Goal: Connect with others: Connect with others

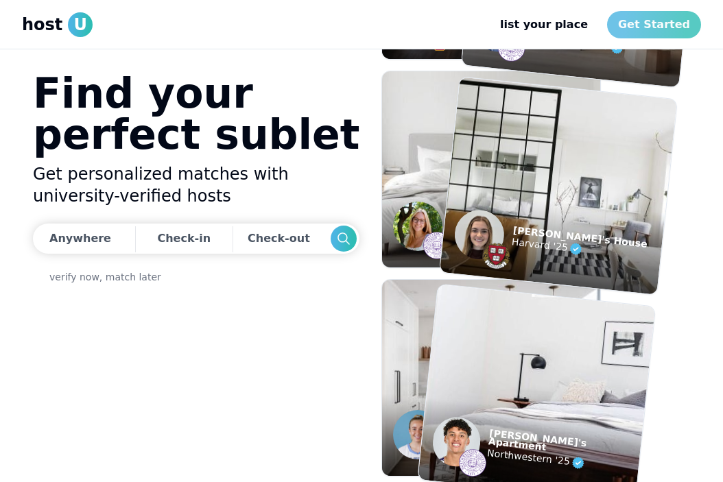
click at [655, 27] on link "Get Started" at bounding box center [654, 24] width 94 height 27
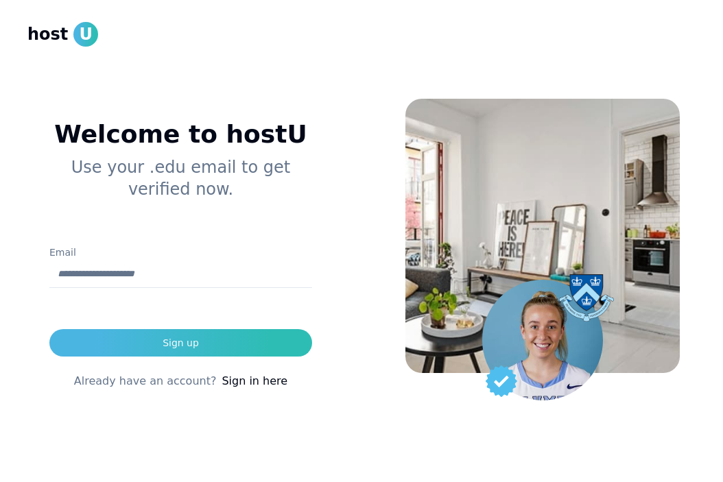
click at [226, 265] on input "Email" at bounding box center [180, 274] width 263 height 27
click at [290, 215] on div "Welcome to hostU Use your .edu email to get verified now. Email Sign up Already…" at bounding box center [180, 266] width 306 height 422
click at [253, 376] on link "Sign in here" at bounding box center [254, 381] width 66 height 16
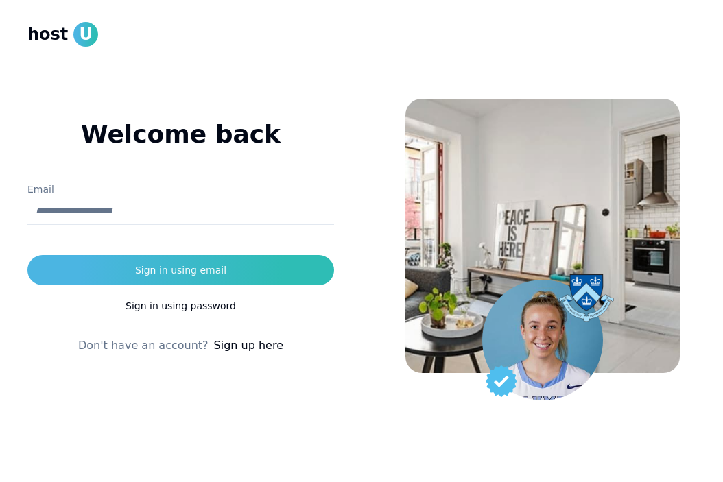
click at [215, 211] on input "Email" at bounding box center [180, 210] width 306 height 27
type input "**********"
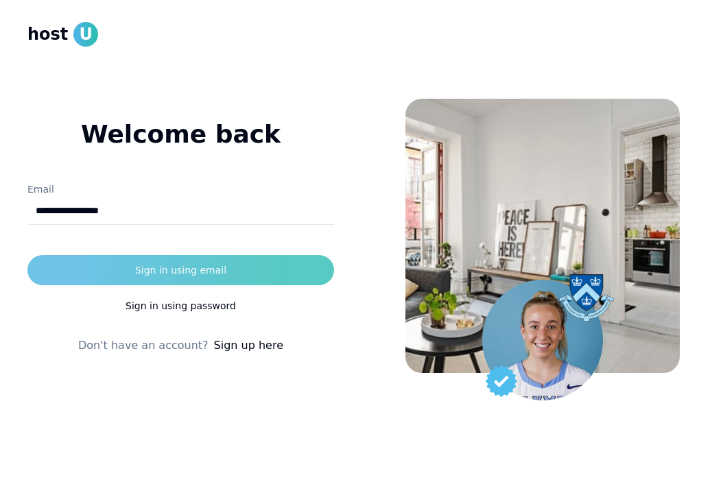
click at [195, 274] on div "Sign in using email" at bounding box center [180, 270] width 91 height 14
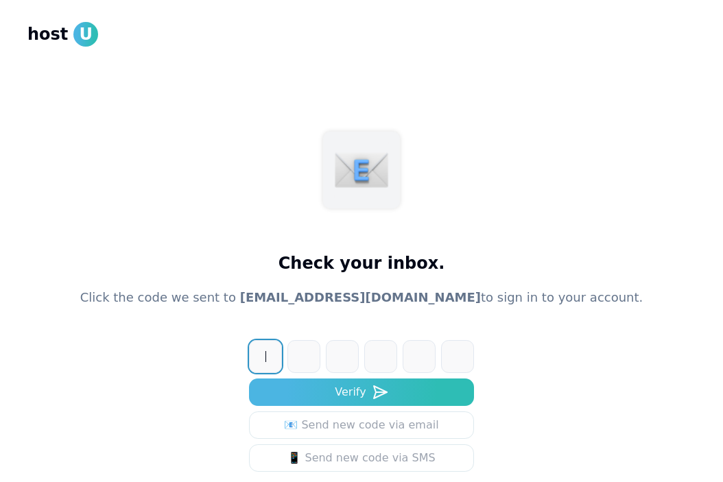
paste input "******"
type input "******"
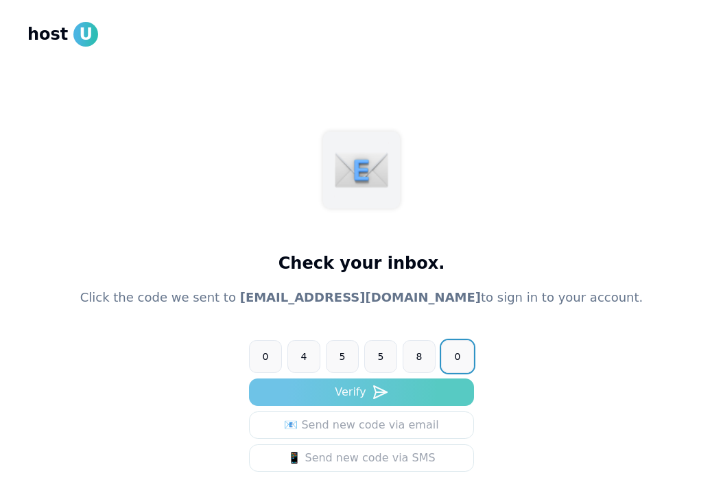
click at [393, 387] on button "Verify" at bounding box center [361, 391] width 225 height 27
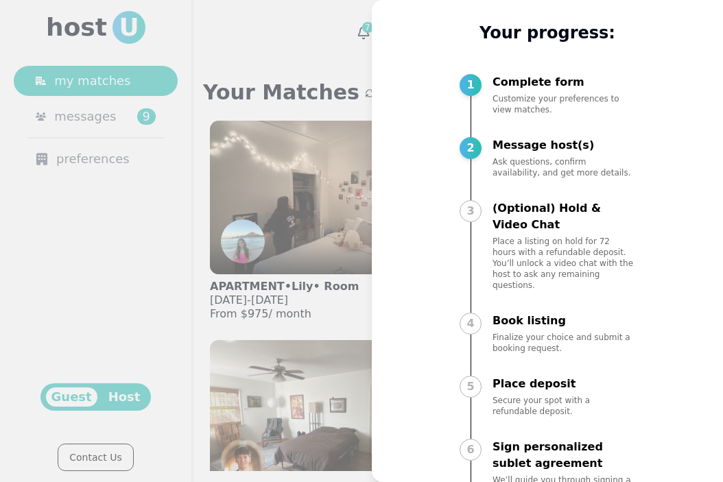
click at [338, 294] on div at bounding box center [361, 241] width 723 height 482
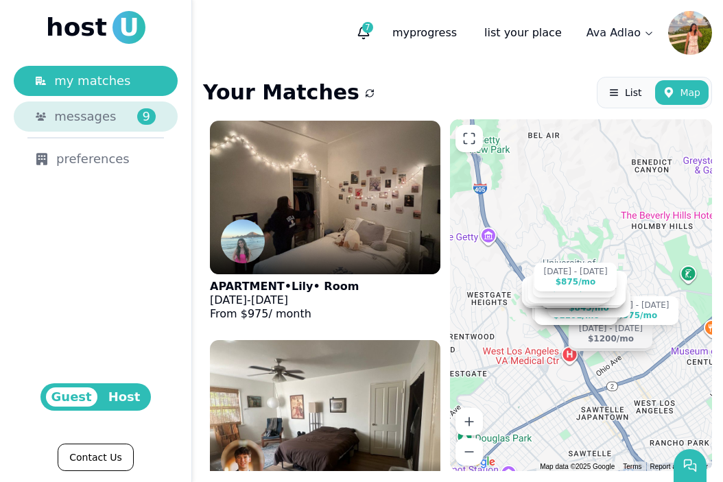
click at [101, 112] on span "messages" at bounding box center [85, 116] width 62 height 19
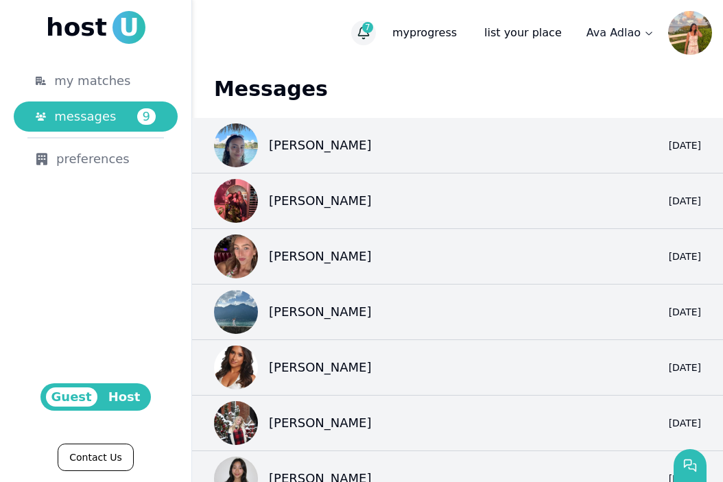
click at [373, 27] on span "7" at bounding box center [367, 27] width 11 height 11
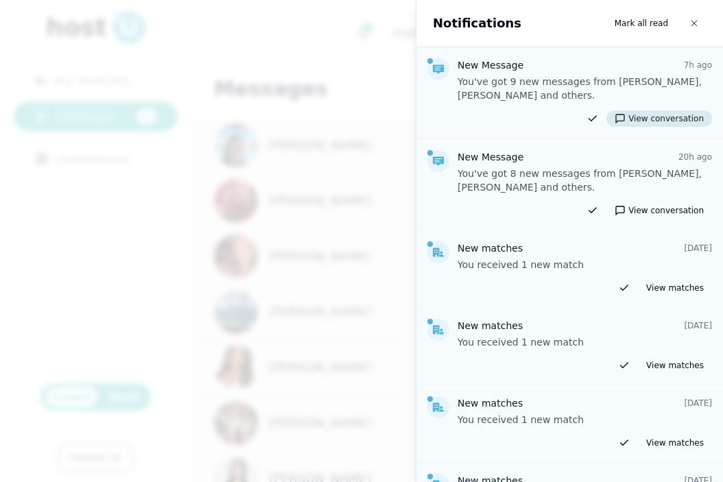
click at [651, 124] on button "View conversation" at bounding box center [659, 118] width 106 height 16
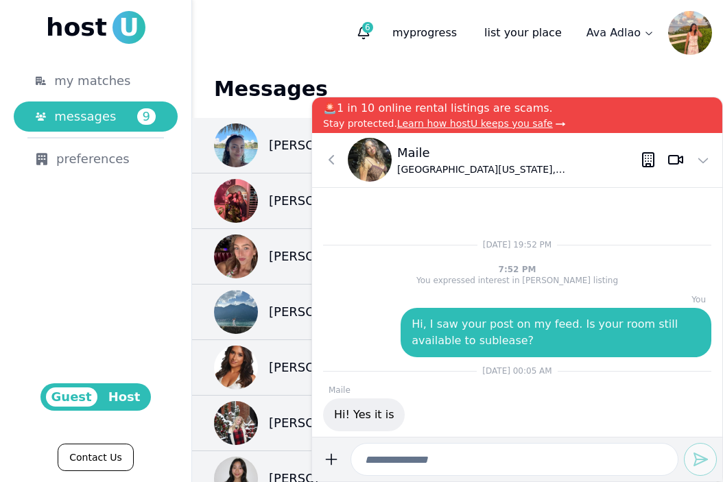
click at [413, 151] on p "Maile" at bounding box center [518, 152] width 243 height 19
click at [645, 161] on icon at bounding box center [645, 161] width 0 height 0
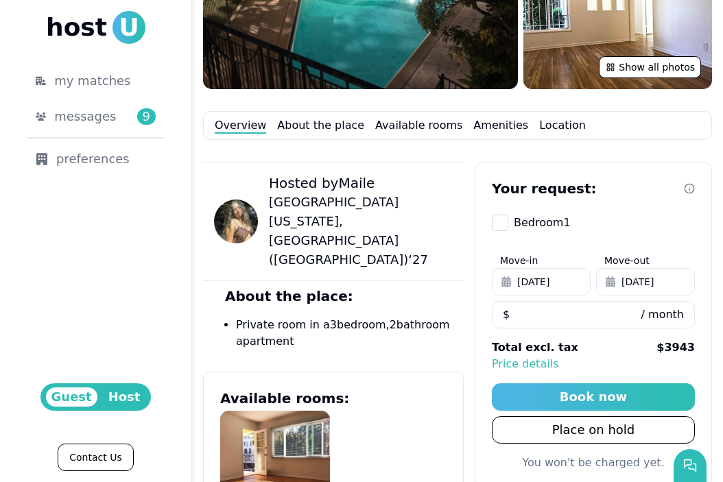
scroll to position [339, 0]
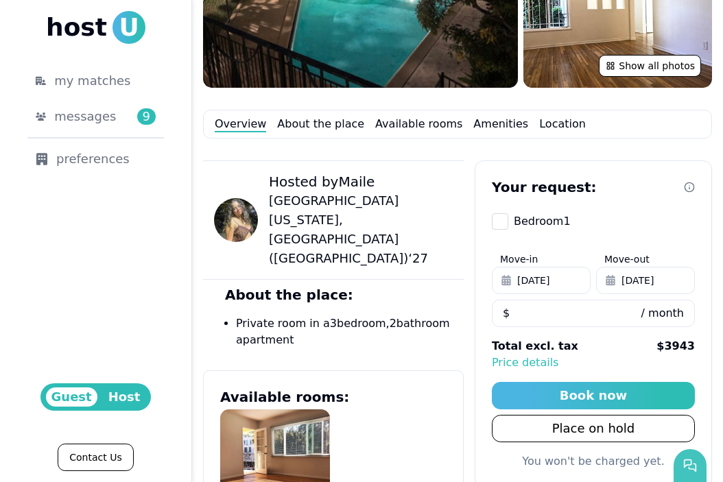
click at [684, 456] on button "button" at bounding box center [689, 465] width 33 height 33
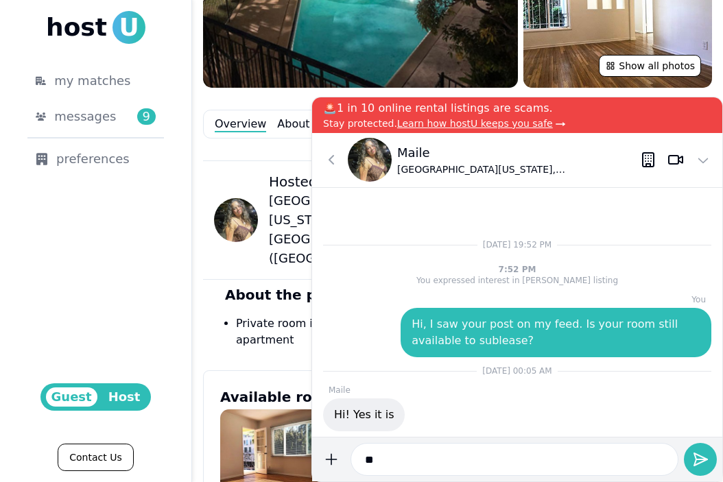
type input "*"
click at [329, 154] on icon at bounding box center [331, 160] width 16 height 16
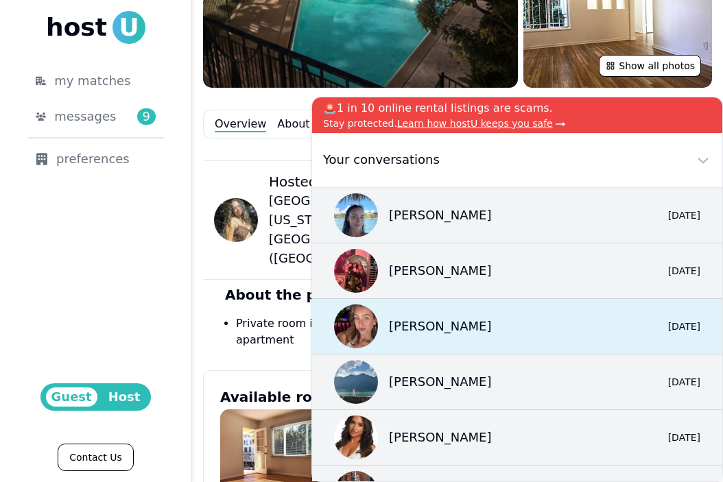
click at [446, 336] on div "Sarah 0 6/11/25" at bounding box center [517, 327] width 410 height 56
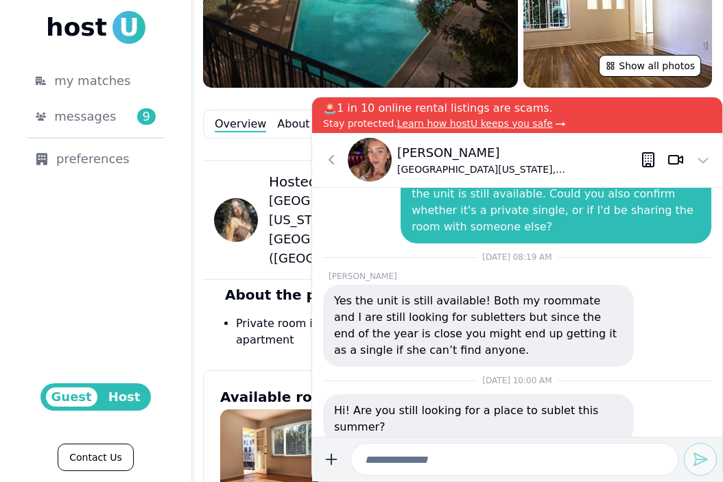
scroll to position [-838, 0]
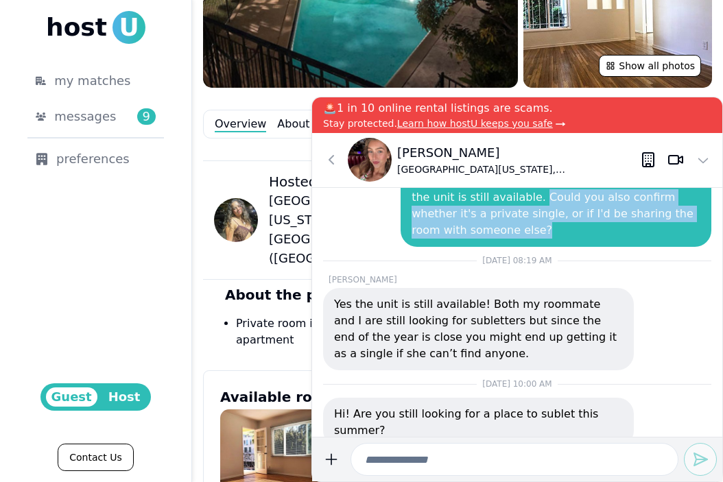
drag, startPoint x: 514, startPoint y: 246, endPoint x: 529, endPoint y: 283, distance: 40.2
click at [529, 239] on p "Hi, I came across your listing and wanted to check if the unit is still availab…" at bounding box center [555, 206] width 289 height 66
copy p "Could you also confirm whether it's a private single, or if I'd be sharing the …"
click at [334, 160] on icon at bounding box center [331, 160] width 16 height 16
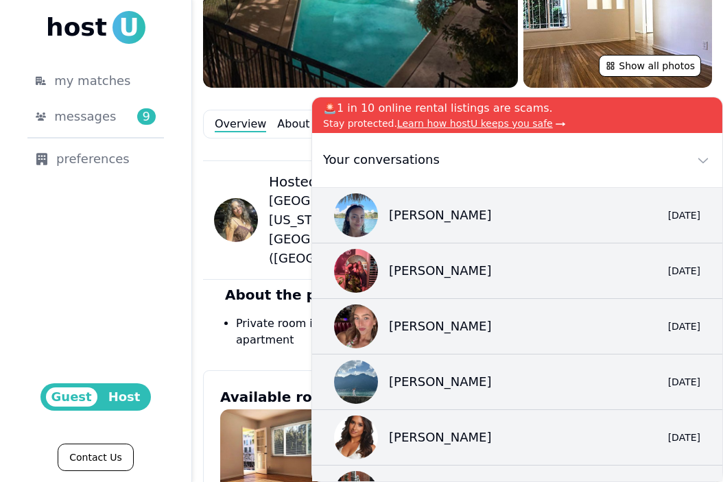
click at [710, 158] on icon at bounding box center [703, 160] width 16 height 16
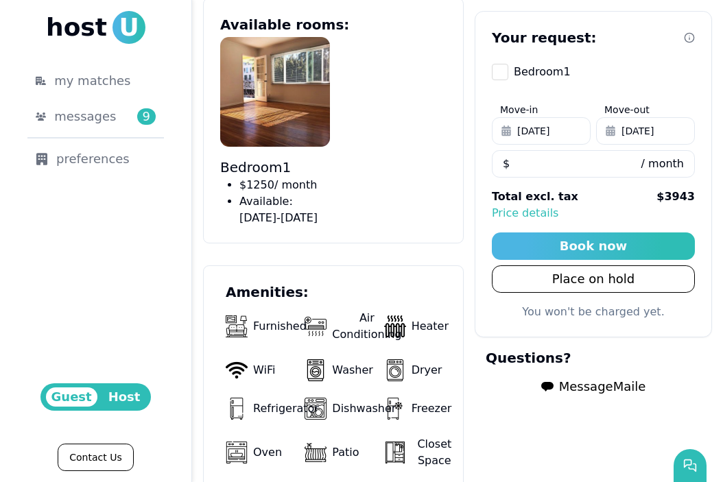
scroll to position [753, 0]
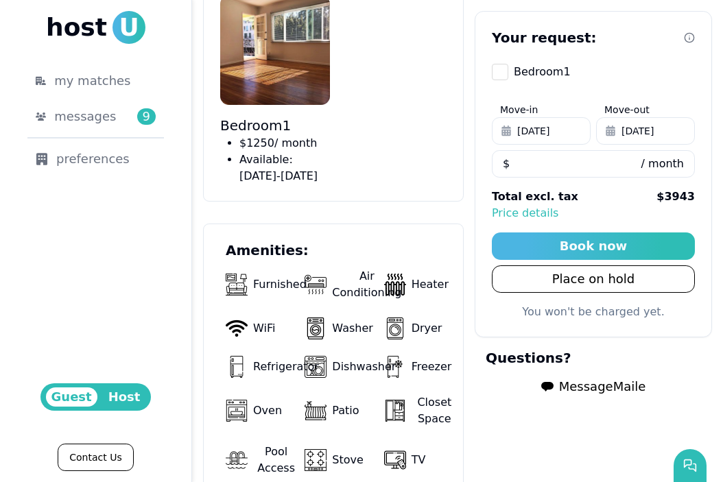
click at [601, 383] on span "Message Maile" at bounding box center [602, 386] width 87 height 19
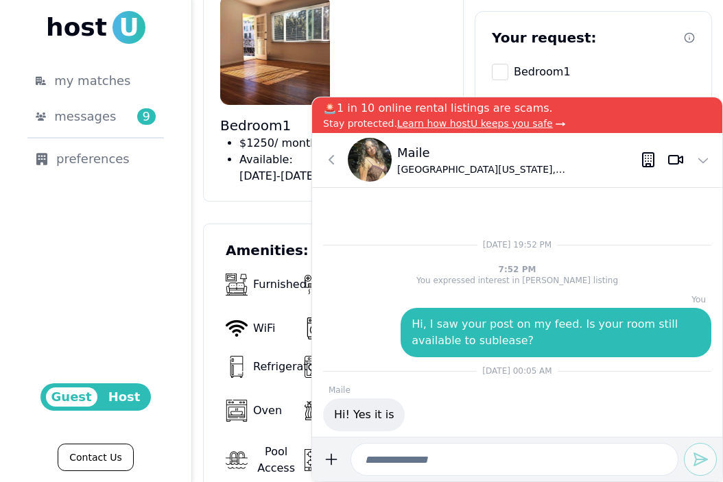
paste input "**********"
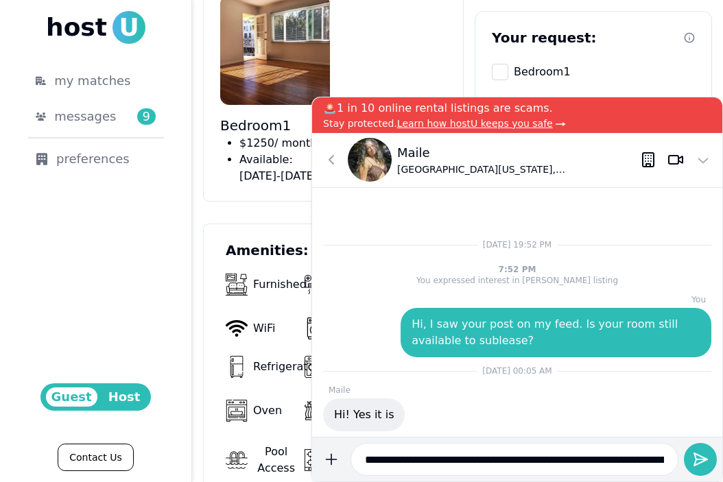
scroll to position [0, 197]
type input "**********"
click at [709, 457] on button "submit" at bounding box center [700, 459] width 33 height 33
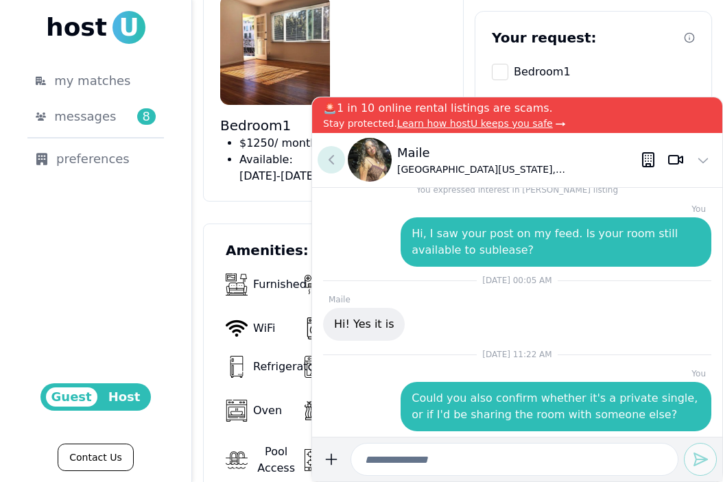
click at [328, 155] on icon at bounding box center [331, 160] width 16 height 16
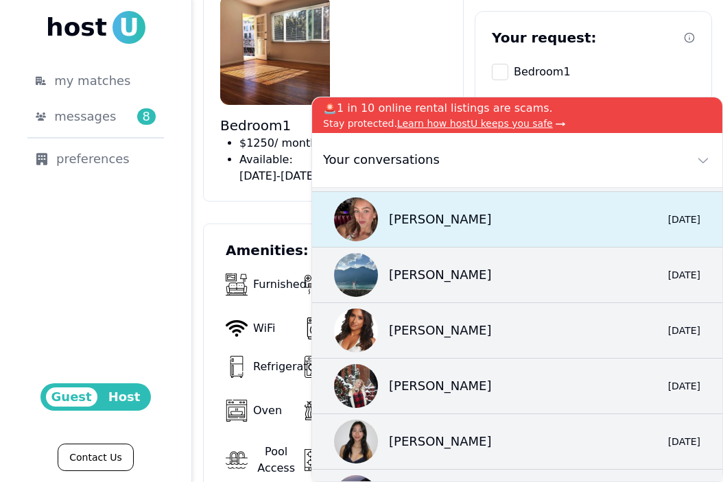
scroll to position [261, 0]
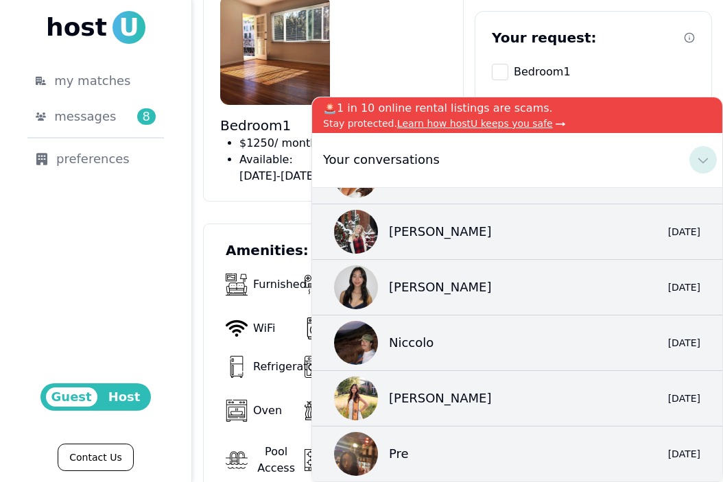
click at [701, 161] on use at bounding box center [703, 160] width 10 height 5
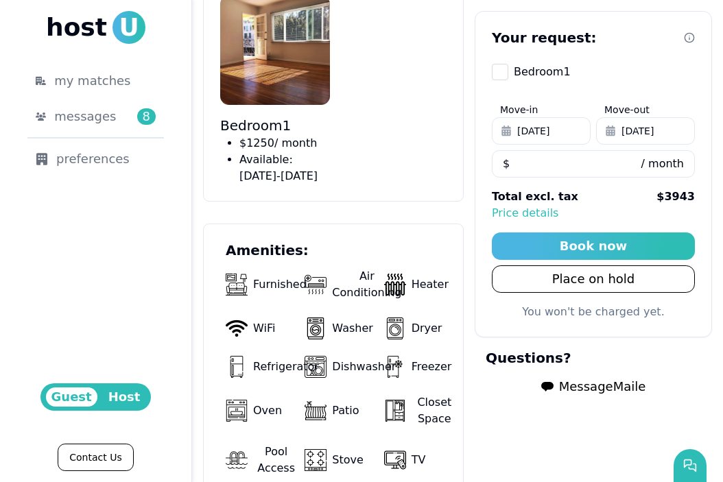
scroll to position [0, 0]
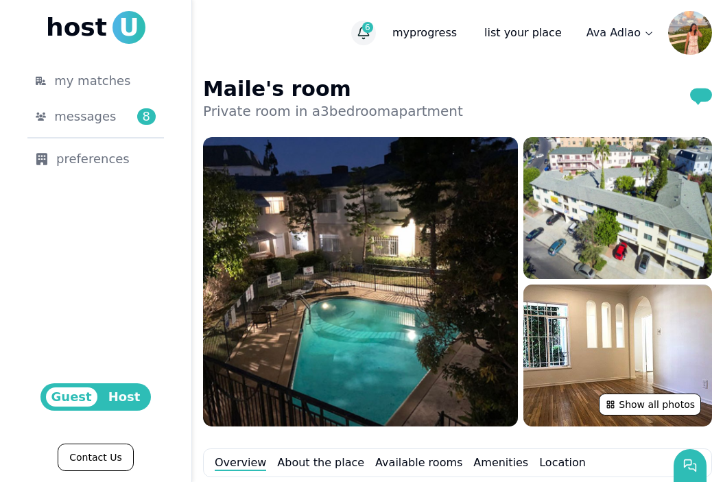
click at [370, 34] on button "6" at bounding box center [363, 33] width 25 height 25
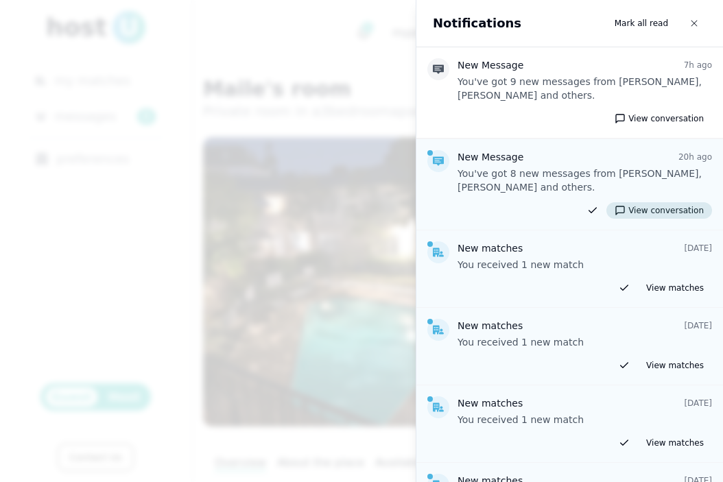
click at [655, 205] on button "View conversation" at bounding box center [659, 210] width 106 height 16
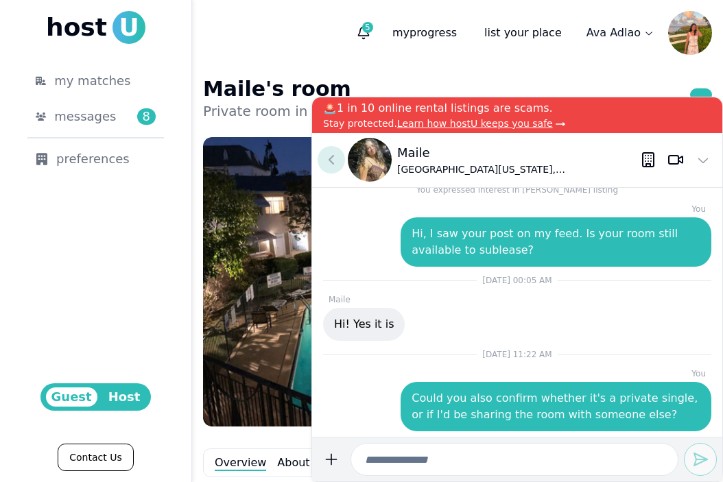
click at [336, 158] on icon at bounding box center [331, 160] width 16 height 16
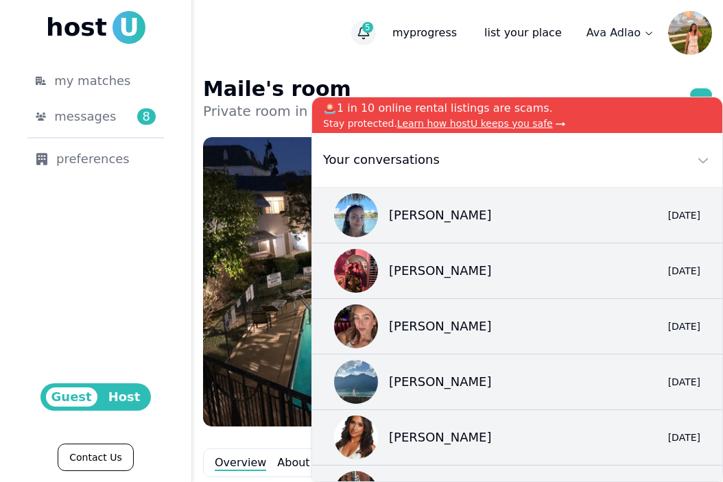
click at [376, 33] on button "5" at bounding box center [363, 33] width 25 height 25
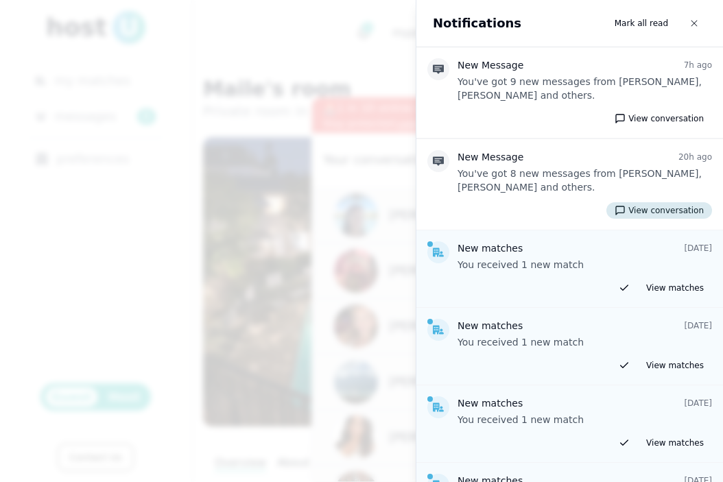
click at [675, 210] on button "View conversation" at bounding box center [659, 210] width 106 height 16
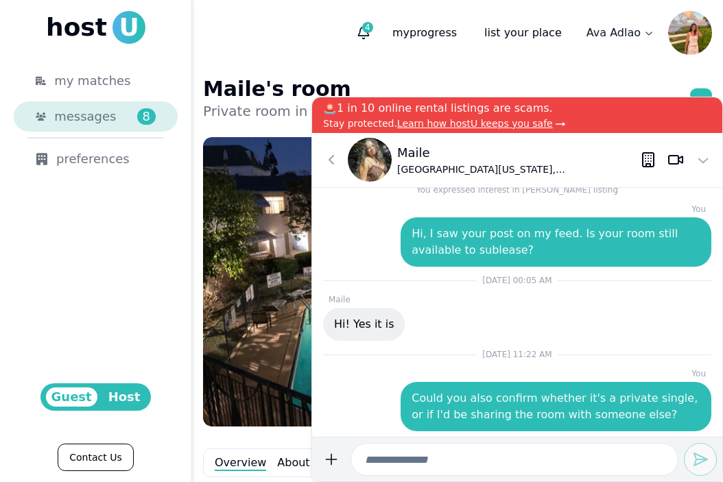
click at [82, 112] on span "messages" at bounding box center [85, 116] width 62 height 19
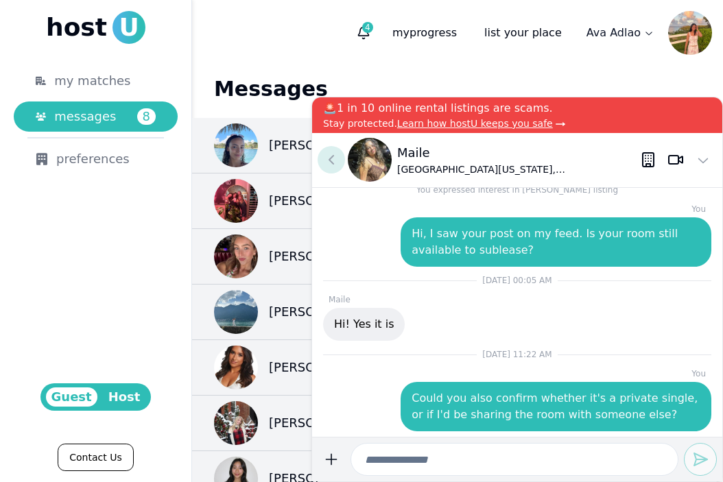
click at [339, 162] on icon at bounding box center [331, 160] width 16 height 16
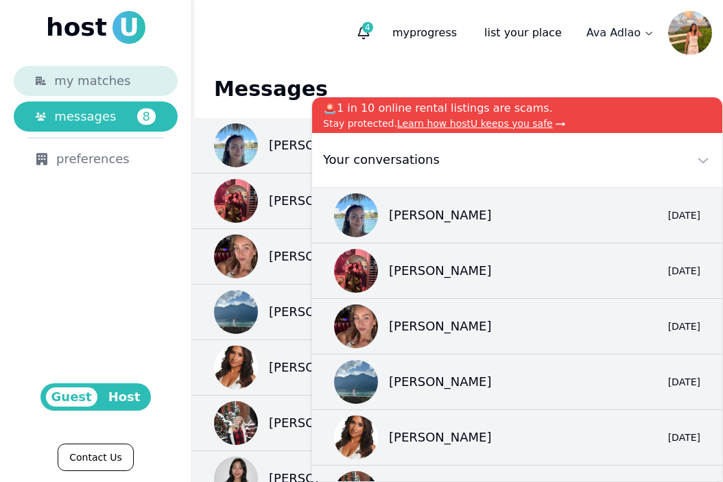
click at [143, 84] on div "my matches" at bounding box center [104, 80] width 101 height 19
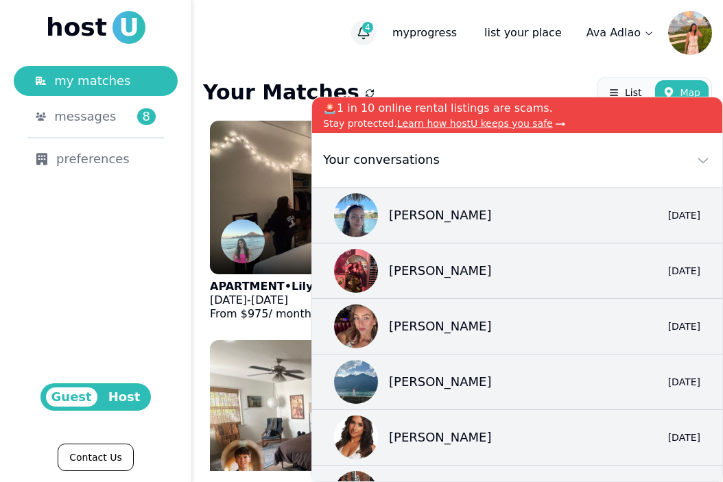
click at [370, 37] on icon "button" at bounding box center [364, 33] width 14 height 14
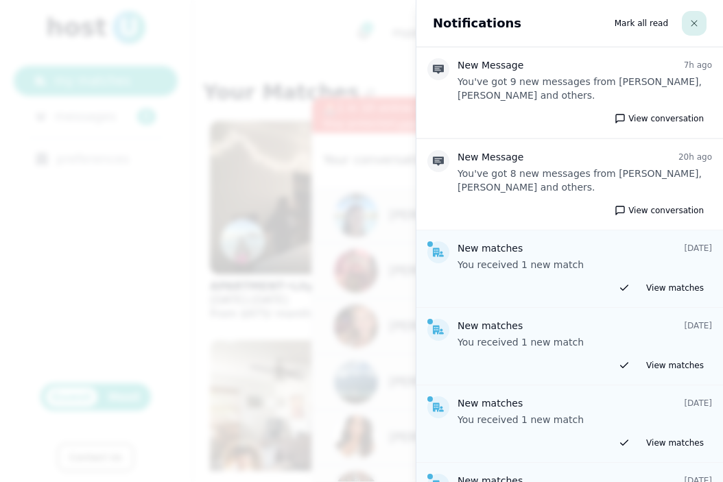
click at [690, 26] on icon "button" at bounding box center [694, 23] width 8 height 8
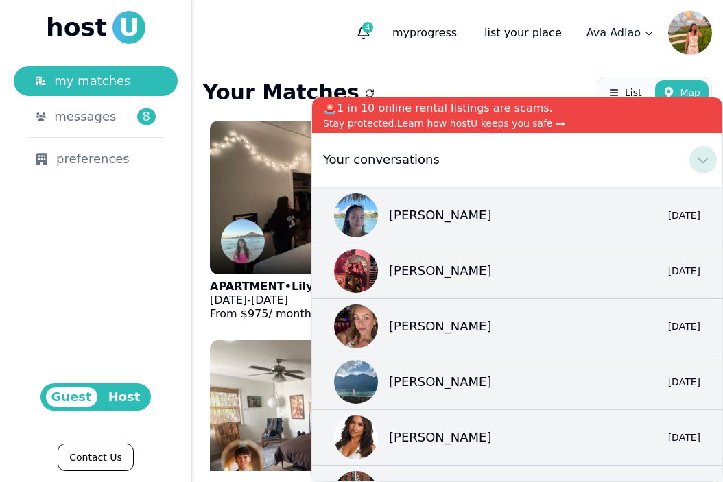
click at [693, 159] on button at bounding box center [702, 159] width 27 height 27
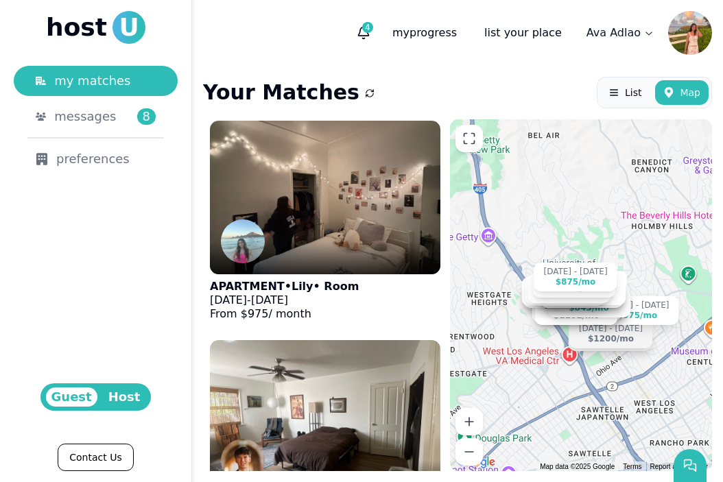
scroll to position [433, 0]
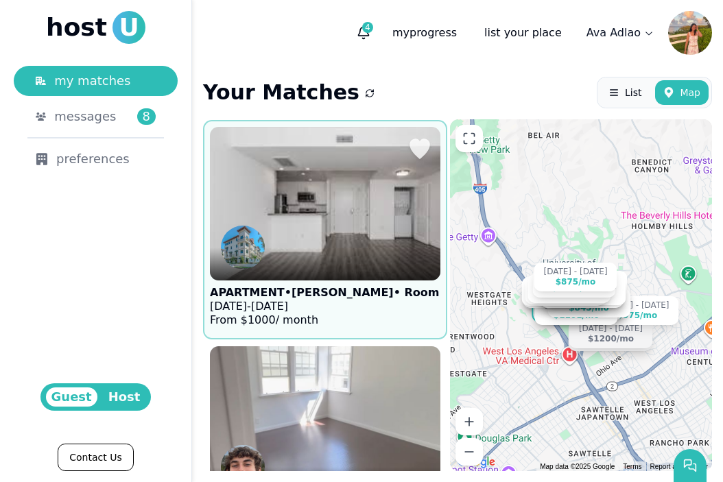
click at [335, 208] on img at bounding box center [325, 203] width 254 height 169
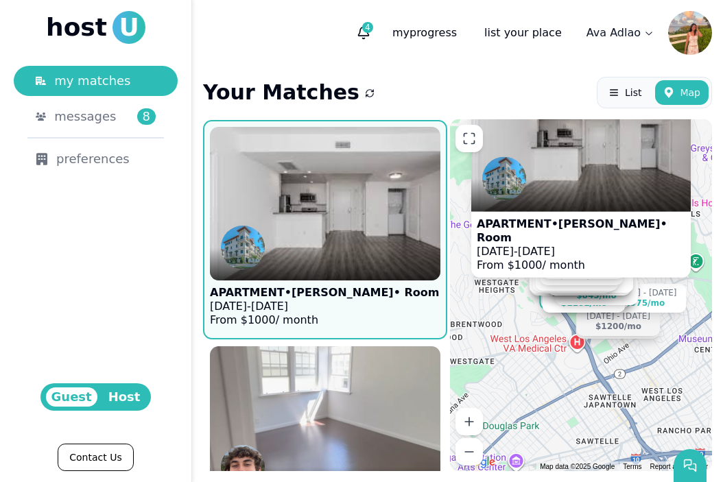
click at [612, 254] on p "Sep 1 - Dec 20, 2025" at bounding box center [581, 251] width 208 height 14
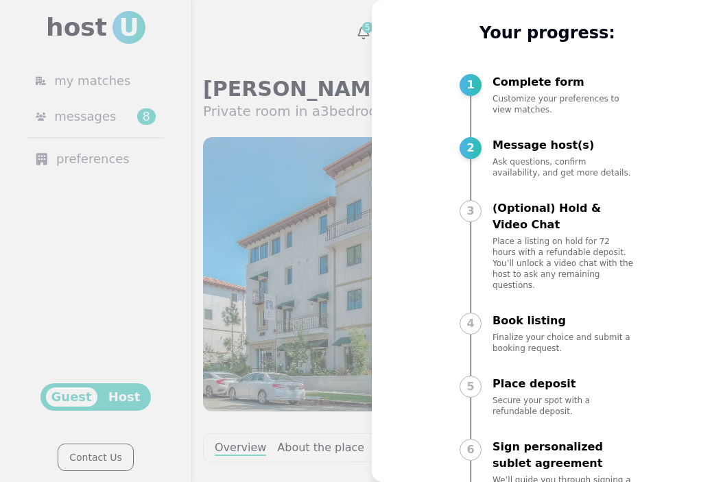
click at [330, 269] on div at bounding box center [361, 241] width 723 height 482
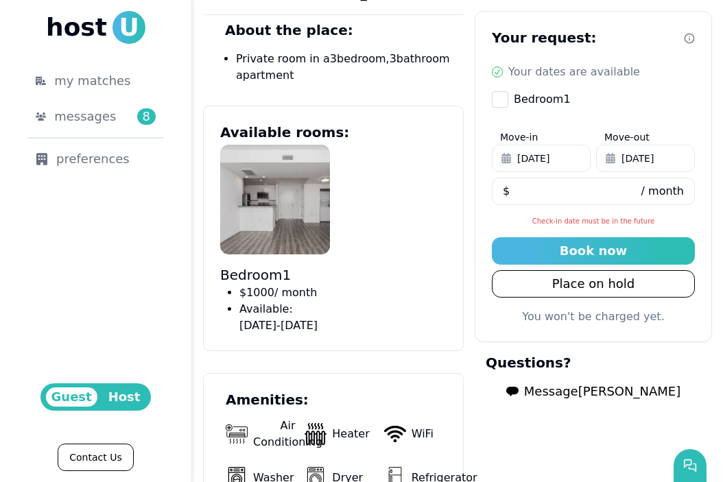
scroll to position [599, 0]
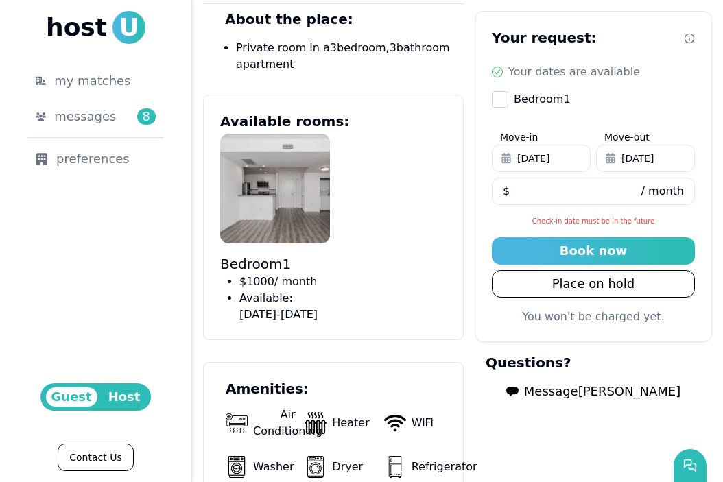
click at [597, 393] on span "Message [PERSON_NAME]" at bounding box center [602, 391] width 156 height 19
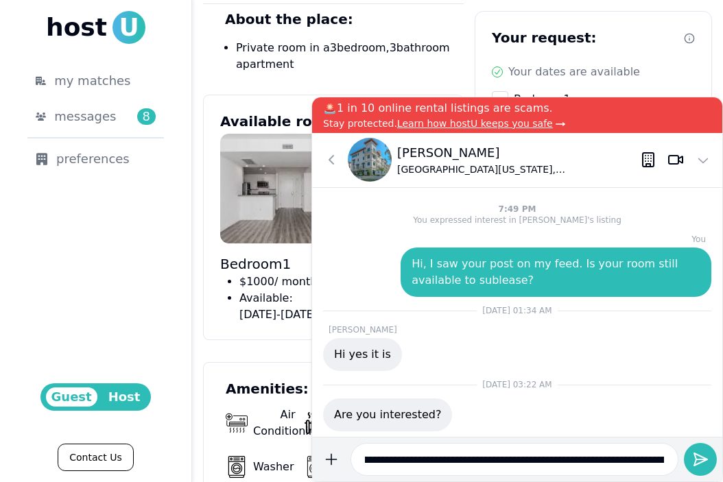
scroll to position [0, 0]
drag, startPoint x: 411, startPoint y: 455, endPoint x: 303, endPoint y: 457, distance: 107.7
click at [303, 457] on body "host U my matches messages 8 preferences Guest Host Contact Us 8 5 my progress …" at bounding box center [361, 241] width 723 height 482
click at [434, 455] on input "**********" at bounding box center [514, 459] width 328 height 33
click at [459, 458] on input "**********" at bounding box center [514, 459] width 328 height 33
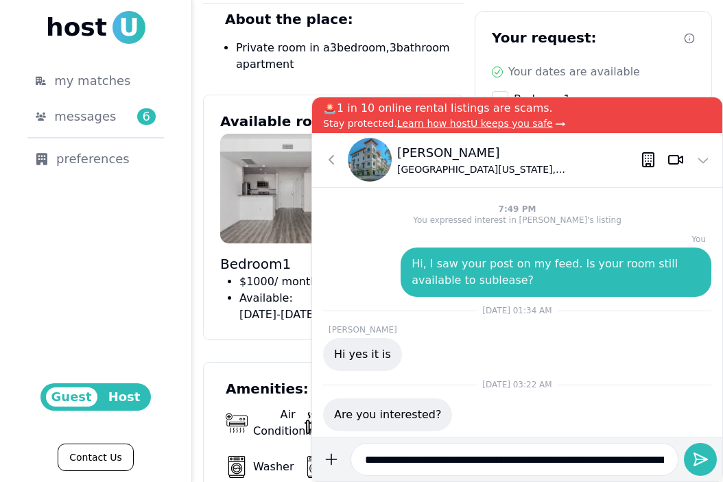
type input "**********"
click at [317, 443] on button "submit" at bounding box center [330, 459] width 27 height 33
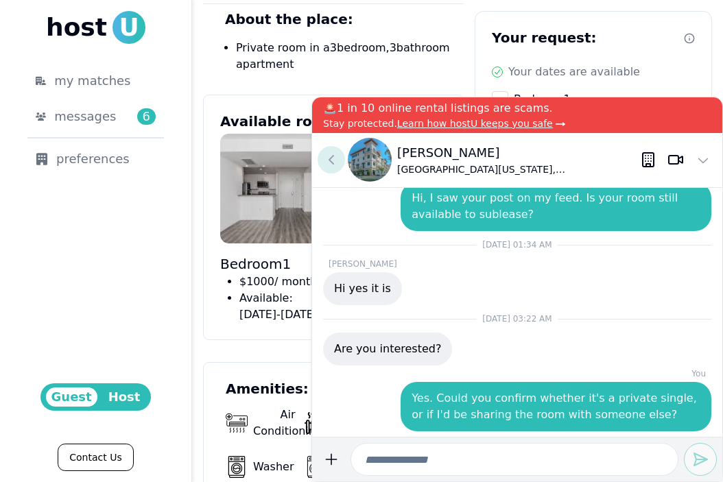
click at [332, 158] on icon at bounding box center [331, 160] width 16 height 16
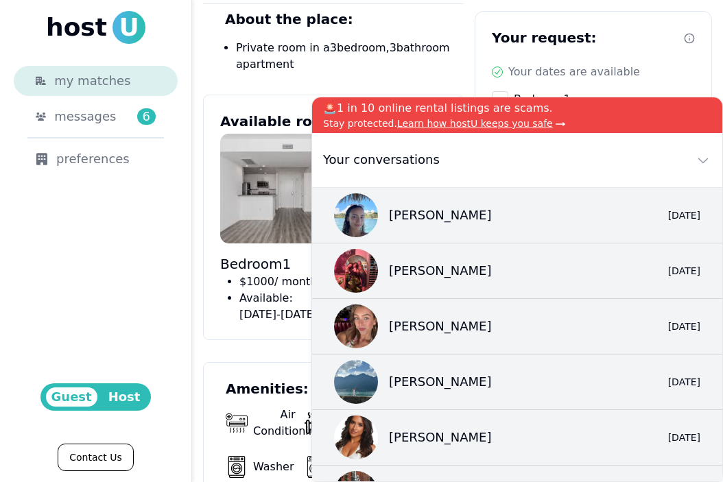
click at [125, 88] on div "my matches" at bounding box center [104, 80] width 101 height 19
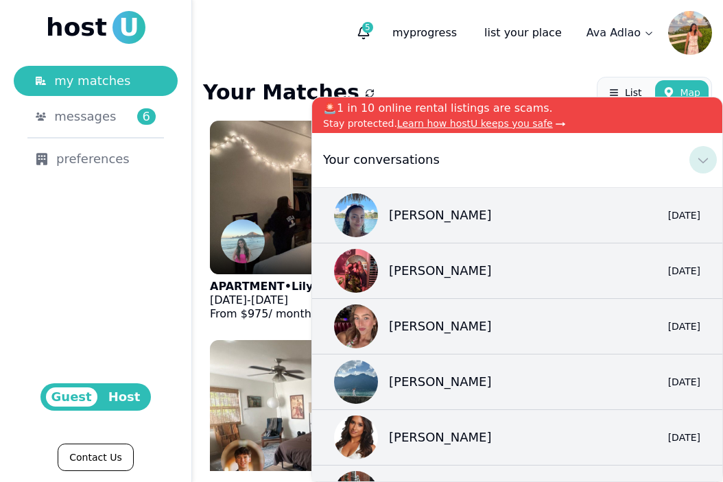
click at [707, 163] on icon at bounding box center [703, 160] width 16 height 16
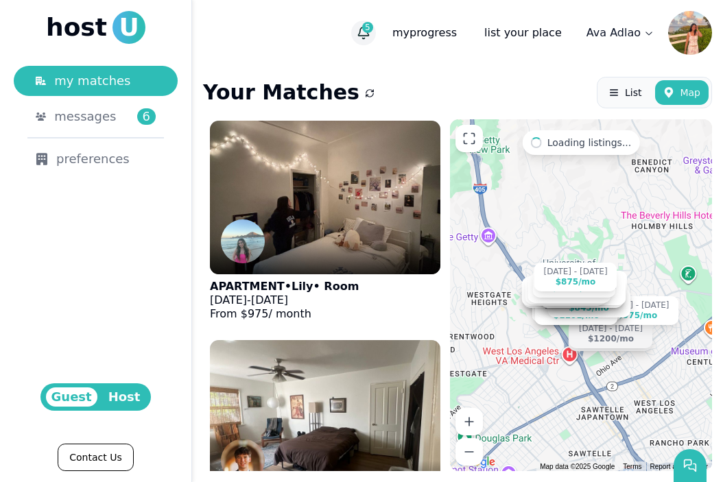
click at [370, 34] on icon "button" at bounding box center [364, 33] width 14 height 14
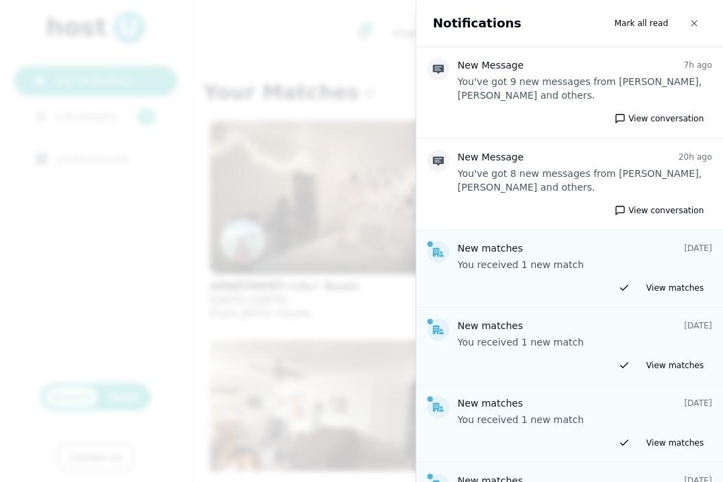
click at [311, 120] on div at bounding box center [361, 241] width 723 height 482
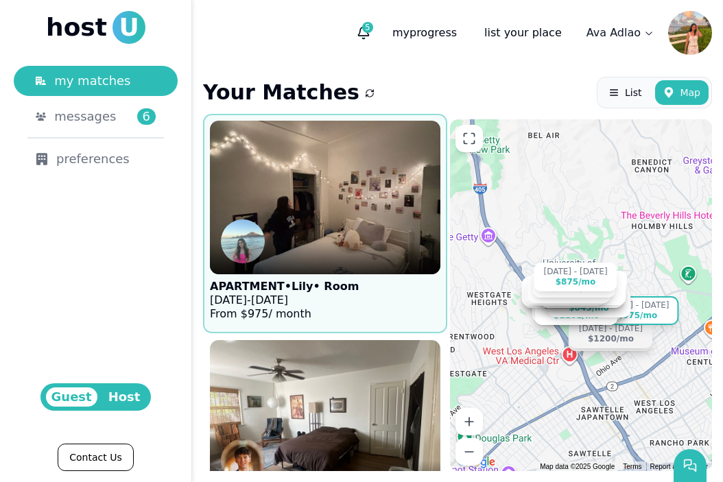
scroll to position [5830, 0]
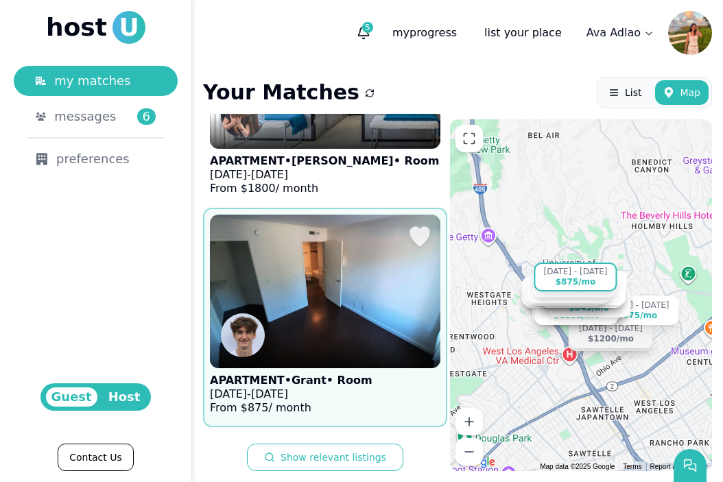
click at [365, 340] on div at bounding box center [325, 351] width 230 height 33
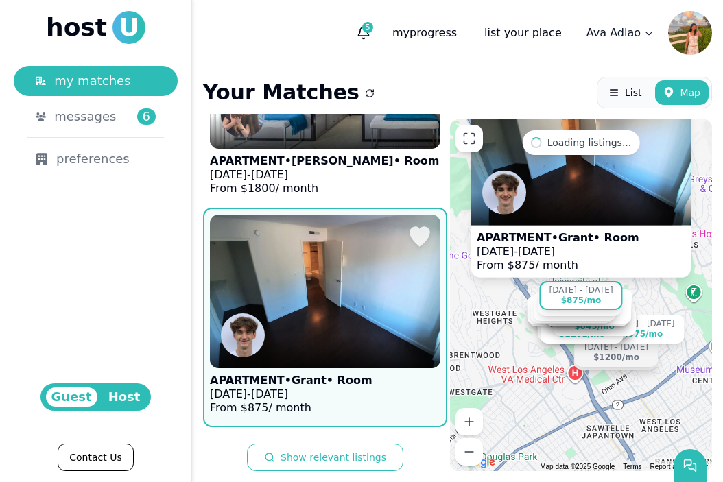
click at [405, 406] on figure "APARTMENT • Grant • Room Sep 15 - Jan 3, 2026 From $ 875 / month" at bounding box center [325, 318] width 230 height 206
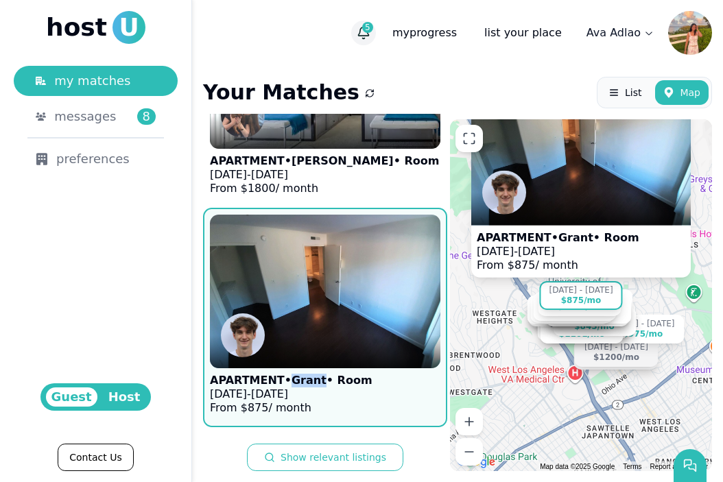
click at [376, 34] on button "5" at bounding box center [363, 33] width 25 height 25
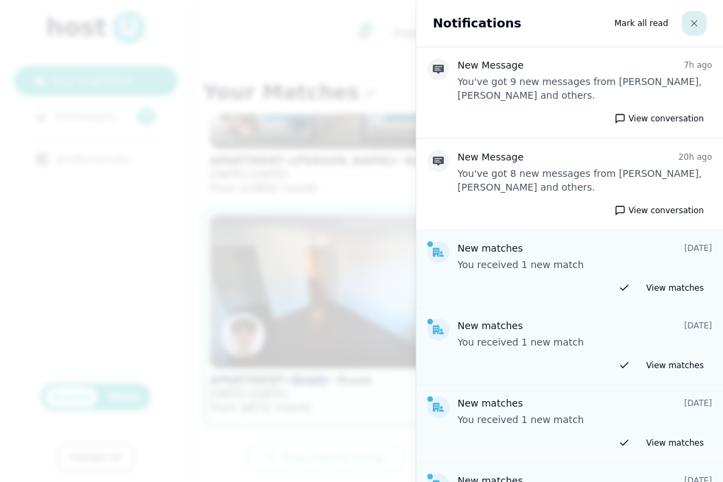
click at [695, 29] on button "button" at bounding box center [694, 23] width 25 height 25
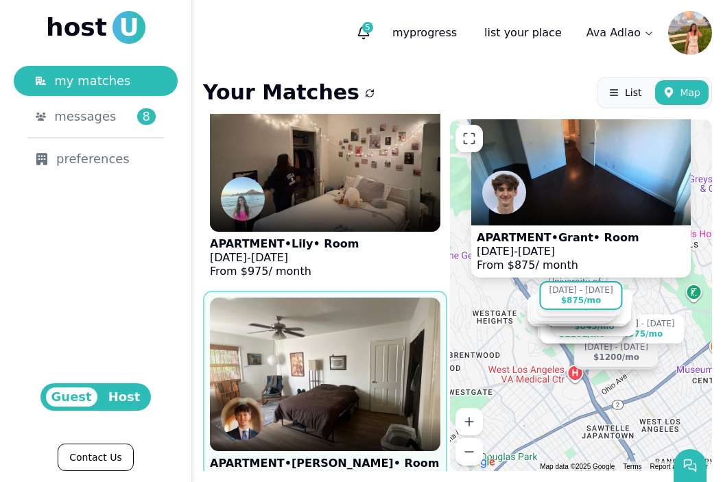
scroll to position [0, 0]
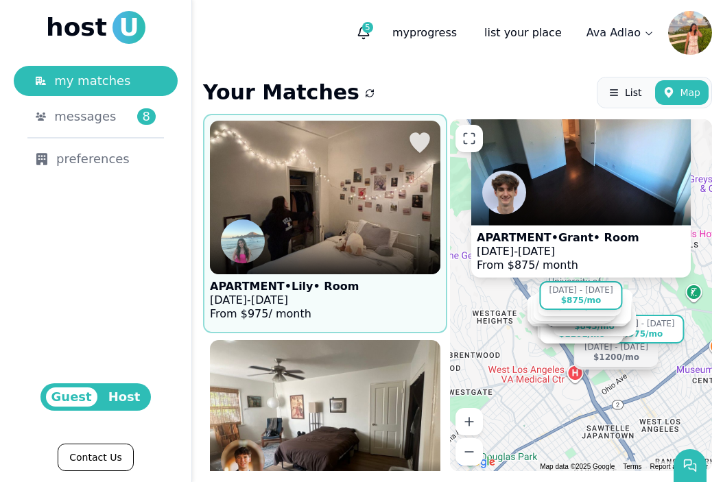
click at [317, 200] on img at bounding box center [325, 197] width 254 height 169
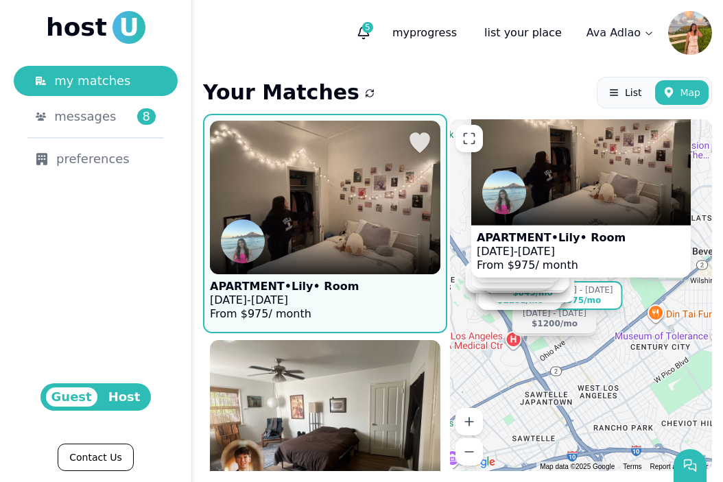
click at [366, 304] on figure "APARTMENT • Lily • Room Sep 1 - Dec 31, 2025 From $ 975 / month" at bounding box center [325, 224] width 230 height 206
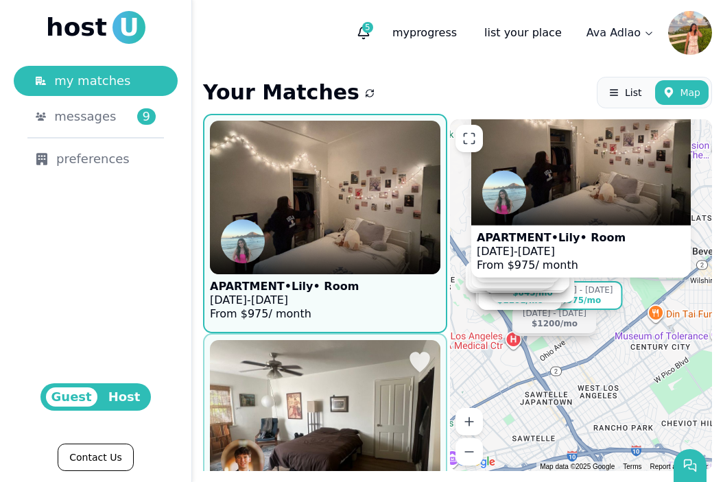
scroll to position [229, 0]
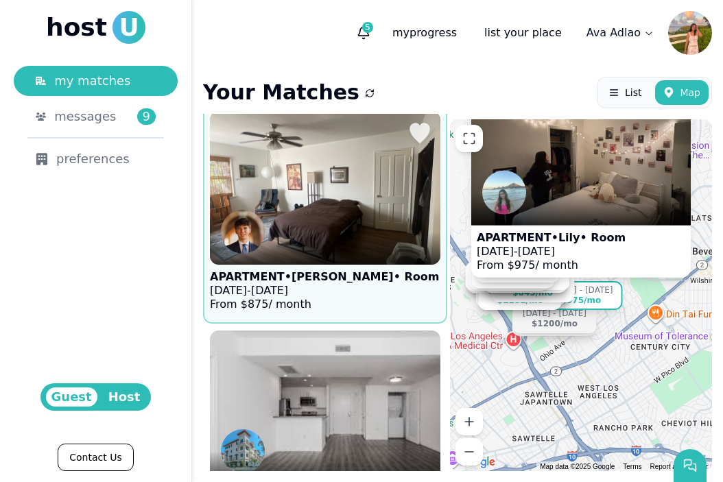
click at [342, 303] on p "From $ 875 / month" at bounding box center [324, 305] width 229 height 14
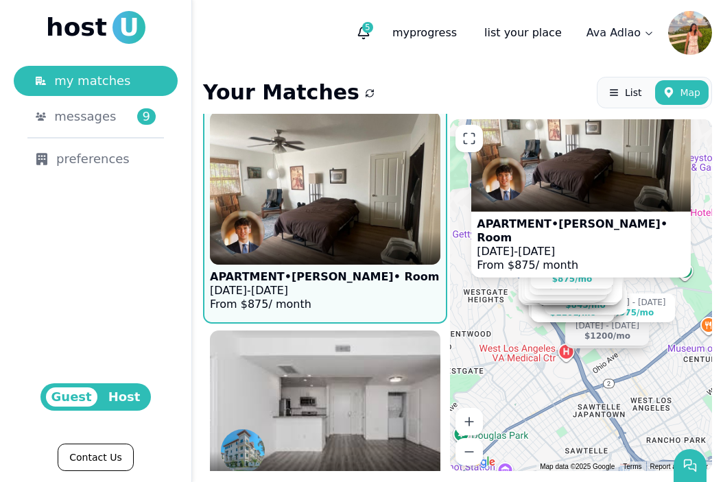
click at [555, 250] on span "Jan 4, 2026" at bounding box center [536, 250] width 37 height 13
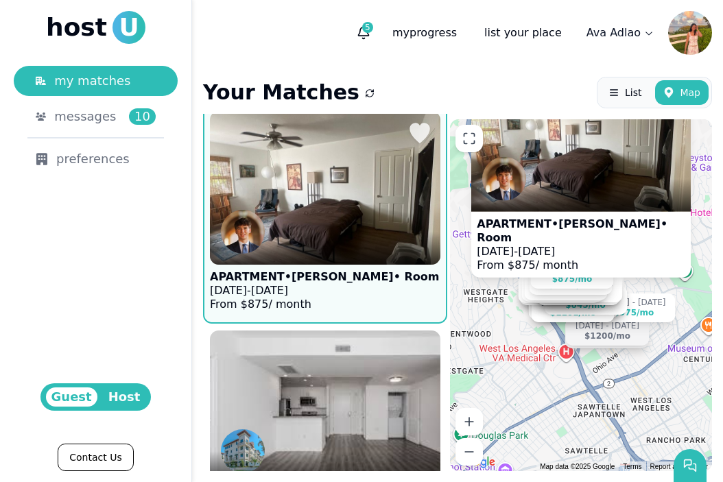
scroll to position [444, 0]
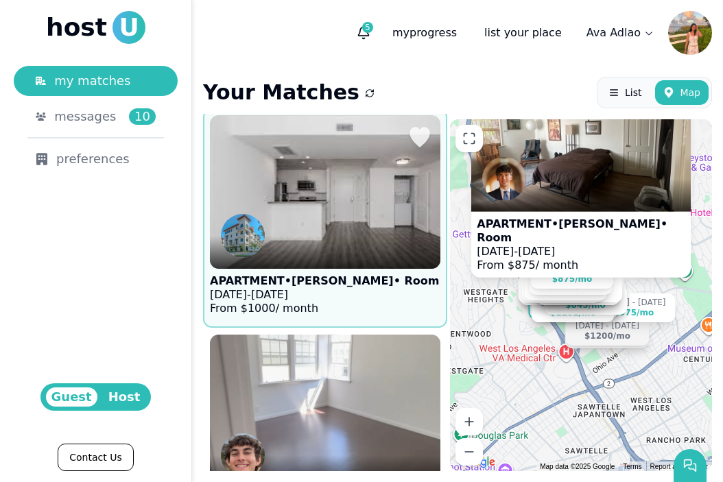
click at [341, 274] on figcaption "APARTMENT • Juliette • Room Sep 1 - Dec 20, 2025 From $ 1000 / month" at bounding box center [324, 295] width 229 height 52
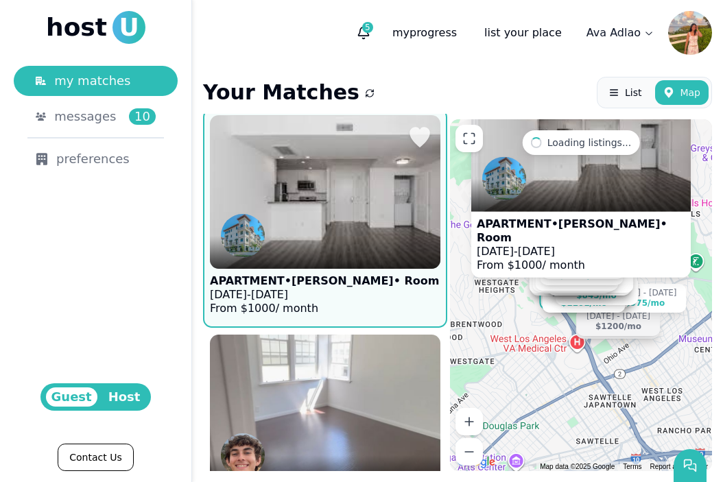
click at [365, 249] on div at bounding box center [325, 252] width 230 height 33
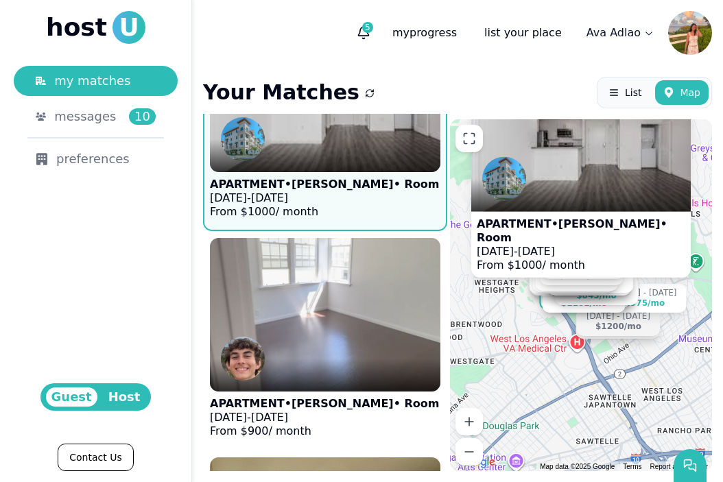
scroll to position [712, 0]
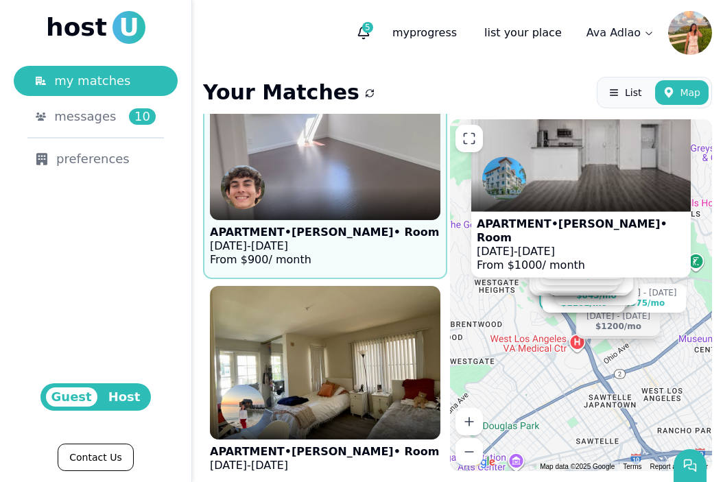
click at [346, 225] on figcaption "APARTMENT • Conner • Room Sep 13 - Dec 13, 2025 From $ 900 / month" at bounding box center [324, 246] width 229 height 52
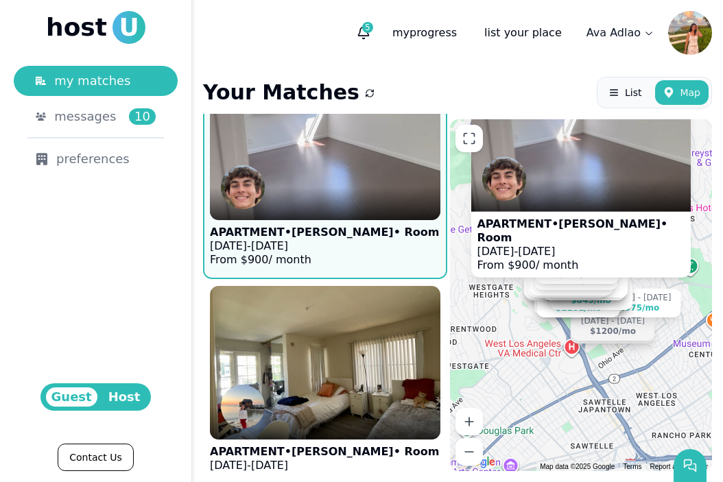
click at [365, 267] on figure "APARTMENT • Conner • Room Sep 13 - Dec 13, 2025 From $ 900 / month" at bounding box center [325, 170] width 230 height 206
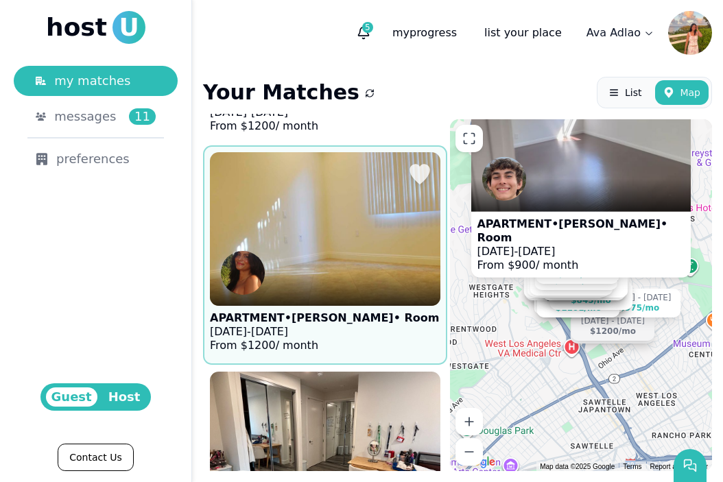
scroll to position [1085, 0]
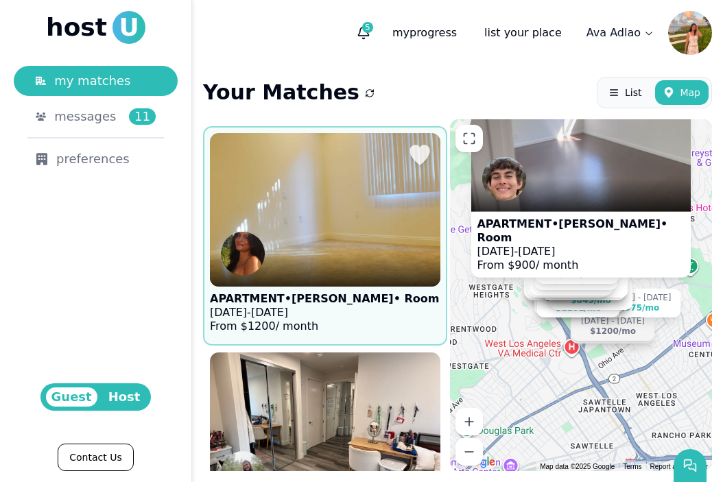
click at [326, 317] on p "Sep 7 - Jan 1, 2026" at bounding box center [324, 313] width 229 height 14
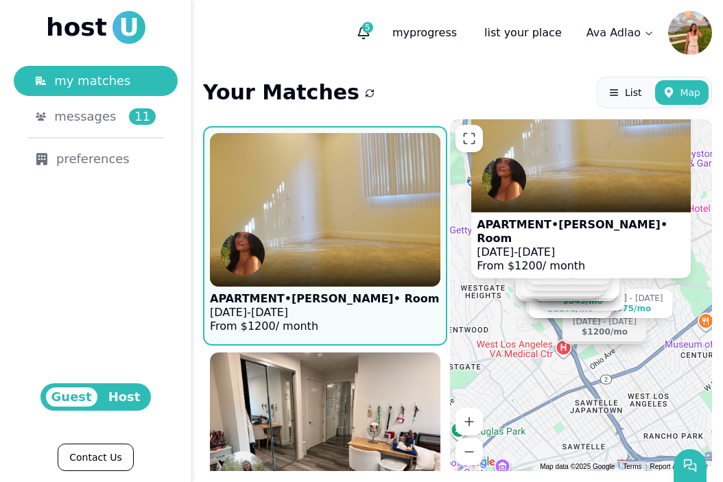
click at [599, 234] on p "APARTMENT • Juliana • Room" at bounding box center [581, 230] width 208 height 27
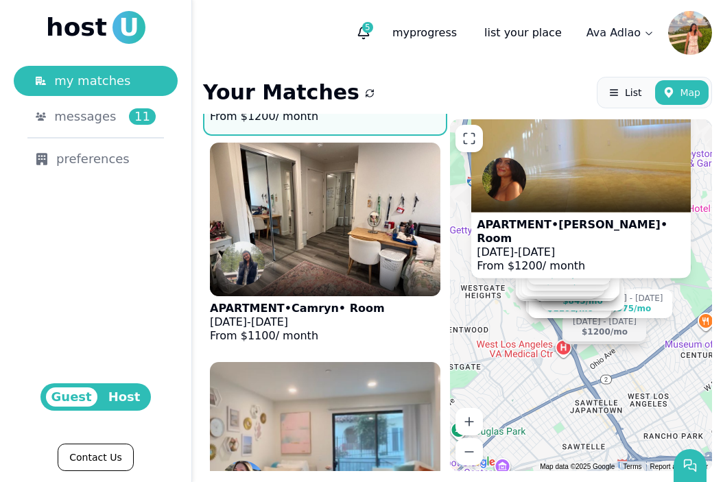
scroll to position [1315, 0]
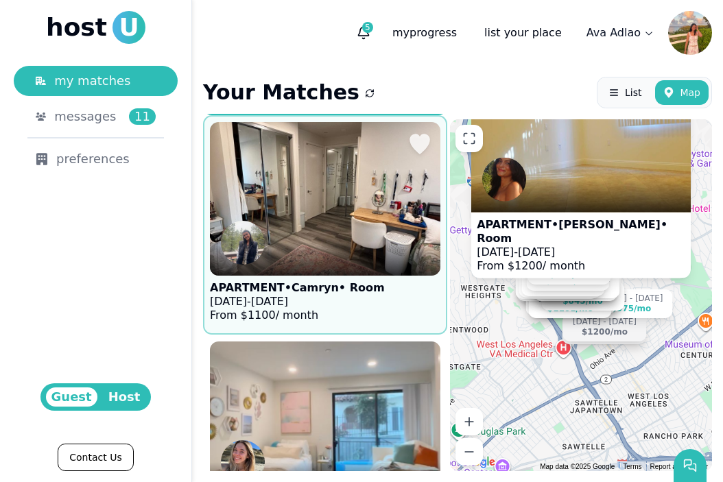
click at [333, 267] on div at bounding box center [325, 259] width 230 height 33
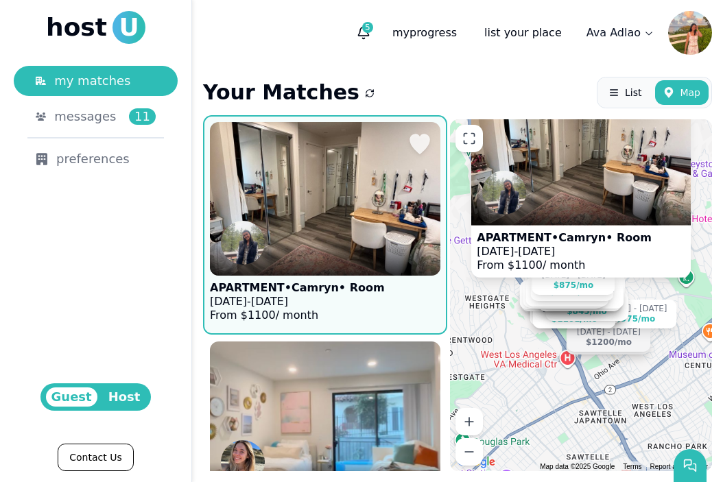
click at [333, 267] on div at bounding box center [325, 259] width 230 height 33
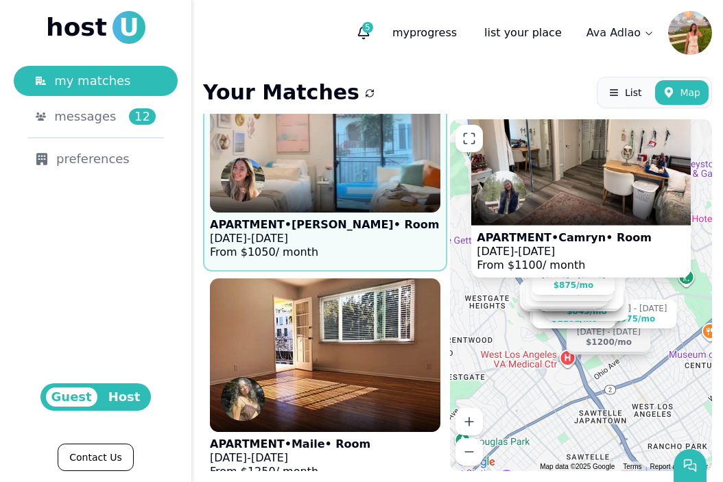
click at [358, 253] on p "From $ 1050 / month" at bounding box center [324, 252] width 229 height 14
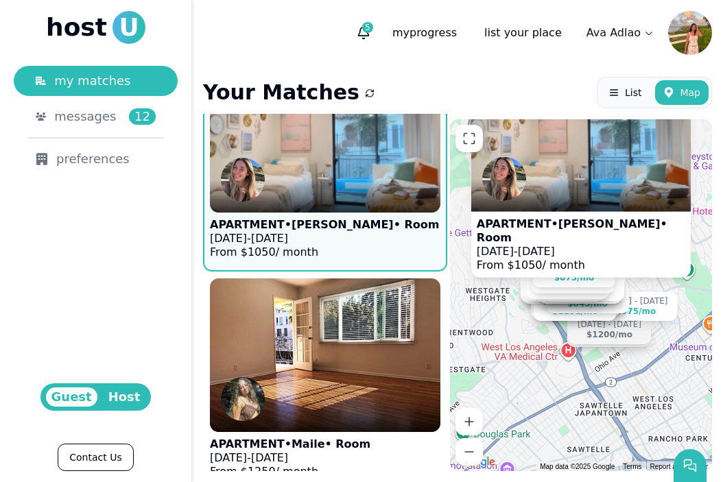
click at [581, 242] on p "APARTMENT • Bowen • Room" at bounding box center [581, 230] width 208 height 27
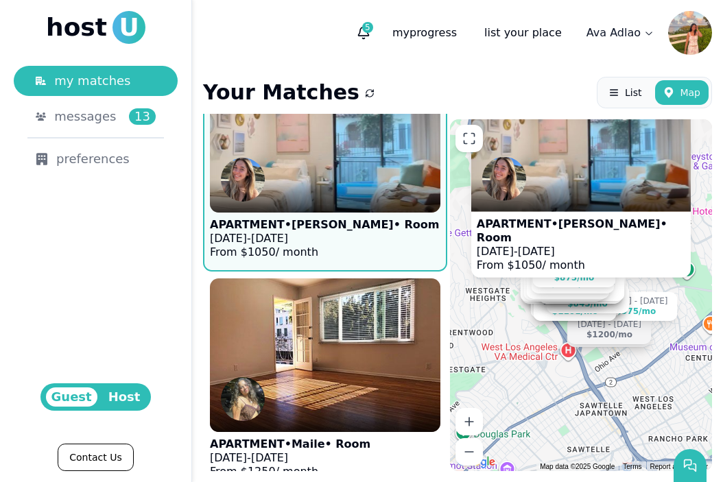
scroll to position [1764, 0]
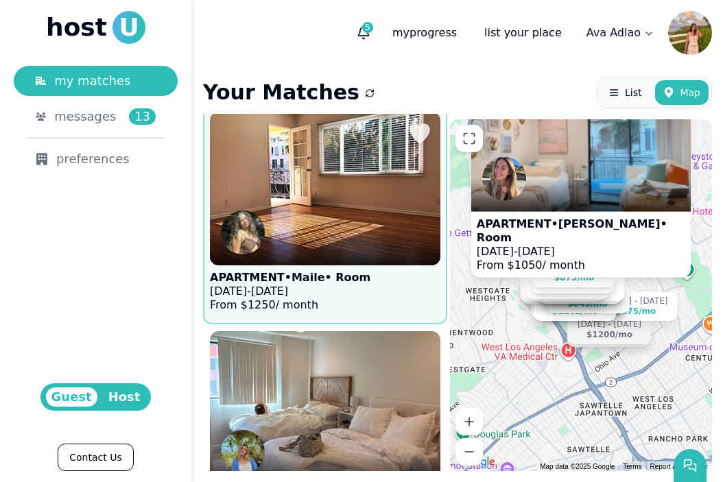
click at [358, 273] on figure "APARTMENT • Maile • Room Sep 8 - Jan 1, 2026 From $ 1250 / month" at bounding box center [325, 215] width 230 height 206
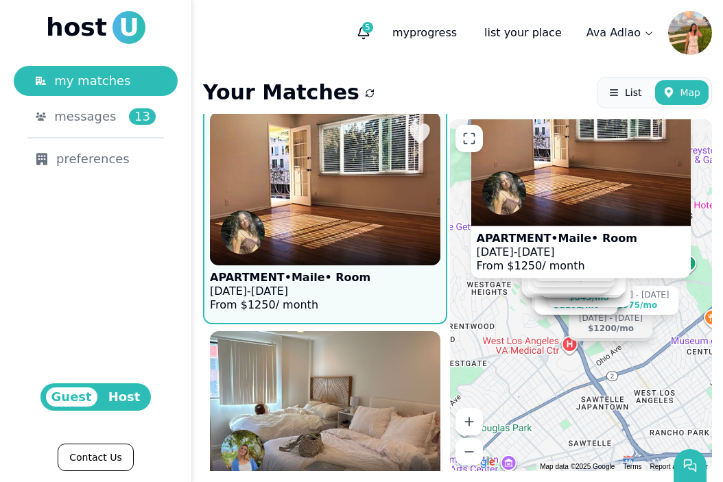
click at [358, 273] on figure "APARTMENT • Maile • Room Sep 8 - Jan 1, 2026 From $ 1250 / month" at bounding box center [325, 215] width 230 height 206
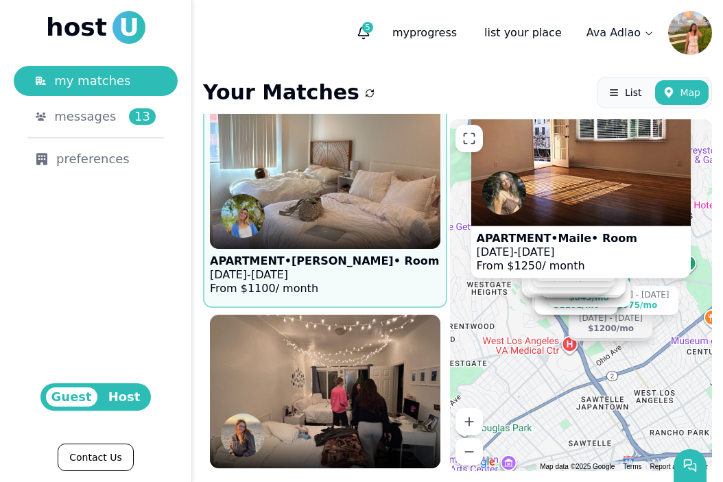
scroll to position [2010, 0]
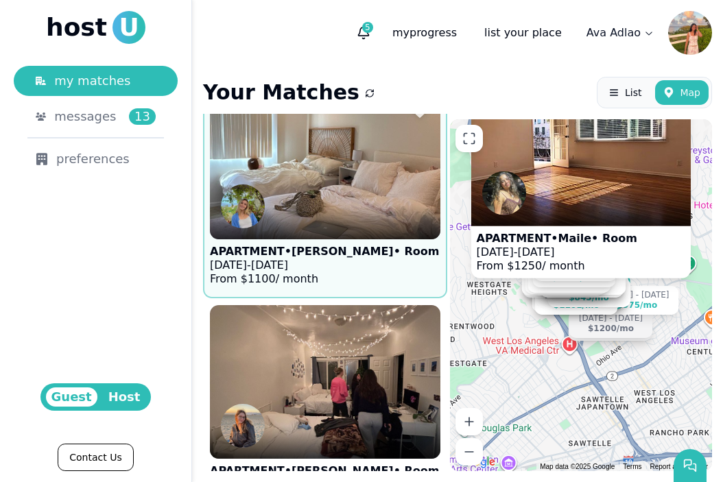
click at [338, 257] on p "APARTMENT • Lindsay • Room" at bounding box center [324, 252] width 229 height 14
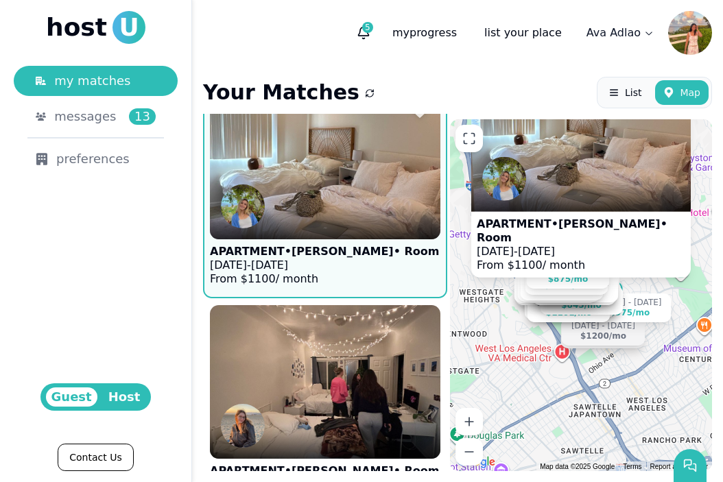
click at [338, 257] on p "APARTMENT • Lindsay • Room" at bounding box center [324, 252] width 229 height 14
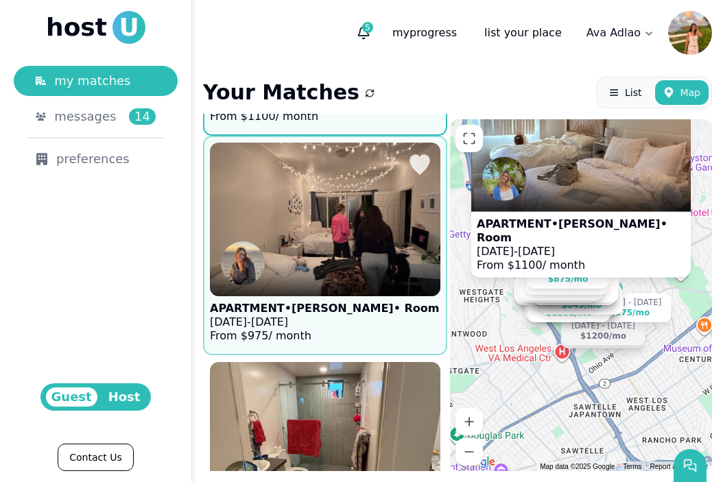
click at [378, 304] on figure "APARTMENT • Olivia • Room Aug 1 - Dec 31, 2025 From $ 975 / month" at bounding box center [325, 246] width 230 height 206
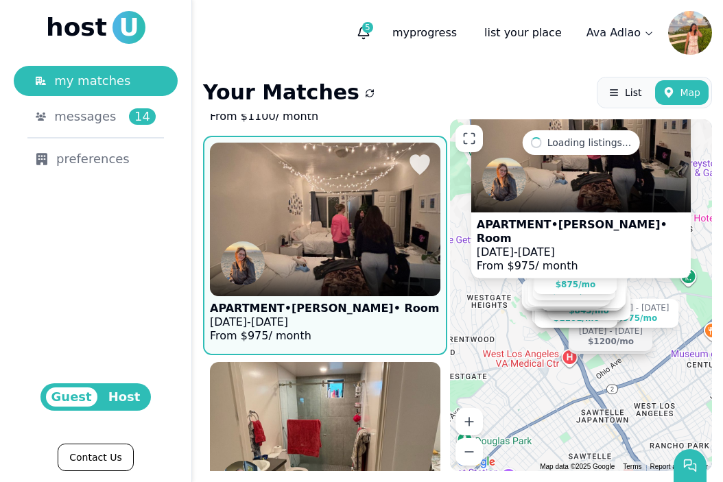
click at [374, 313] on figure "APARTMENT • Olivia • Room Aug 1 - Dec 31, 2025 From $ 975 / month" at bounding box center [325, 246] width 230 height 206
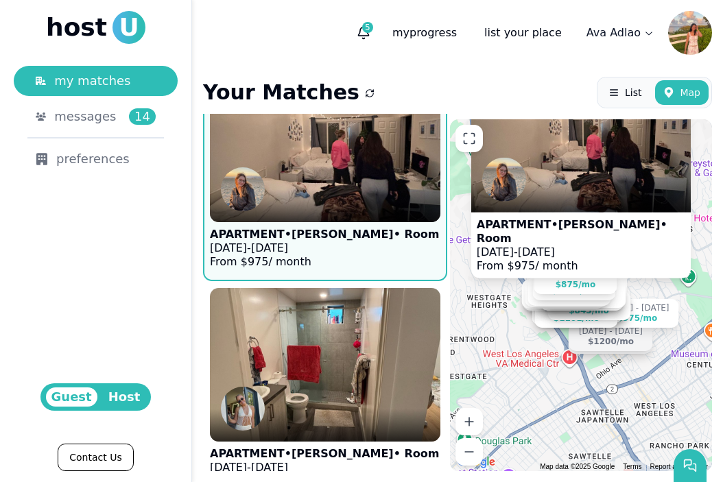
scroll to position [2337, 0]
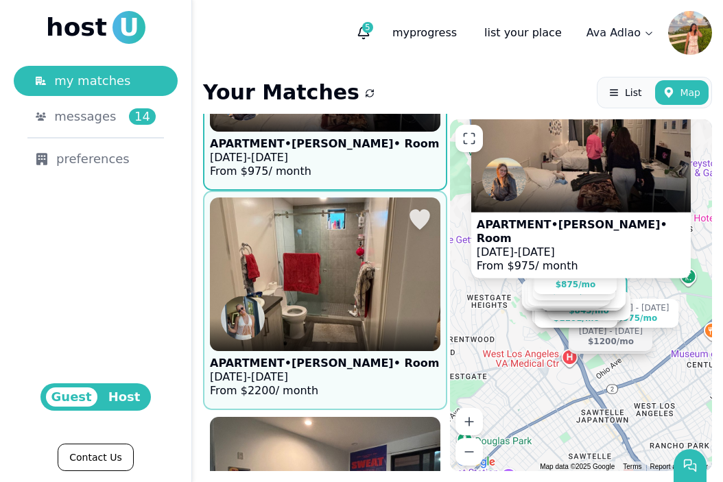
click at [326, 333] on div at bounding box center [325, 334] width 230 height 33
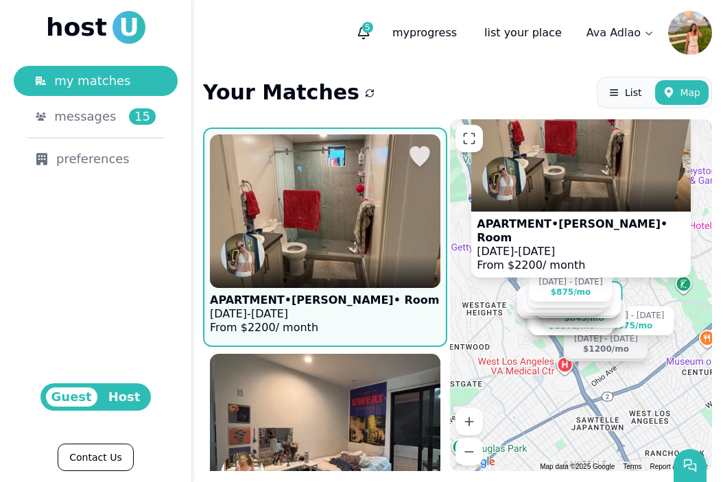
scroll to position [2403, 0]
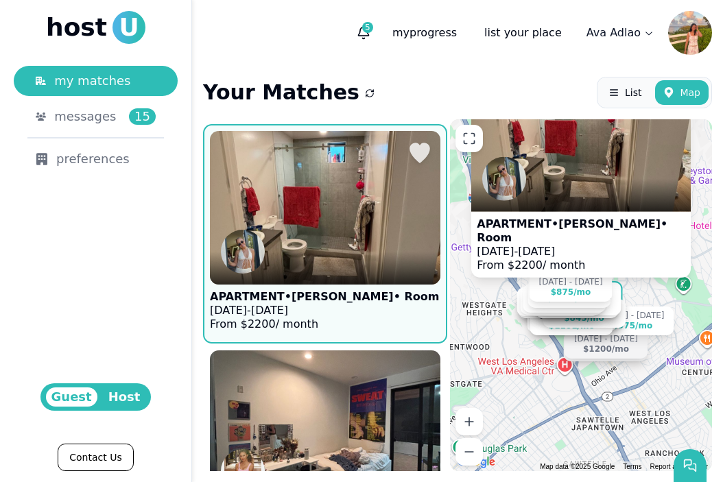
click at [377, 291] on figure "APARTMENT • Hannah • Room Sep 14 - Dec 13, 2025 From $ 2200 / month" at bounding box center [325, 234] width 230 height 206
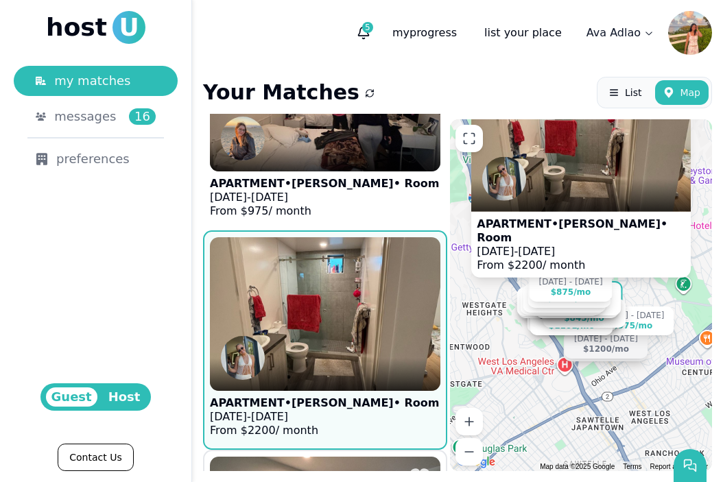
scroll to position [2285, 0]
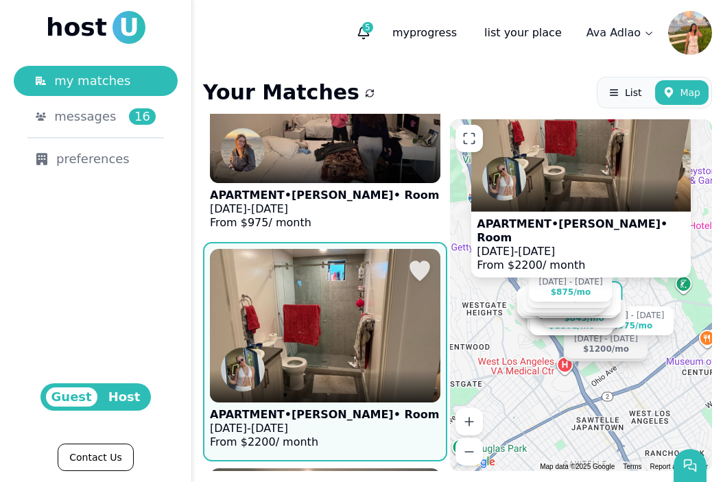
click at [339, 314] on img at bounding box center [325, 325] width 254 height 169
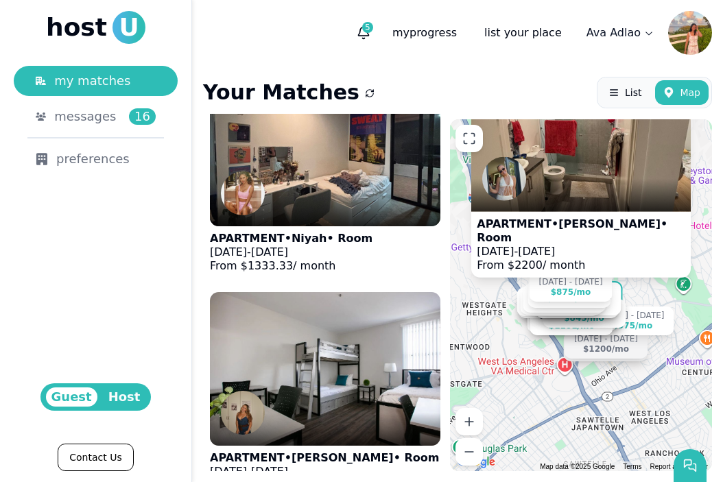
scroll to position [2719, 0]
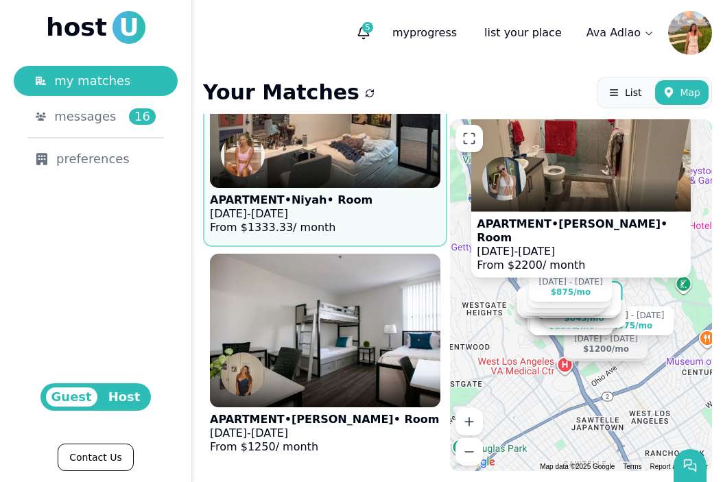
click at [362, 224] on figure "APARTMENT • Niyah • Room Sep 9 - Dec 31, 2025 From $ 1333.33 / month" at bounding box center [325, 137] width 230 height 206
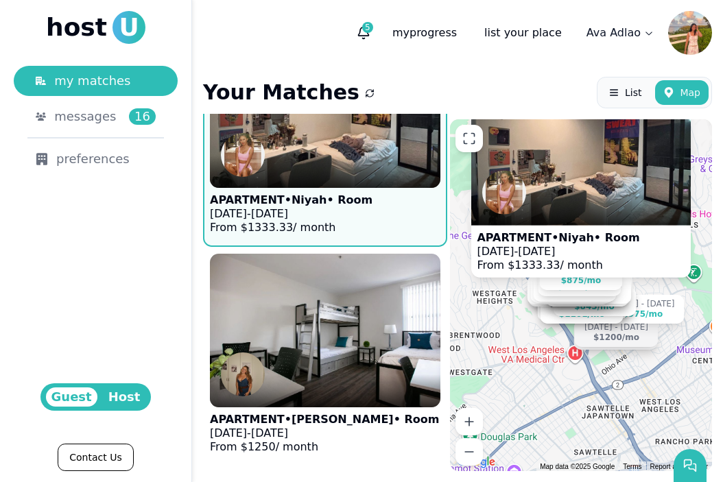
click at [361, 223] on figure "APARTMENT • Niyah • Room Sep 9 - Dec 31, 2025 From $ 1333.33 / month" at bounding box center [325, 137] width 230 height 206
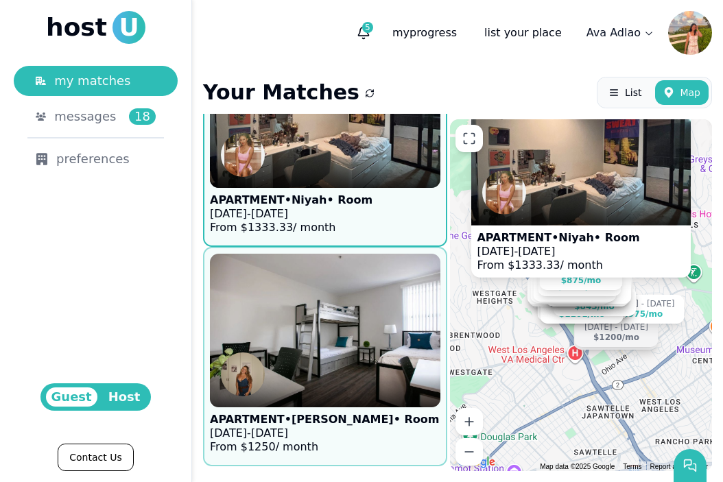
scroll to position [2734, 0]
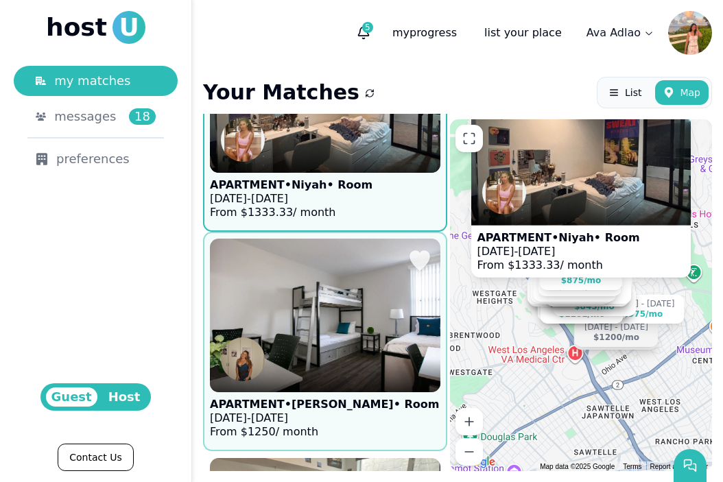
click at [342, 416] on p "Sep 1 - Dec 31, 2025" at bounding box center [324, 418] width 229 height 14
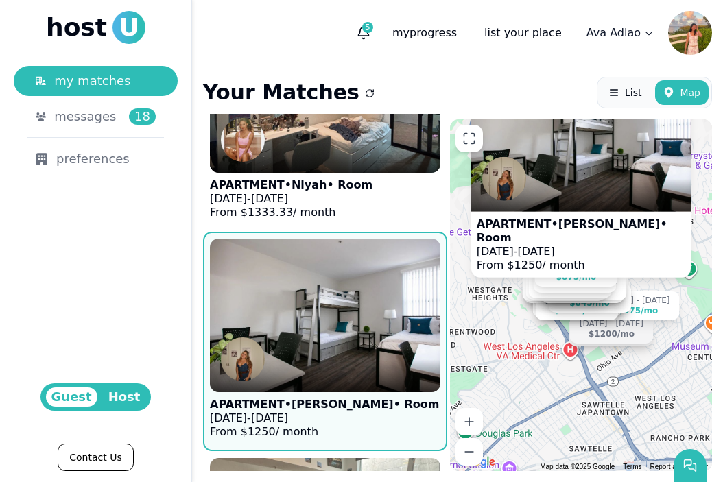
click at [578, 244] on p "Sep 1 - Dec 31, 2025" at bounding box center [581, 251] width 208 height 14
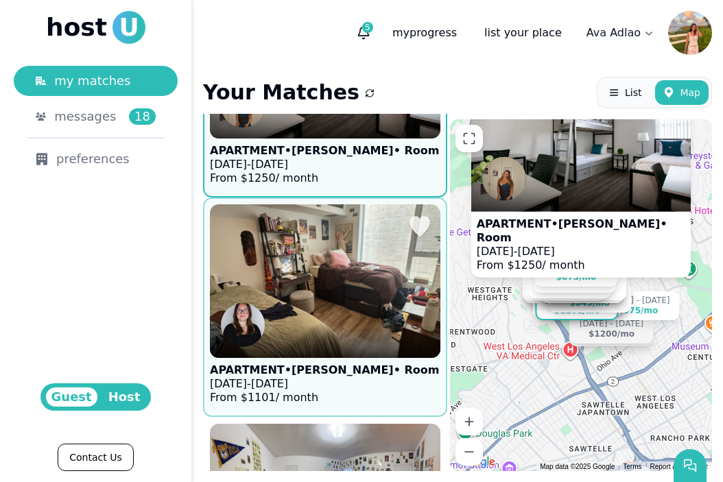
scroll to position [2976, 0]
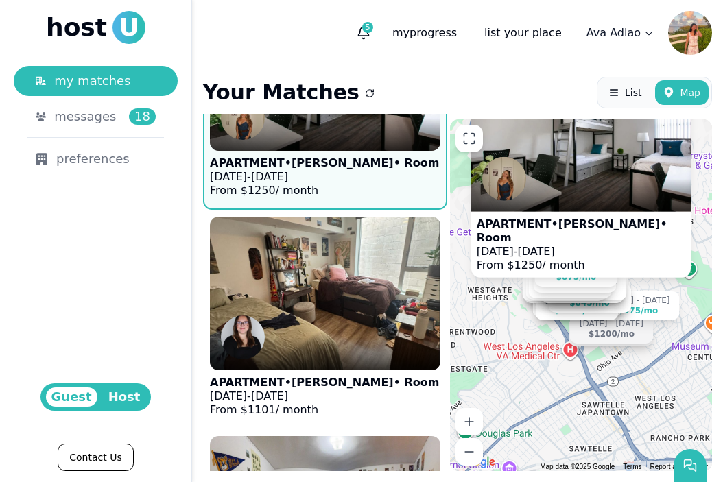
click at [367, 182] on figure "APARTMENT • Kendall • Room Sep 1 - Dec 31, 2025 From $ 1250 / month" at bounding box center [325, 100] width 230 height 206
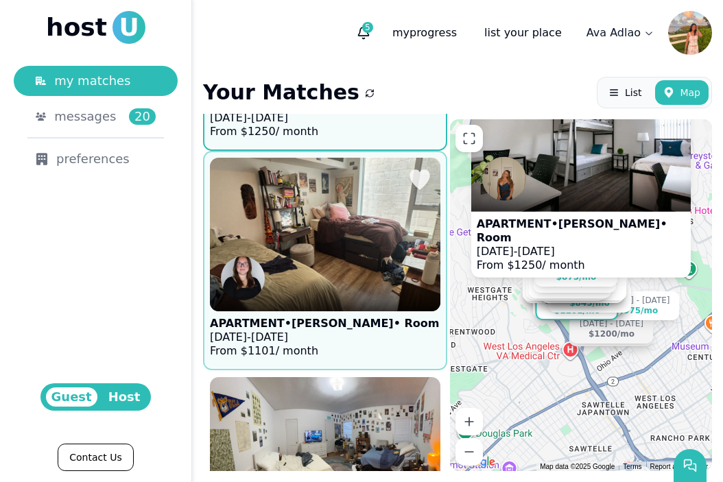
scroll to position [3042, 0]
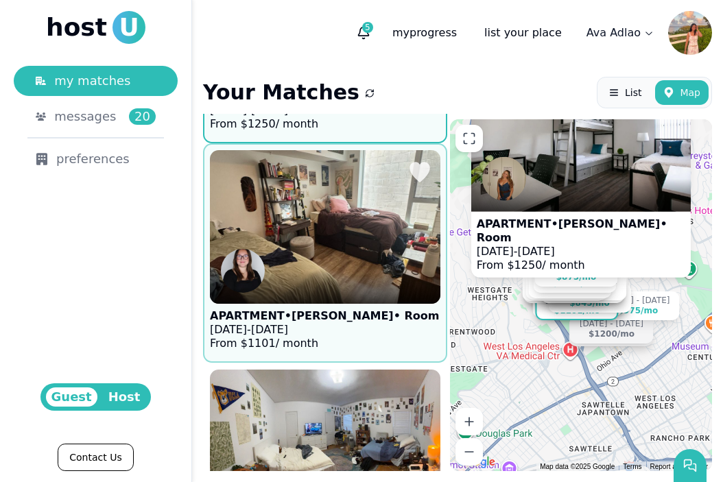
click at [338, 339] on p "From $ 1101 / month" at bounding box center [324, 344] width 229 height 14
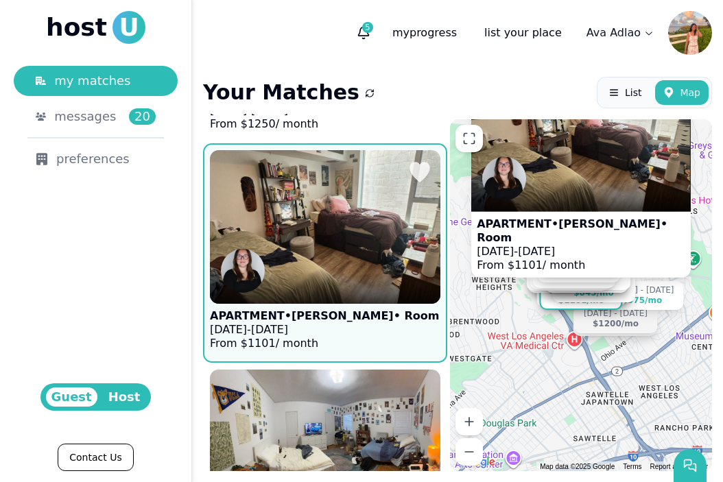
click at [360, 333] on figure "APARTMENT • Anna • Room Sep 10 - Jan 3, 2026 From $ 1101 / month" at bounding box center [325, 253] width 230 height 206
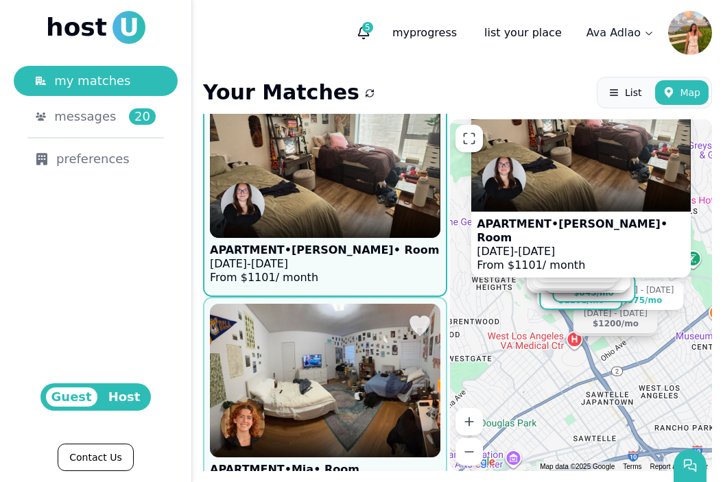
scroll to position [3085, 0]
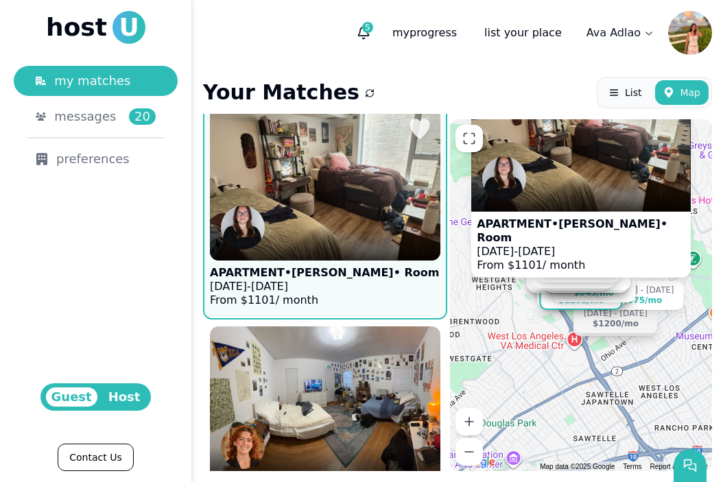
click at [351, 239] on div at bounding box center [325, 244] width 230 height 33
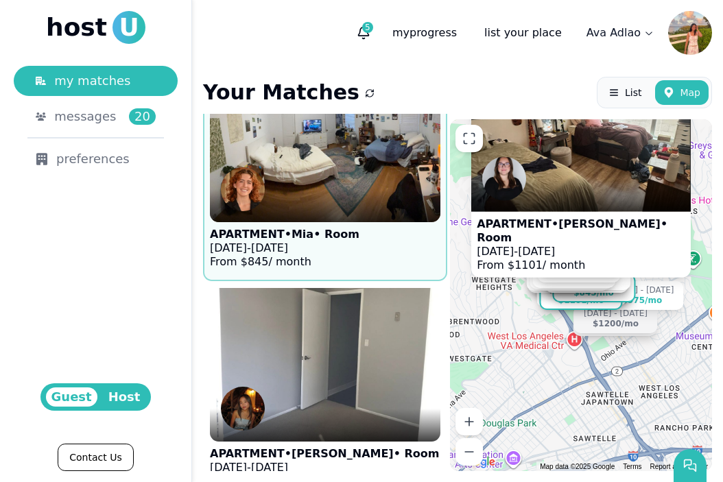
scroll to position [3389, 0]
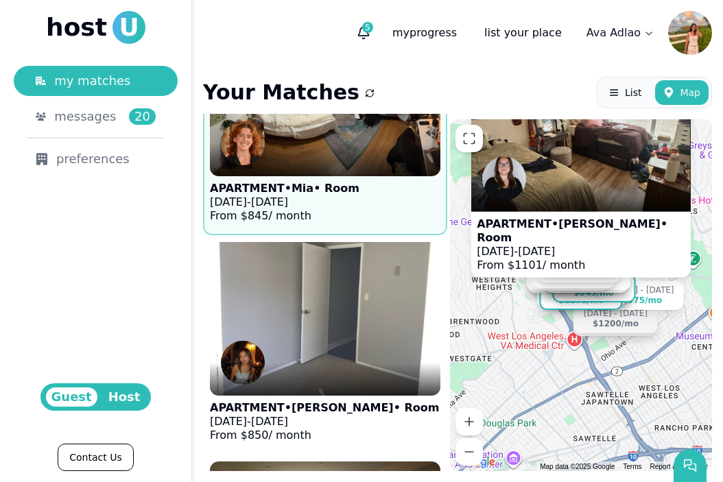
click at [381, 217] on figure "APARTMENT • Mia • Room Sep 14 - Dec 31, 2025 From $ 845 / month" at bounding box center [325, 126] width 230 height 206
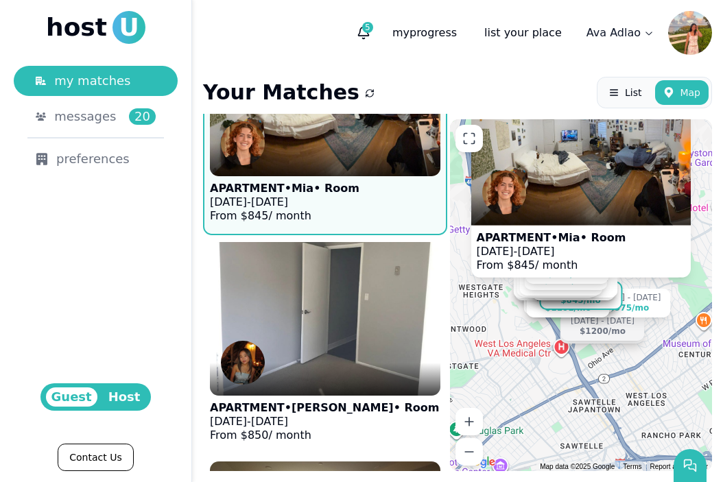
click at [381, 216] on figure "APARTMENT • Mia • Room Sep 14 - Dec 31, 2025 From $ 845 / month" at bounding box center [325, 126] width 230 height 206
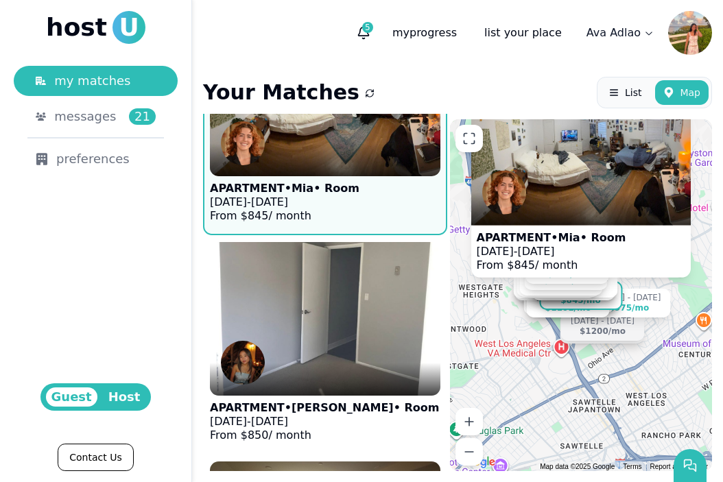
click at [592, 233] on p "APARTMENT • Mia • Room" at bounding box center [551, 237] width 149 height 14
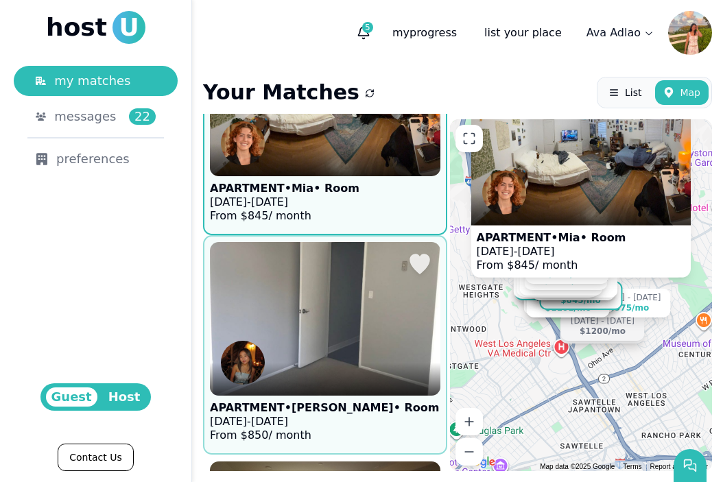
click at [337, 397] on figcaption "APARTMENT • Kristen • Room Sep 1 - Dec 29, 2025 From $ 850 / month" at bounding box center [324, 422] width 229 height 52
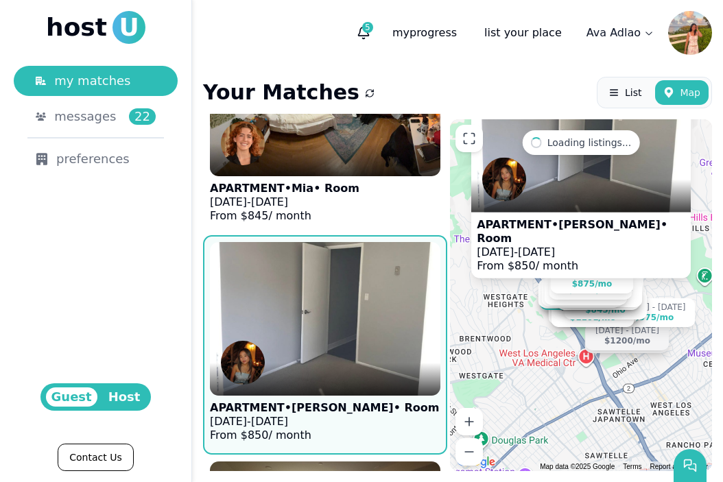
click at [615, 232] on p "APARTMENT • Kristen • Room" at bounding box center [581, 230] width 208 height 27
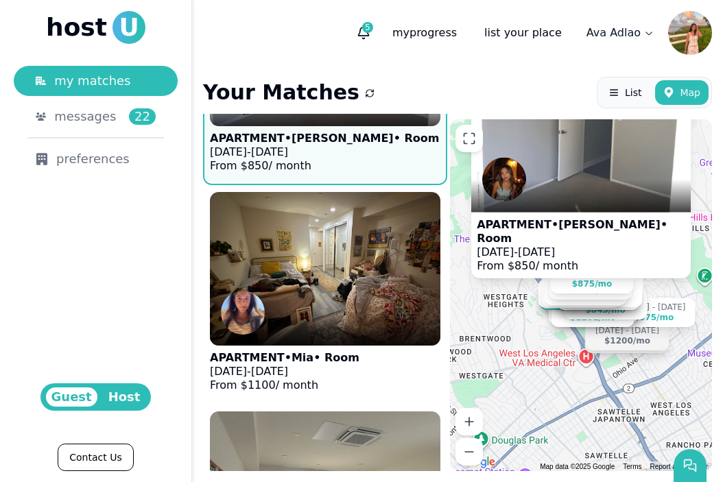
scroll to position [3782, 0]
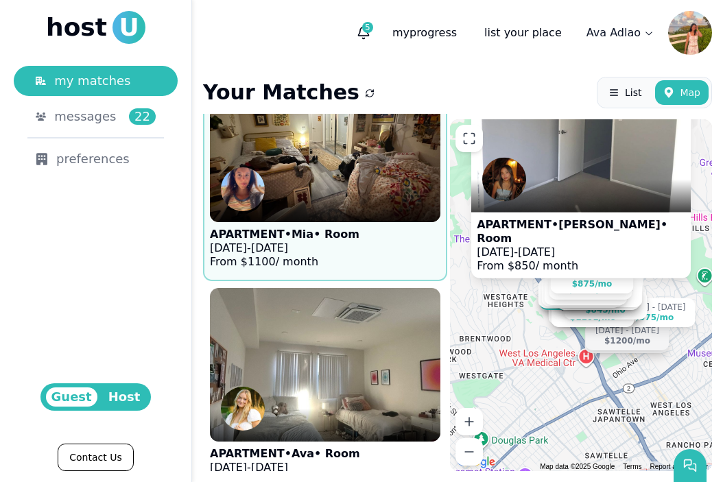
click at [371, 263] on figure "APARTMENT • Mia • Room Sep 9 - Dec 31, 2025 From $ 1100 / month" at bounding box center [325, 172] width 230 height 206
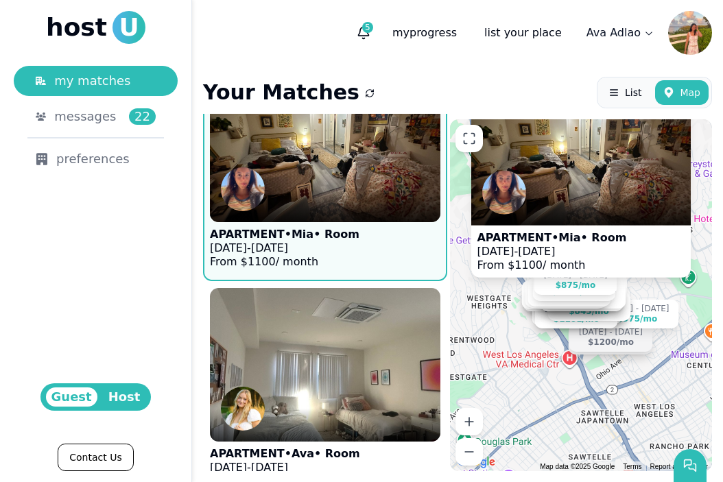
click at [618, 250] on figure "APARTMENT • Mia • Room Sep 9 - Dec 31, 2025 From $ 1100 / month" at bounding box center [580, 178] width 219 height 198
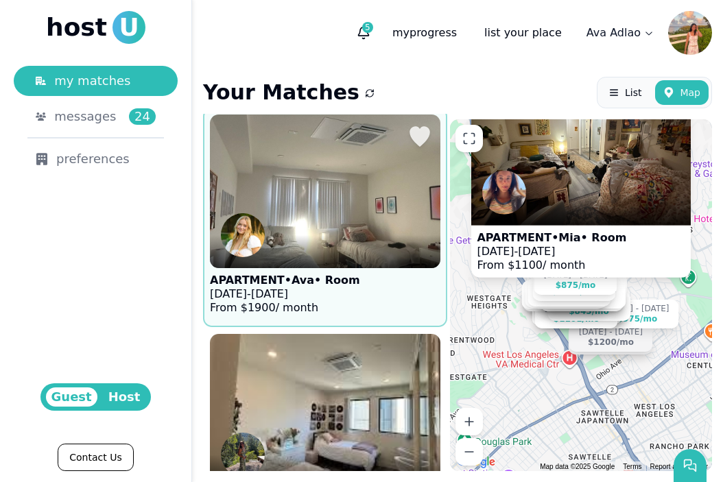
scroll to position [3975, 0]
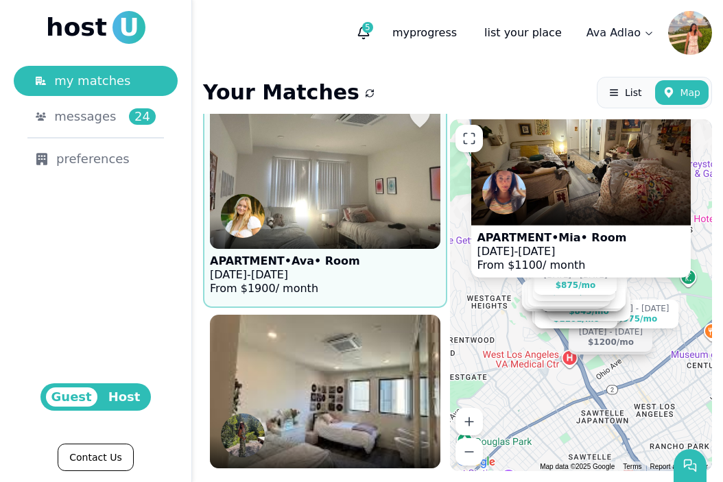
click at [363, 293] on figure "APARTMENT • Ava • Room Sep 14 - Dec 18, 2025 From $ 1900 / month" at bounding box center [325, 198] width 230 height 206
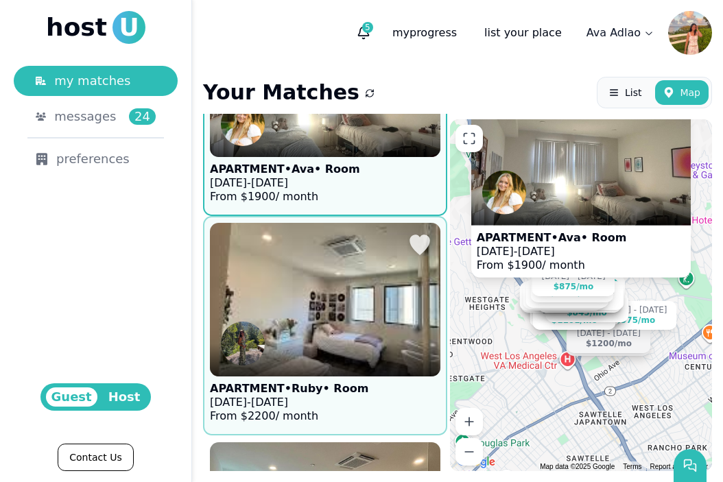
scroll to position [4106, 0]
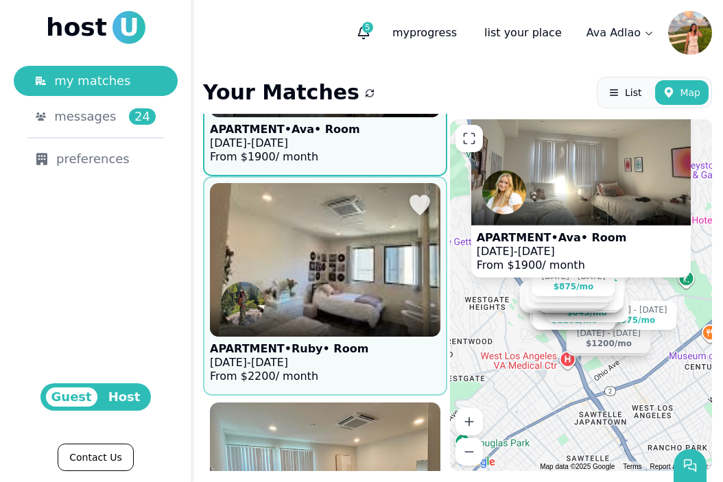
click at [381, 379] on figure "APARTMENT • Ruby • Room Sep 9 - Dec 31, 2025 From $ 2200 / month" at bounding box center [325, 286] width 230 height 206
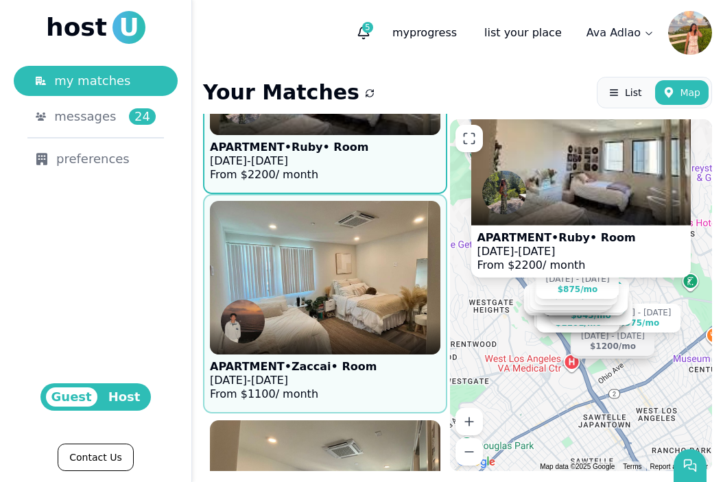
scroll to position [4311, 0]
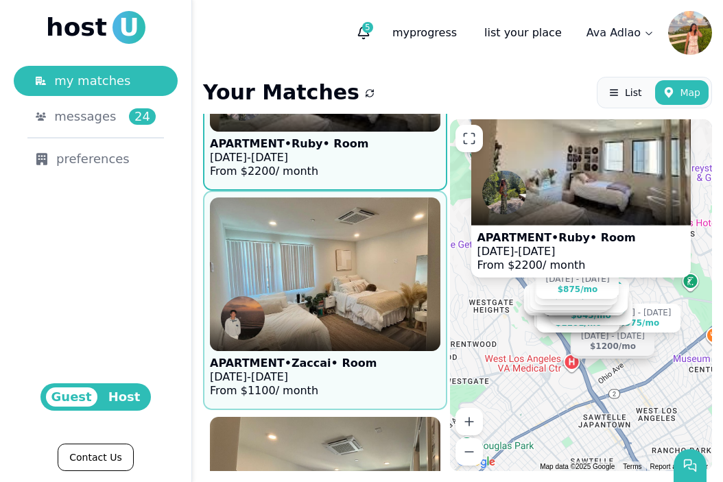
click at [381, 380] on figure "APARTMENT • Zaccai • Room Sep 10 - Dec 20, 2025 From $ 1100 / month" at bounding box center [325, 300] width 230 height 206
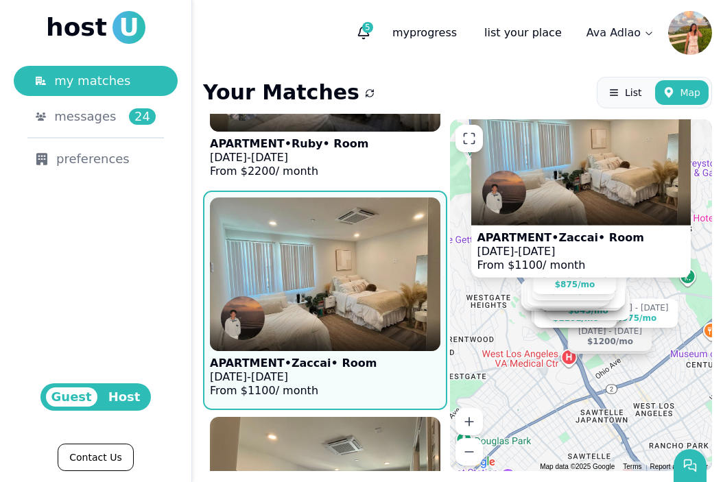
click at [555, 254] on span "Dec 20, 2025" at bounding box center [536, 250] width 37 height 13
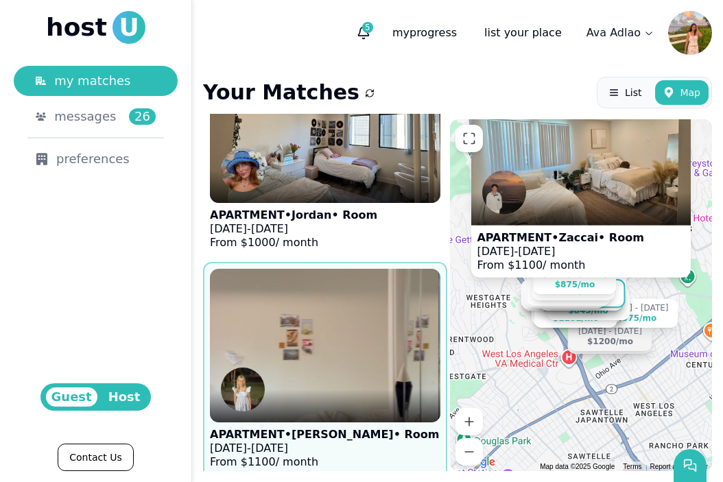
scroll to position [4678, 0]
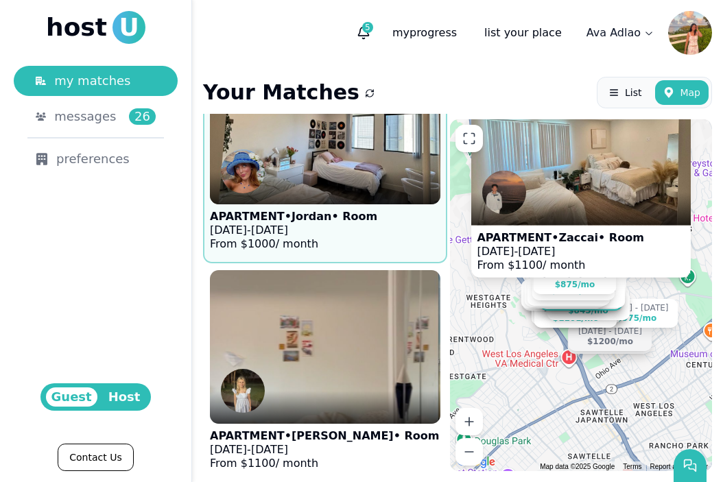
click at [359, 220] on p "APARTMENT • Jordan • Room" at bounding box center [293, 217] width 167 height 14
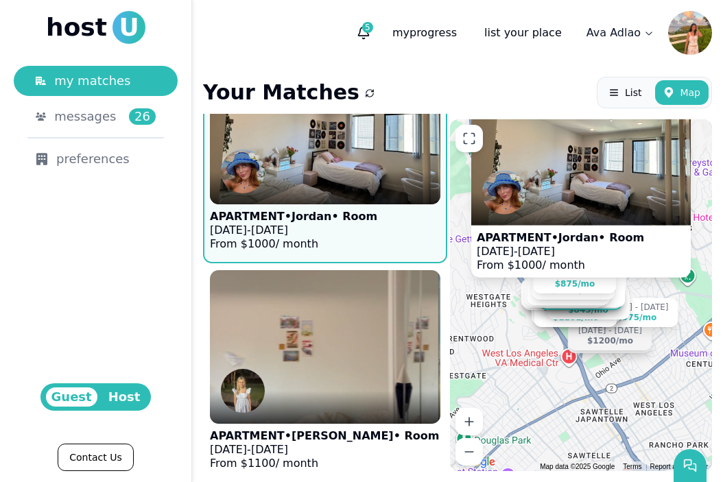
click at [359, 220] on p "APARTMENT • Jordan • Room" at bounding box center [293, 217] width 167 height 14
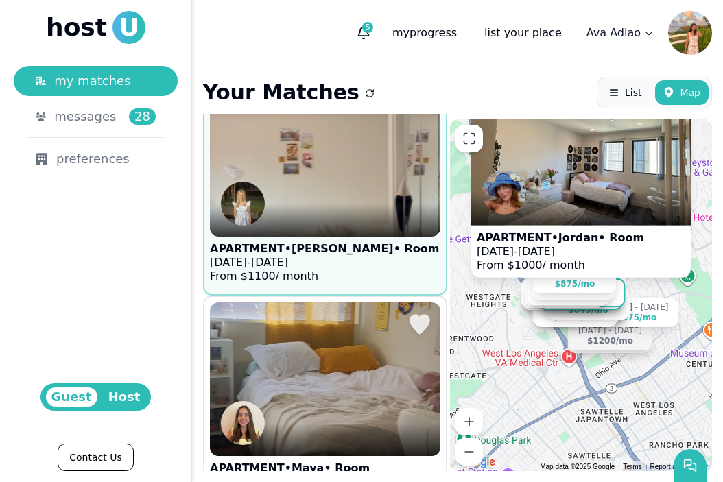
scroll to position [4896, 0]
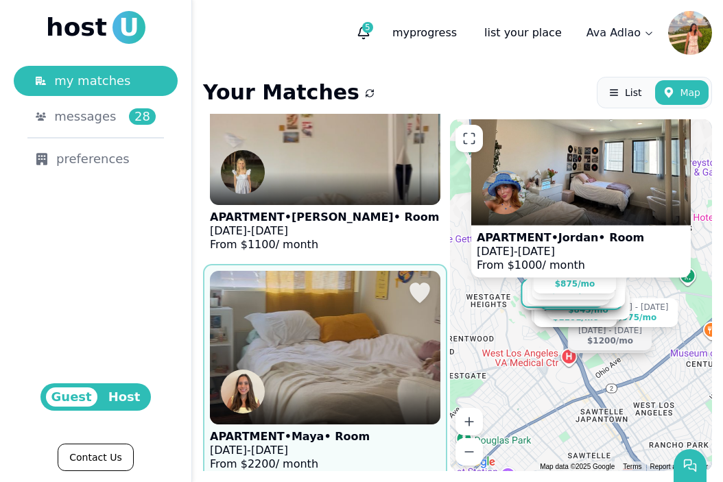
click at [354, 282] on img at bounding box center [325, 347] width 254 height 169
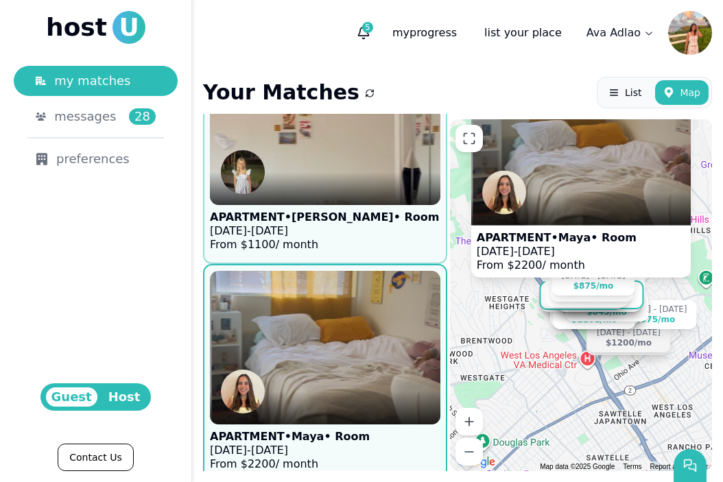
click at [350, 220] on p "APARTMENT • Kate • Room" at bounding box center [324, 217] width 229 height 14
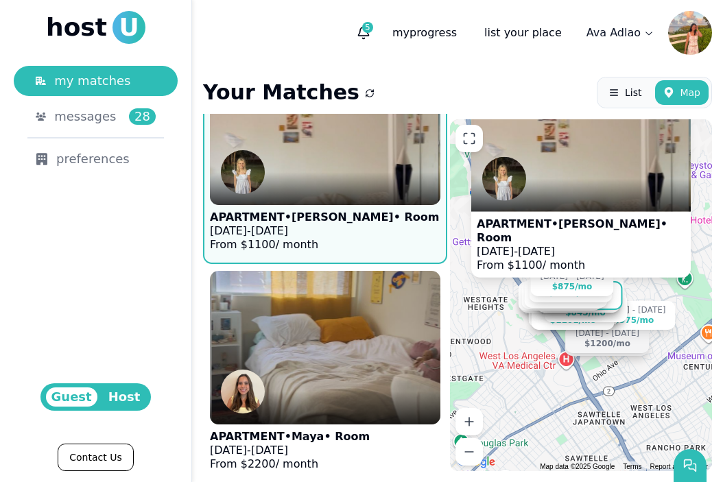
click at [596, 257] on p "Sep 15 - Dec 27, 2025" at bounding box center [581, 251] width 208 height 14
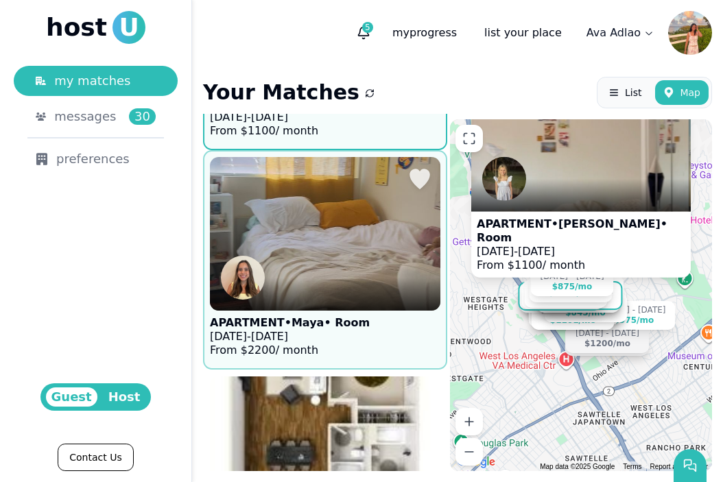
scroll to position [5076, 0]
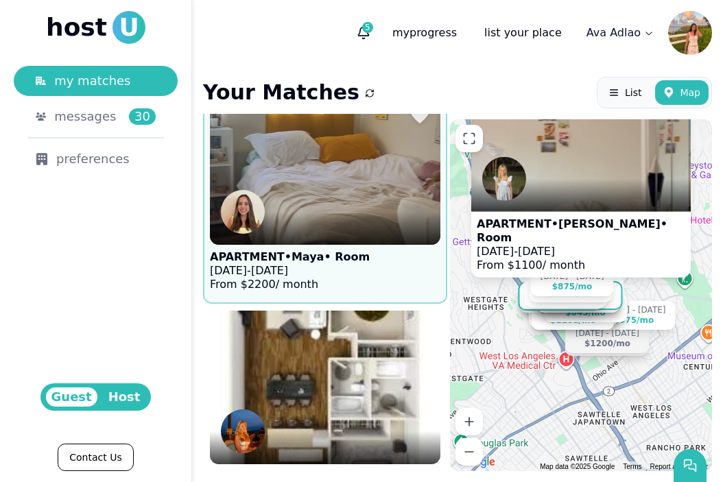
click at [368, 285] on figure "APARTMENT • Maya • Room Sep 1 - Dec 30, 2025 From $ 2200 / month" at bounding box center [325, 194] width 230 height 206
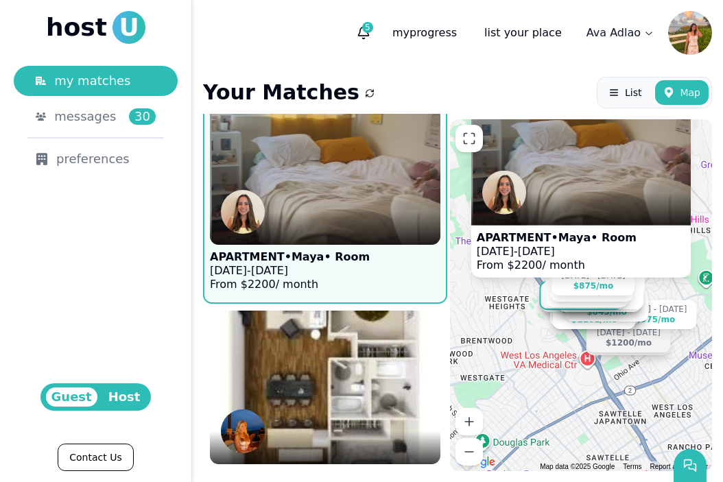
click at [606, 245] on p "Sep 1 - Dec 30, 2025" at bounding box center [557, 252] width 160 height 14
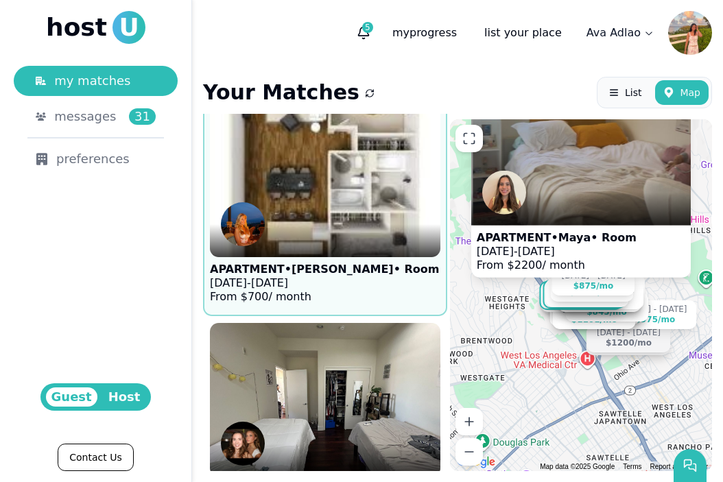
scroll to position [5290, 0]
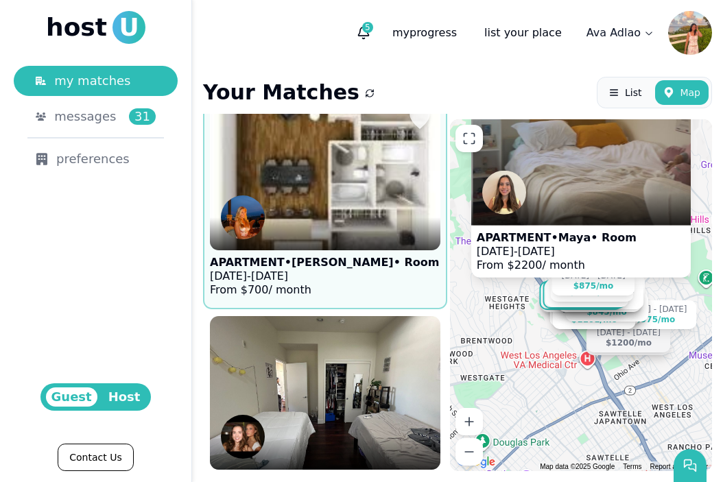
click at [387, 283] on figure "APARTMENT • Olivia • Room Sep 1 - Dec 31, 2025 From $ 700 / month" at bounding box center [325, 200] width 230 height 206
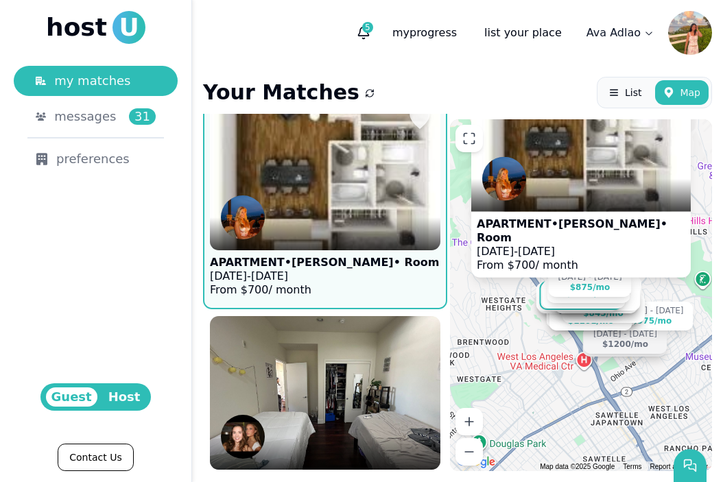
click at [387, 284] on figure "APARTMENT • Olivia • Room Sep 1 - Dec 31, 2025 From $ 700 / month" at bounding box center [325, 200] width 230 height 206
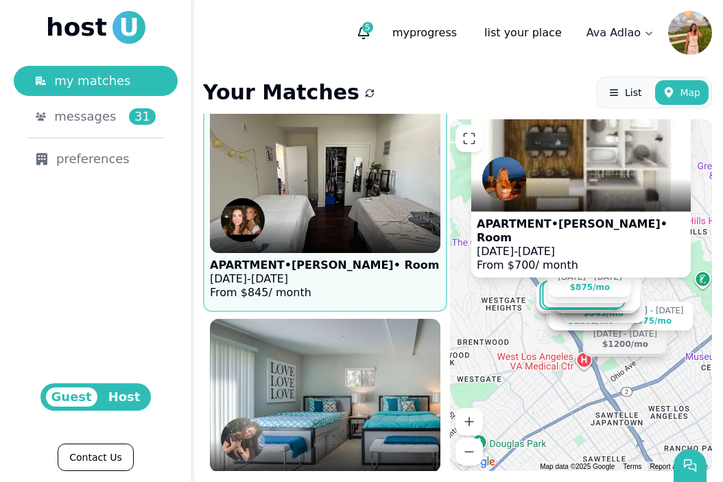
scroll to position [5562, 0]
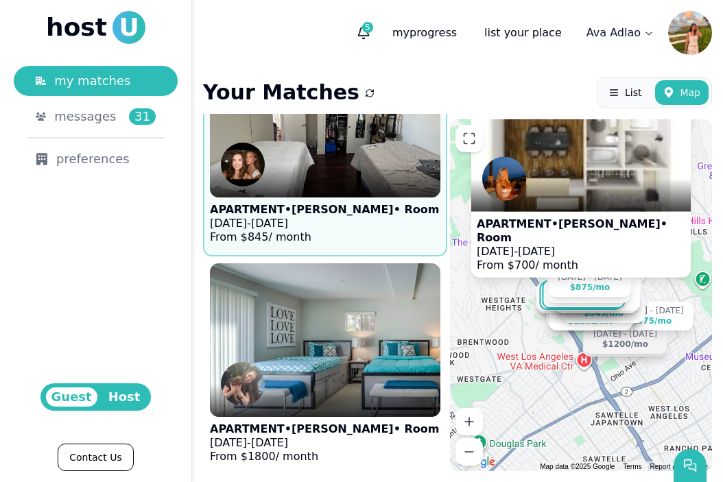
click at [376, 224] on figure "APARTMENT • Louisa • Room Sep 6 - Dec 31, 2025 From $ 845 / month" at bounding box center [325, 147] width 230 height 206
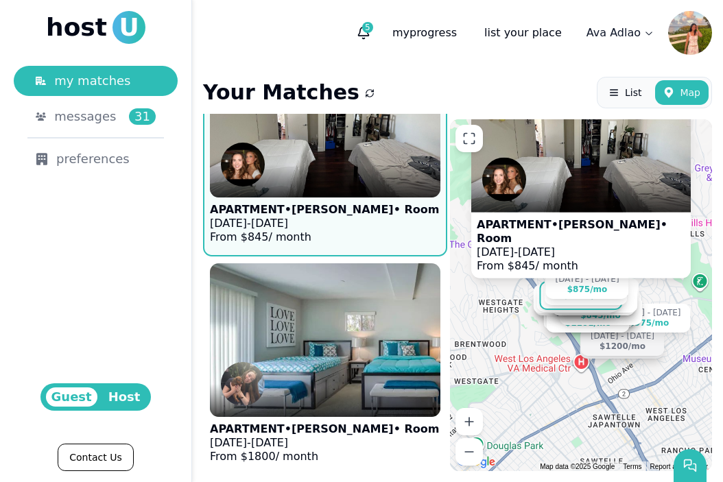
click at [586, 257] on p "Sep 6 - Dec 31, 2025" at bounding box center [581, 252] width 208 height 14
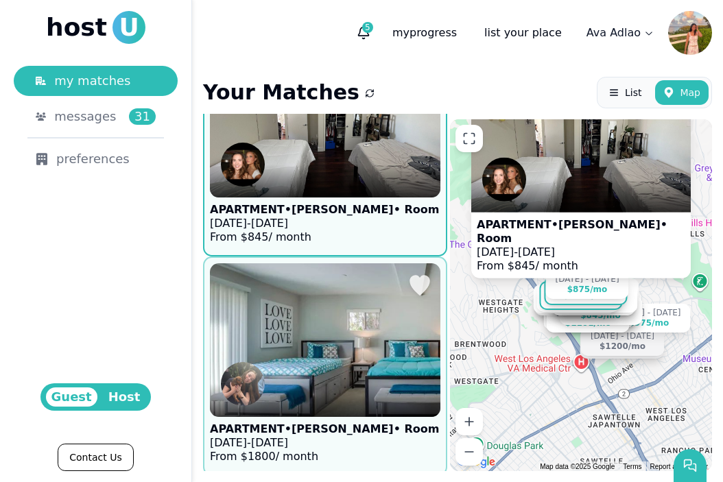
click at [303, 345] on img at bounding box center [325, 340] width 254 height 169
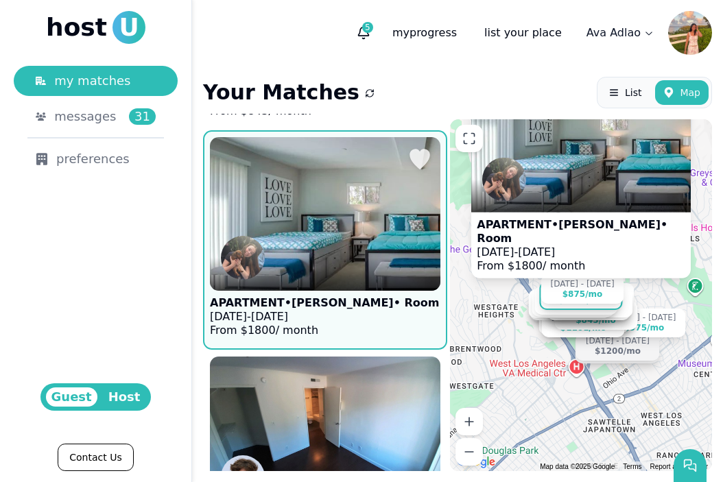
scroll to position [5830, 0]
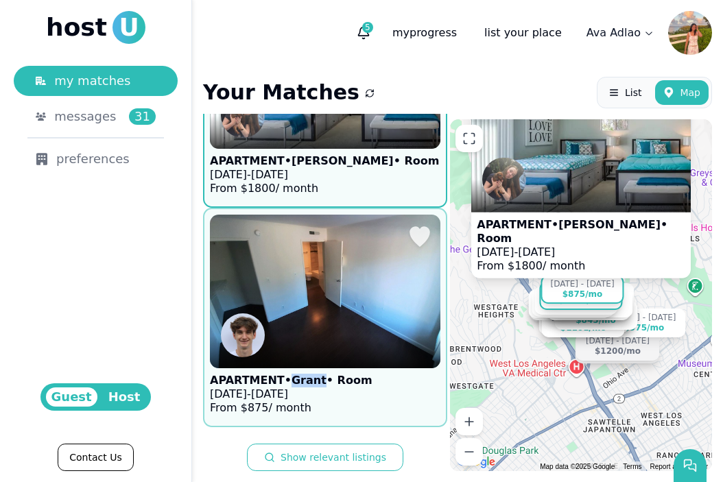
click at [372, 332] on img at bounding box center [325, 291] width 254 height 169
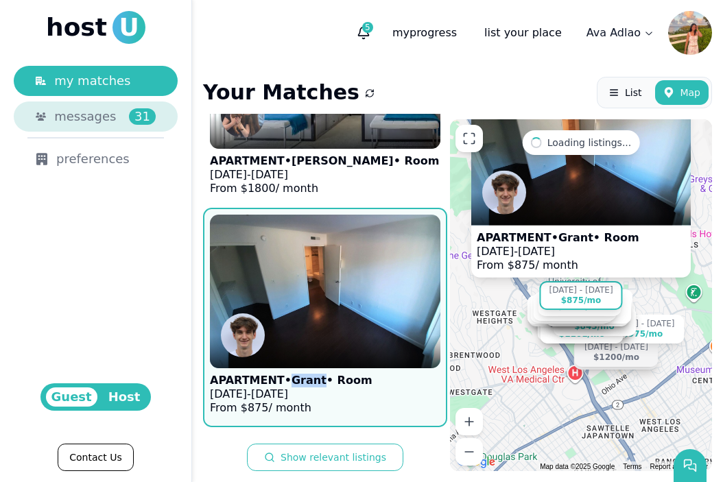
click at [118, 102] on link "messages 31" at bounding box center [96, 116] width 164 height 30
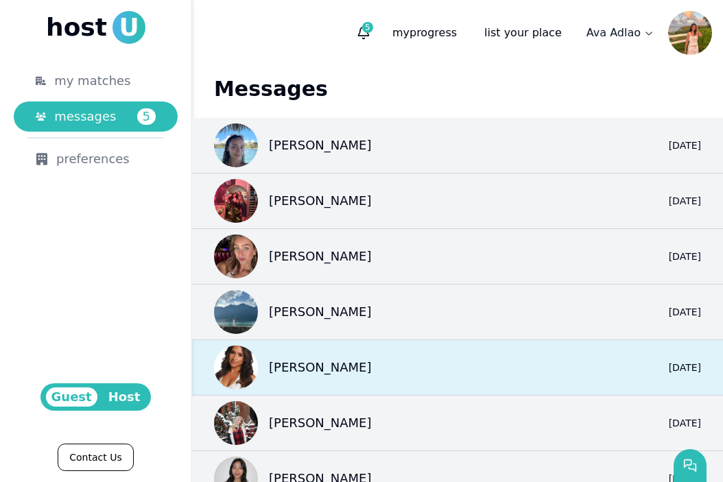
scroll to position [191, 0]
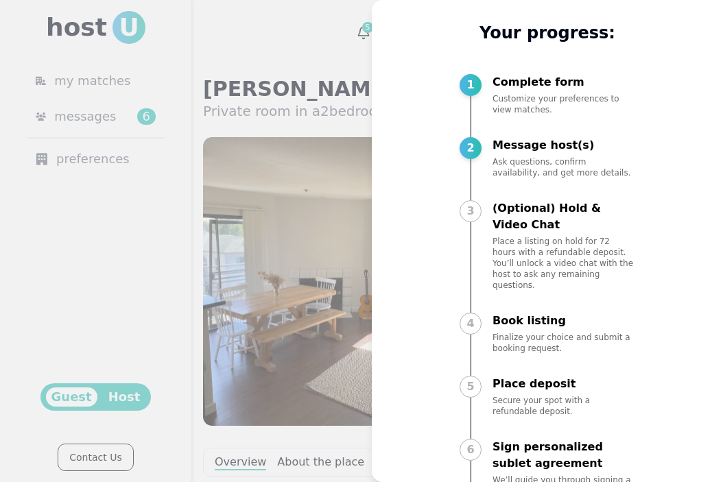
click at [335, 295] on div at bounding box center [361, 241] width 723 height 482
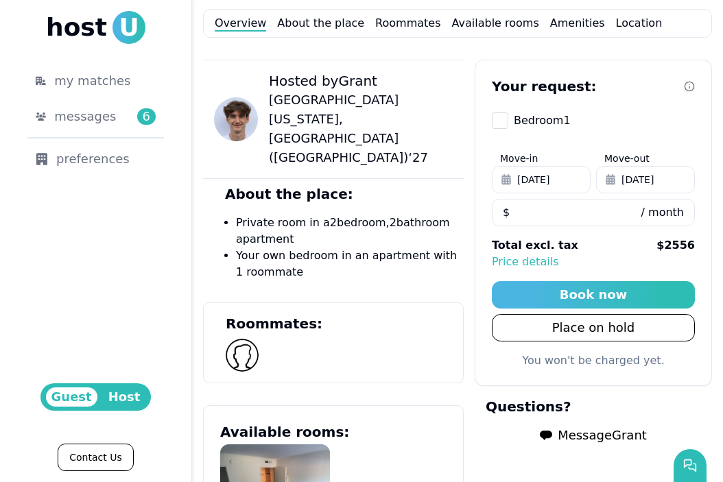
scroll to position [441, 0]
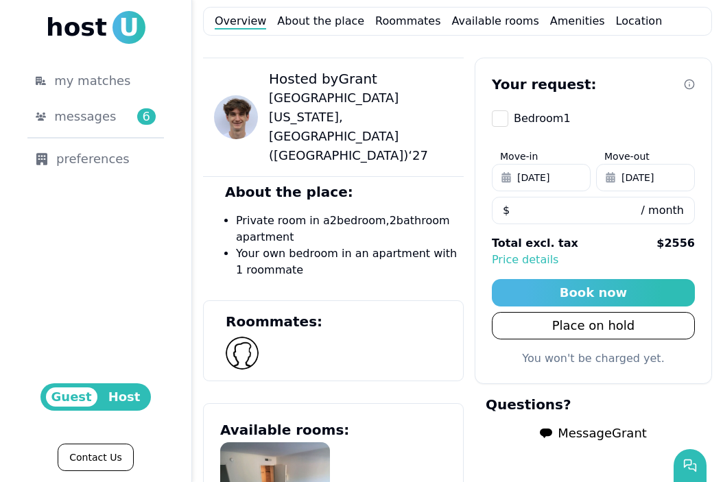
click at [605, 431] on span "Message Grant" at bounding box center [601, 433] width 89 height 19
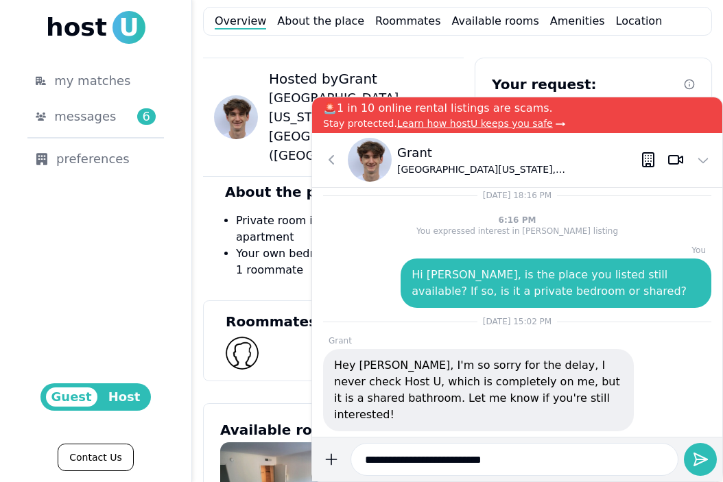
type input "**********"
click at [317, 443] on button "submit" at bounding box center [330, 459] width 27 height 33
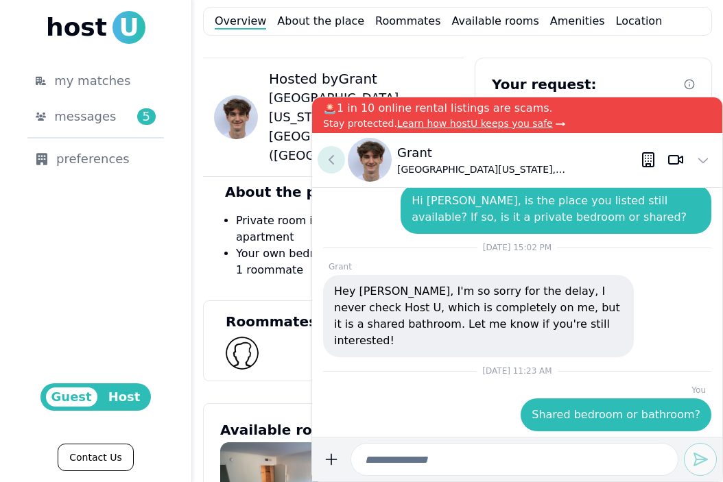
click at [326, 162] on icon at bounding box center [331, 160] width 16 height 16
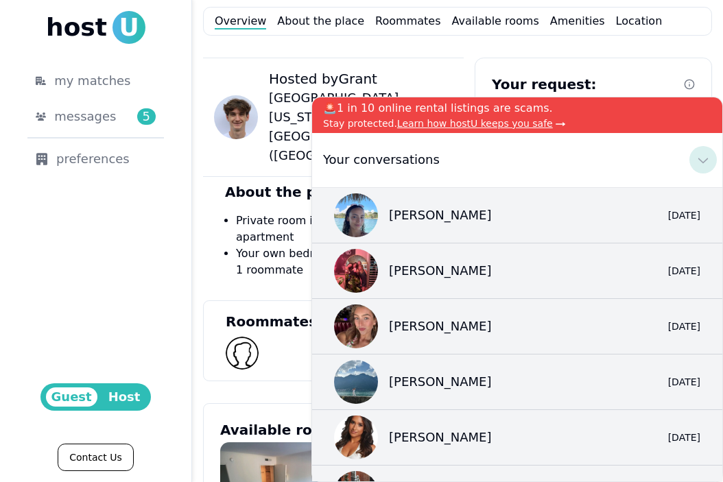
click at [708, 156] on icon at bounding box center [703, 160] width 16 height 16
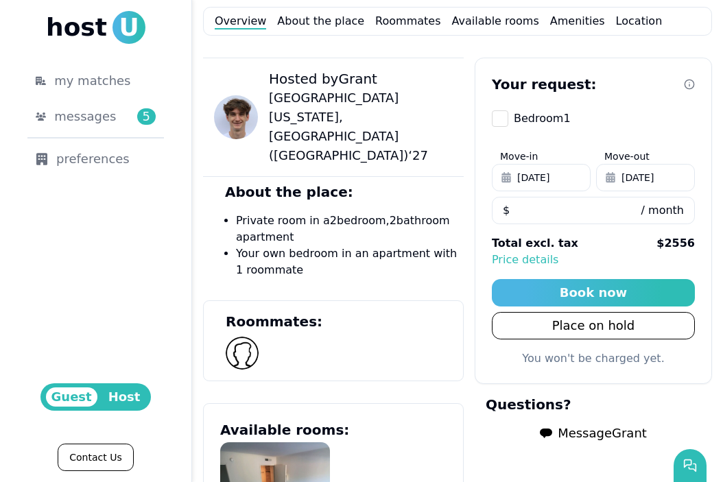
click at [586, 451] on div "Your request: Bedroom 1 Move-in Sep 15, 2025 Move-out Dec 12, 2025 *** $ / mont…" at bounding box center [592, 458] width 237 height 801
click at [581, 446] on button "Message Grant" at bounding box center [593, 433] width 129 height 27
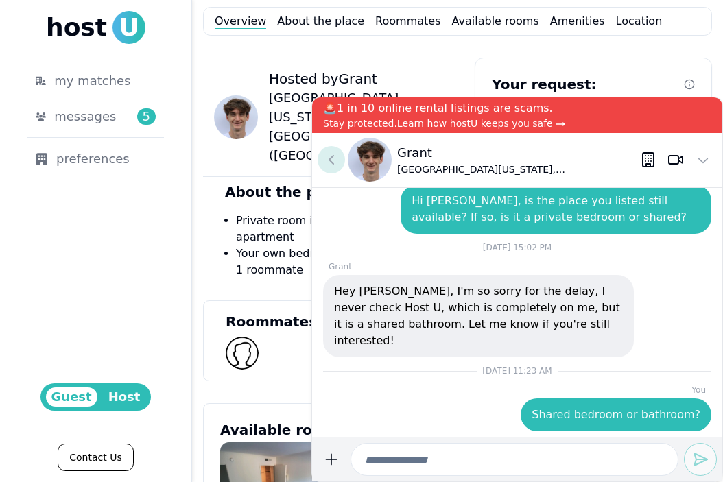
click at [341, 158] on button at bounding box center [330, 159] width 27 height 27
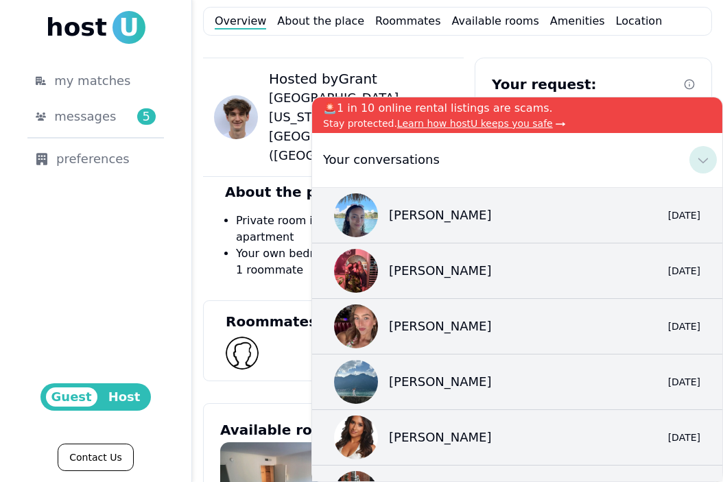
click at [699, 163] on icon at bounding box center [703, 160] width 16 height 16
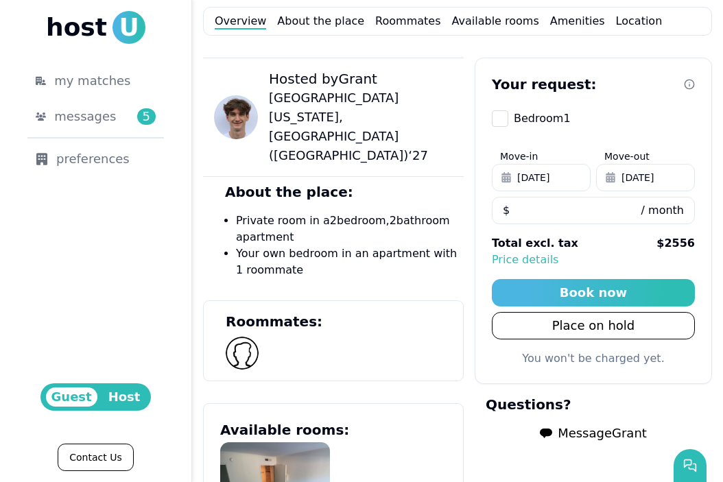
click at [592, 436] on span "Message Grant" at bounding box center [601, 433] width 89 height 19
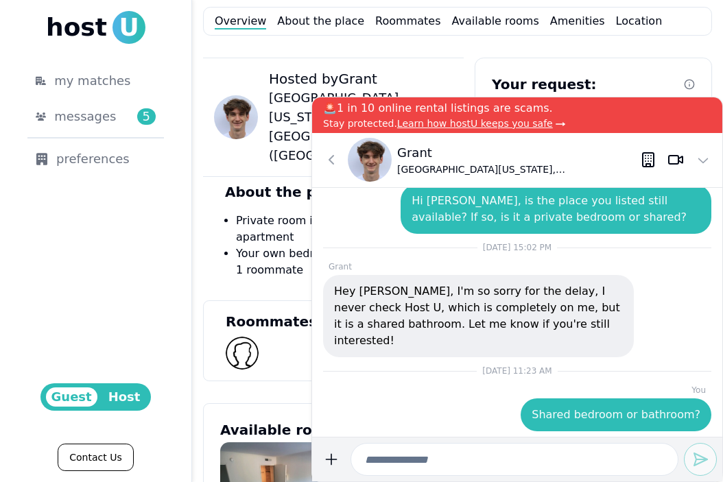
type input "*"
type input "**********"
click at [317, 443] on button "submit" at bounding box center [330, 459] width 27 height 33
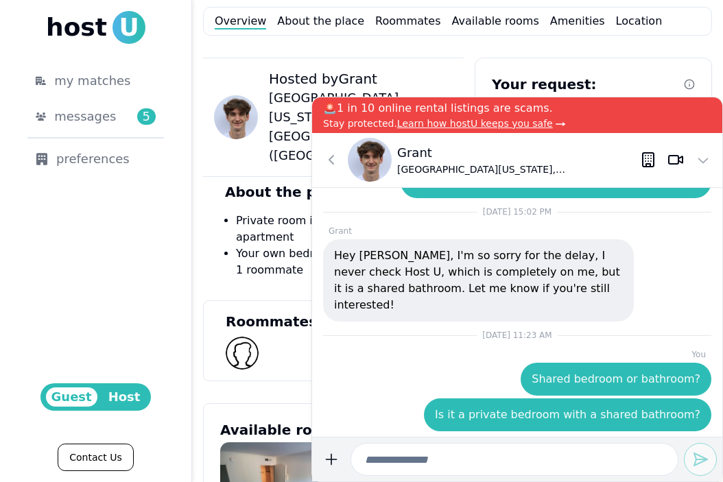
click at [330, 167] on icon at bounding box center [331, 160] width 16 height 16
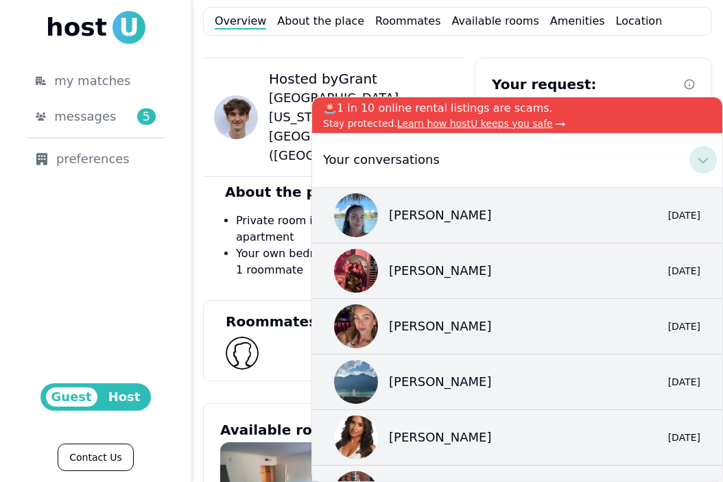
click at [705, 158] on icon at bounding box center [703, 160] width 16 height 16
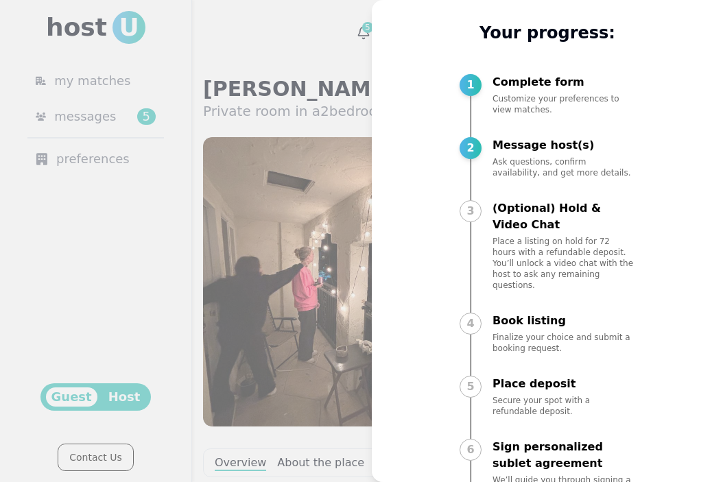
click at [315, 300] on div at bounding box center [361, 241] width 723 height 482
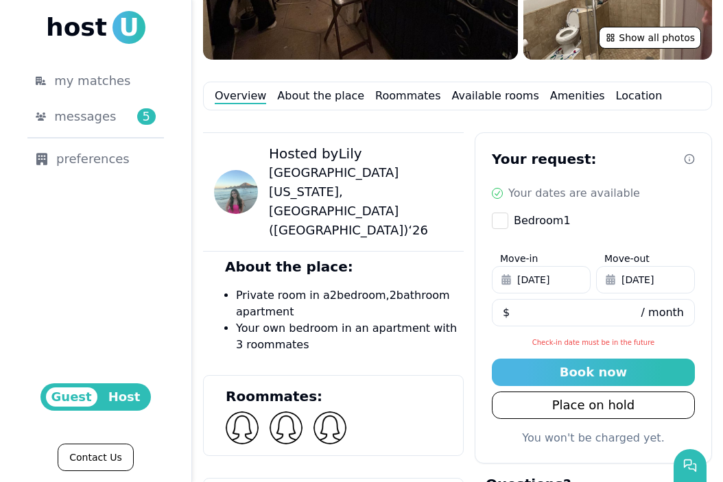
scroll to position [494, 0]
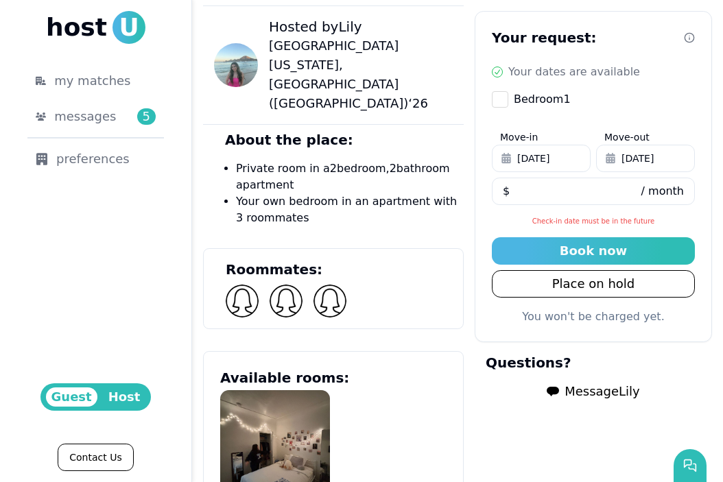
click at [577, 394] on span "Message Lily" at bounding box center [601, 391] width 75 height 19
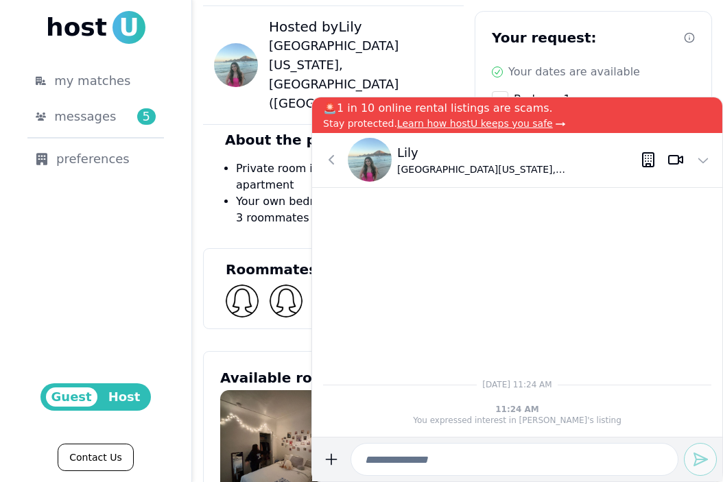
click at [334, 163] on icon at bounding box center [331, 160] width 16 height 16
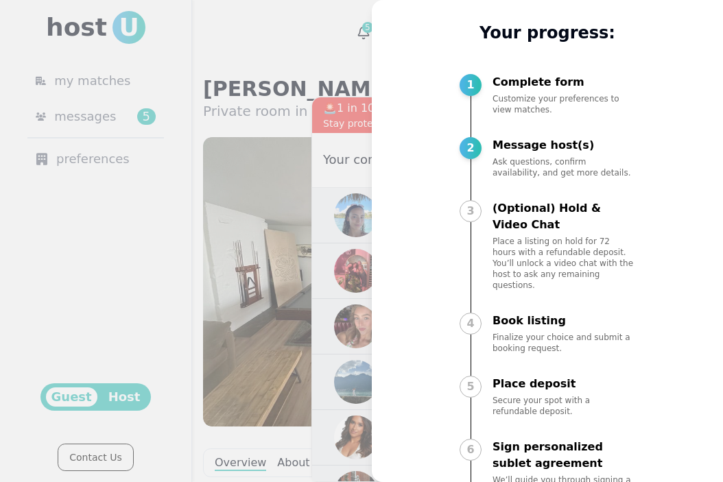
click at [309, 193] on div at bounding box center [361, 241] width 723 height 482
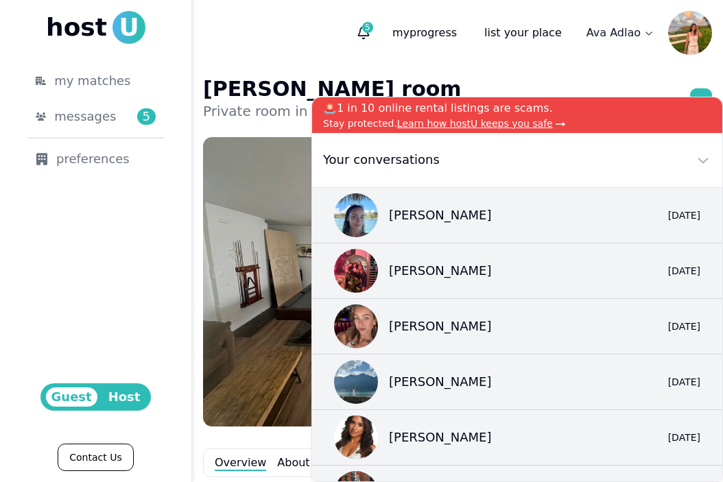
click at [267, 193] on img at bounding box center [360, 281] width 315 height 289
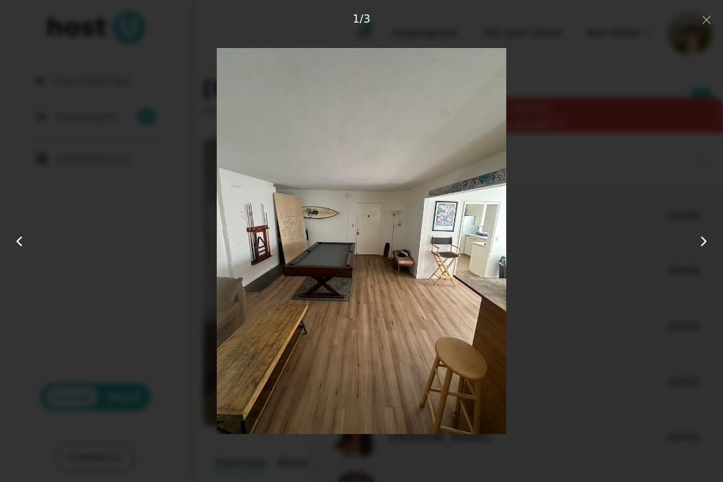
click at [625, 69] on div at bounding box center [361, 240] width 578 height 385
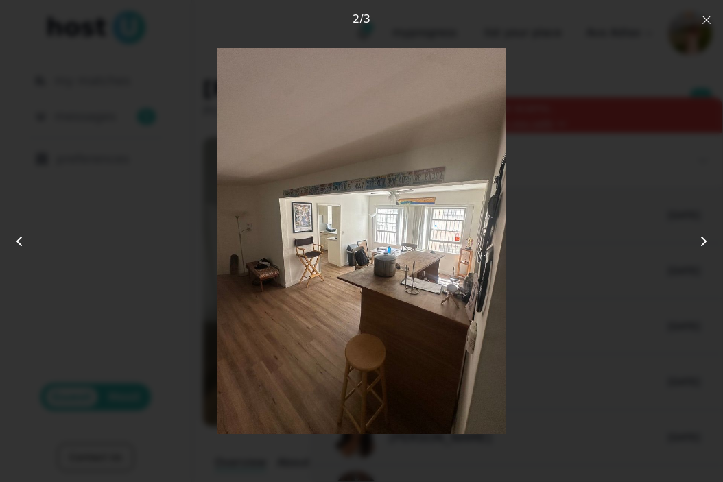
click at [708, 22] on use "button" at bounding box center [706, 20] width 8 height 8
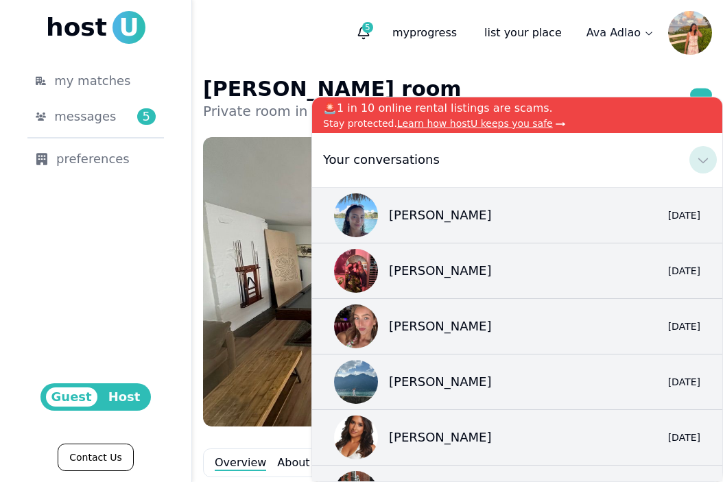
click at [708, 169] on button at bounding box center [702, 159] width 27 height 27
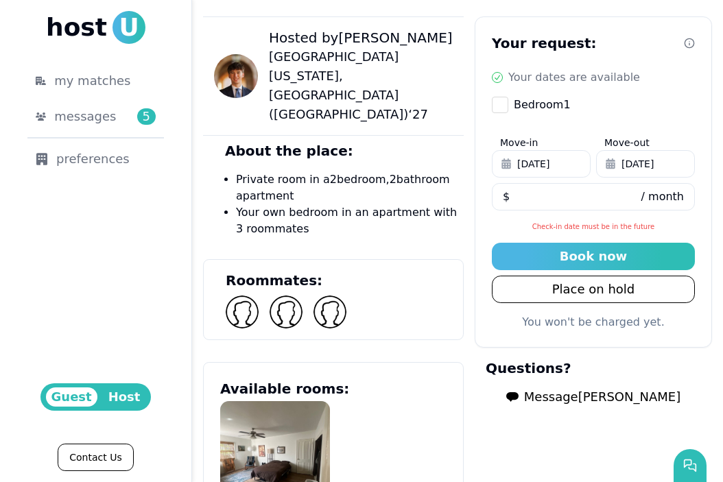
scroll to position [503, 0]
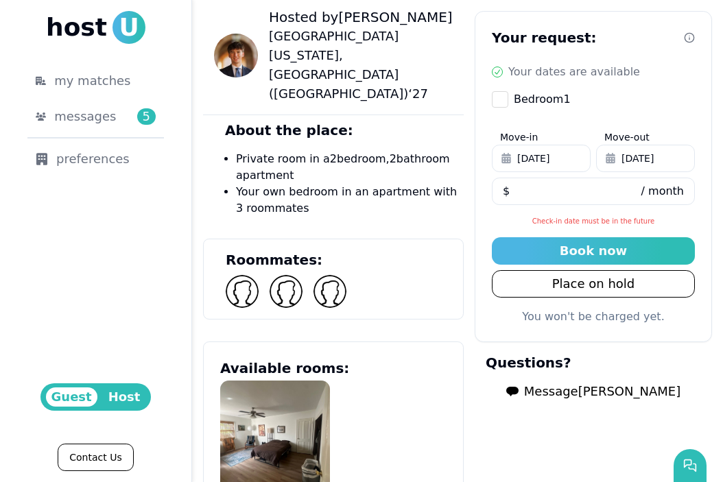
click at [592, 402] on button "Message [PERSON_NAME]" at bounding box center [593, 391] width 196 height 27
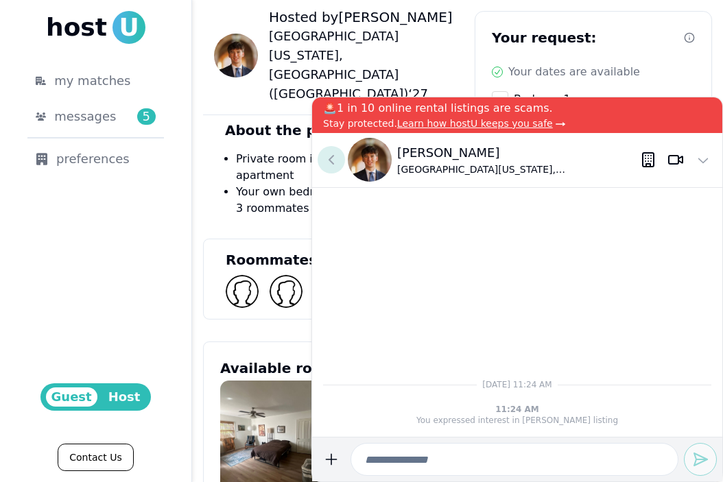
click at [332, 154] on icon at bounding box center [331, 160] width 16 height 16
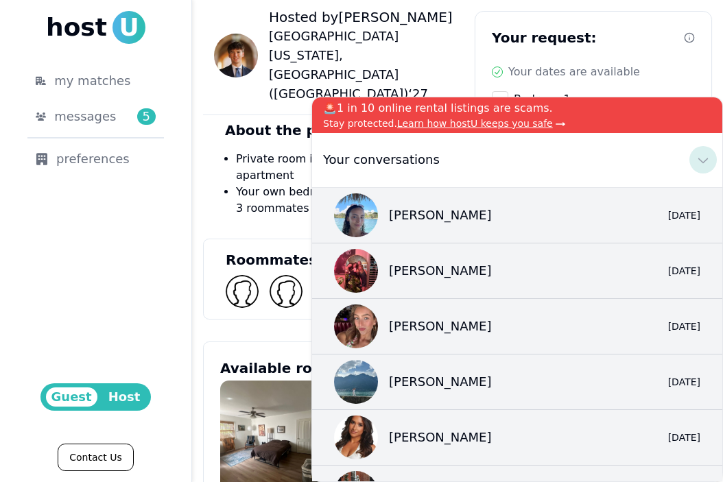
click at [701, 165] on icon at bounding box center [703, 160] width 16 height 16
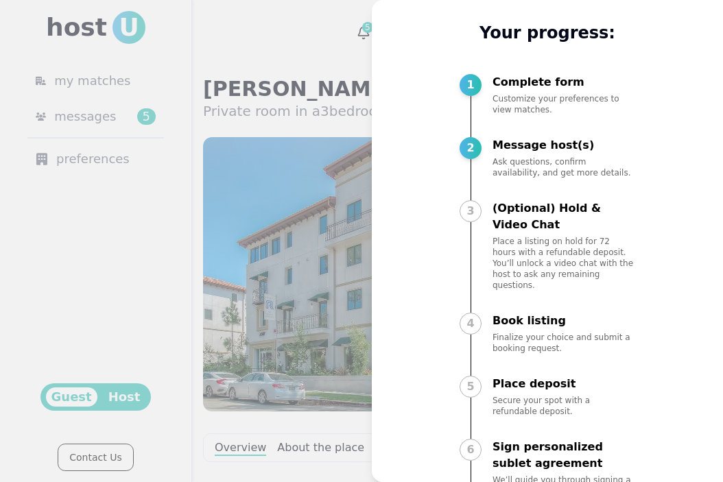
click at [248, 319] on div at bounding box center [361, 241] width 723 height 482
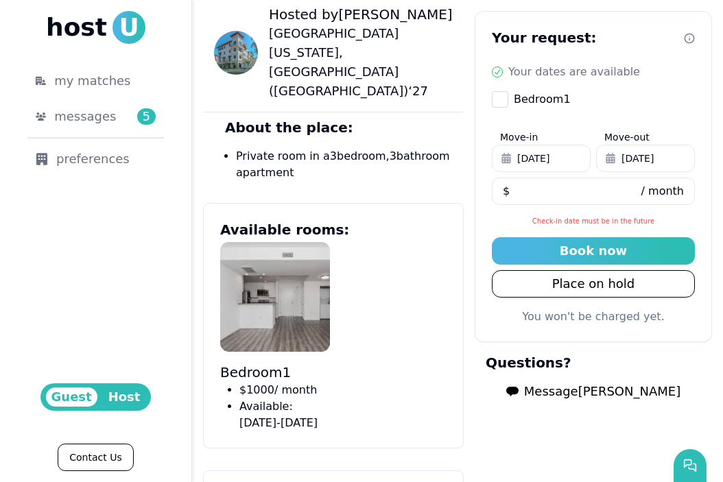
scroll to position [567, 0]
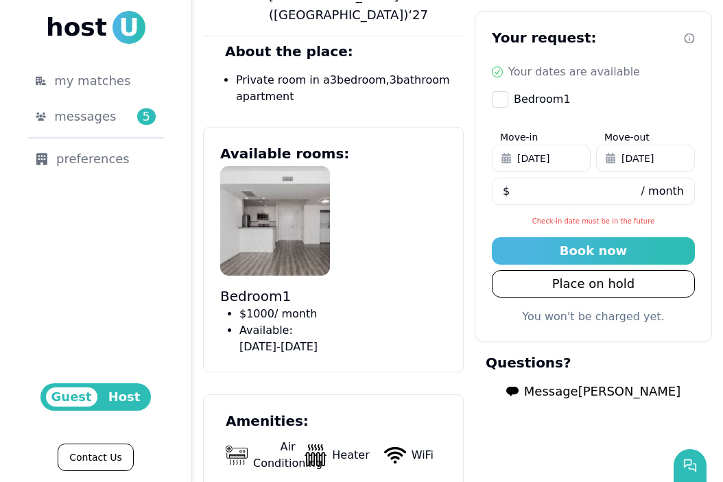
click at [593, 389] on span "Message [PERSON_NAME]" at bounding box center [602, 391] width 156 height 19
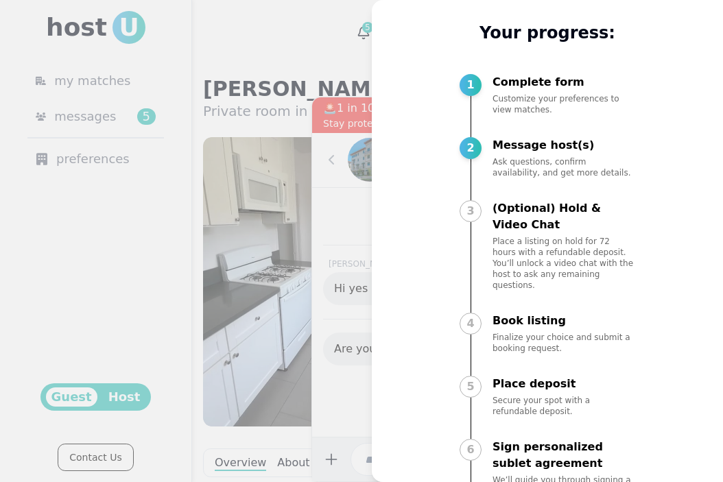
click at [300, 325] on div at bounding box center [361, 241] width 723 height 482
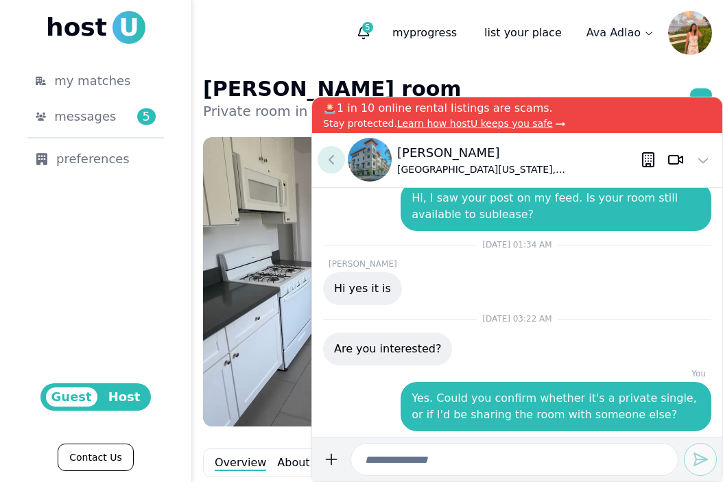
click at [333, 150] on button at bounding box center [330, 159] width 27 height 27
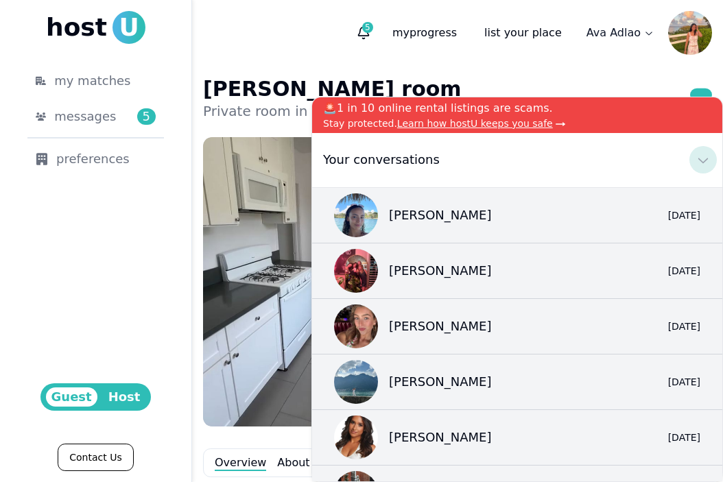
click at [699, 160] on use at bounding box center [703, 160] width 10 height 5
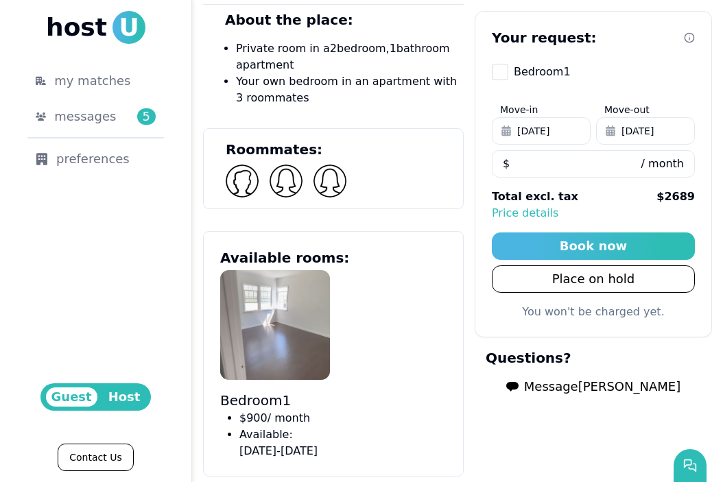
scroll to position [632, 0]
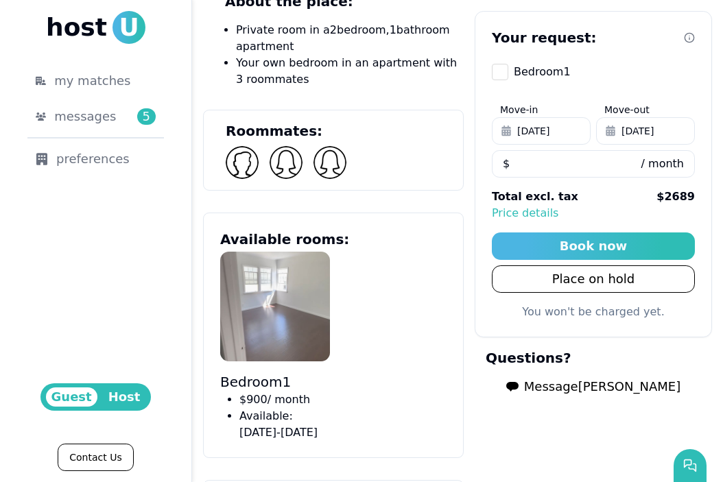
click at [577, 385] on span "Message Conner" at bounding box center [602, 386] width 156 height 19
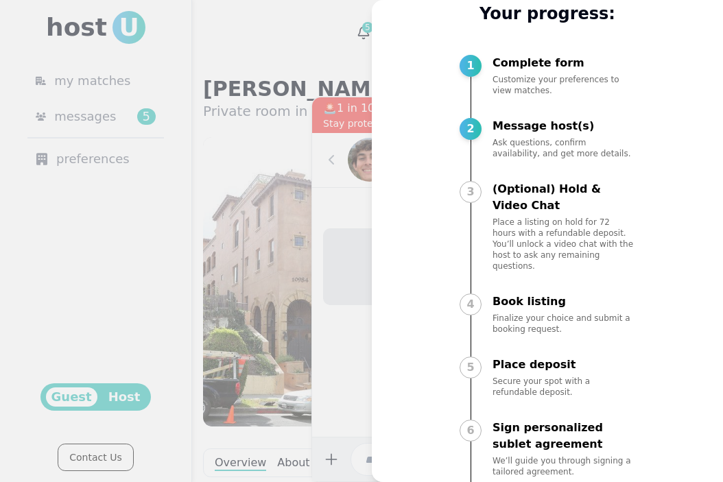
click at [270, 228] on div at bounding box center [361, 241] width 723 height 482
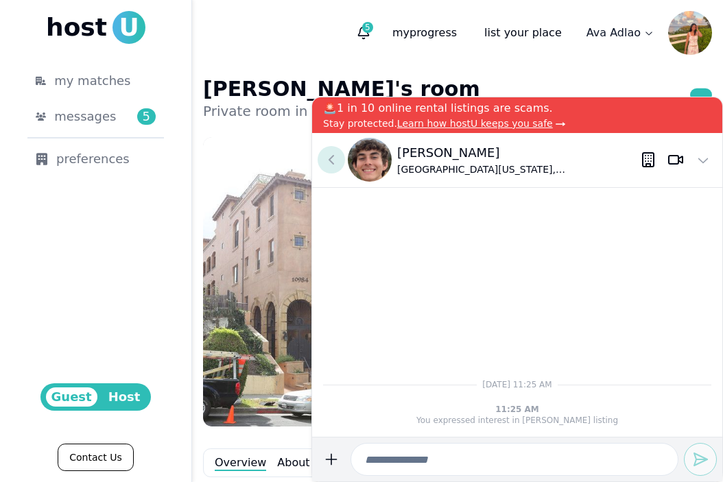
click at [323, 166] on icon at bounding box center [331, 160] width 16 height 16
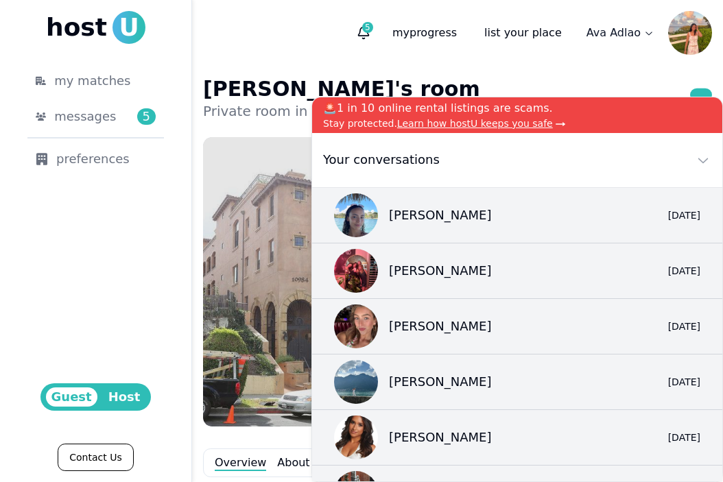
click at [257, 206] on img at bounding box center [327, 281] width 249 height 289
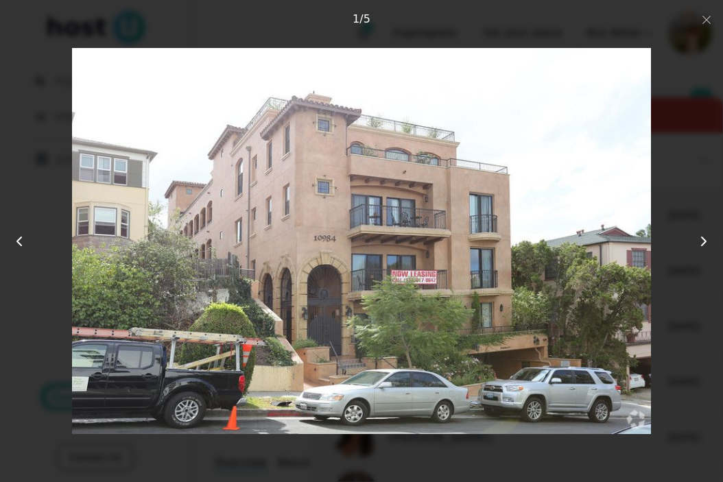
click at [699, 26] on div at bounding box center [361, 241] width 723 height 482
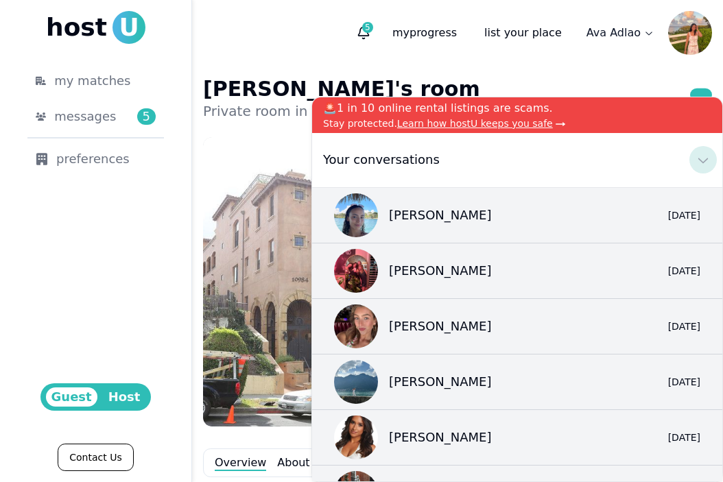
click at [703, 159] on icon at bounding box center [703, 160] width 16 height 16
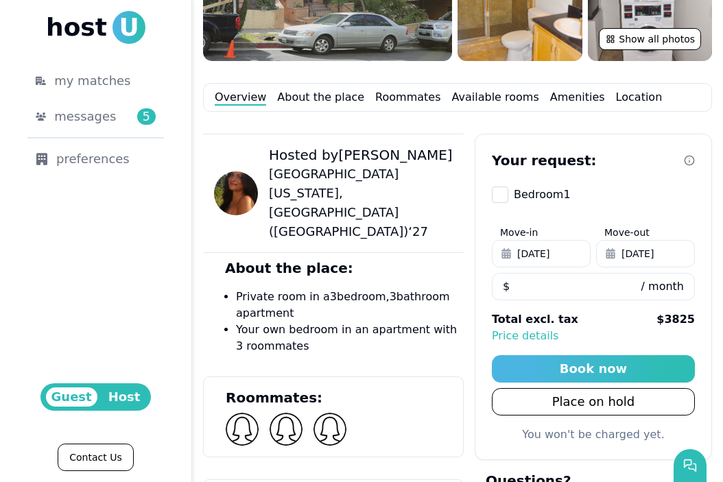
scroll to position [448, 0]
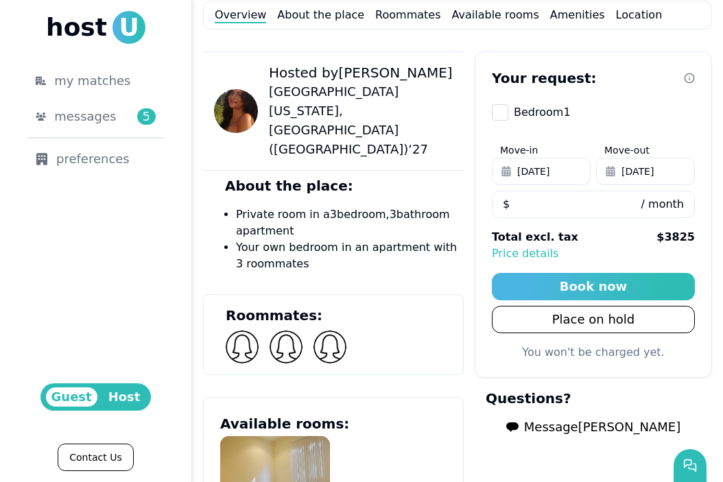
click at [573, 427] on span "Message Juliana" at bounding box center [602, 427] width 156 height 19
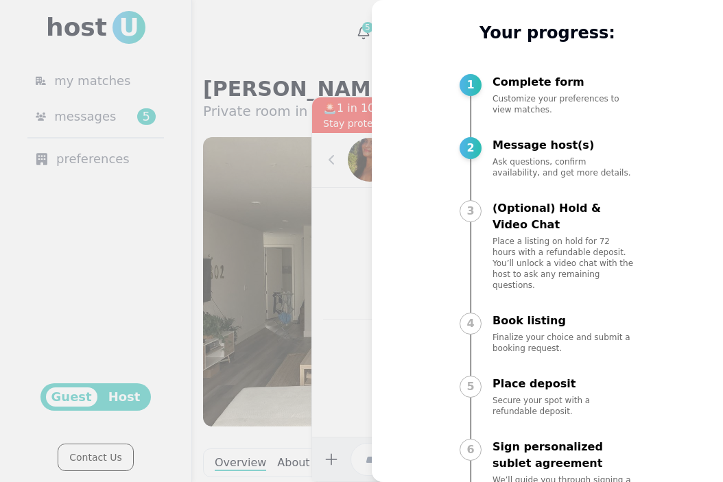
click at [341, 170] on div at bounding box center [361, 241] width 723 height 482
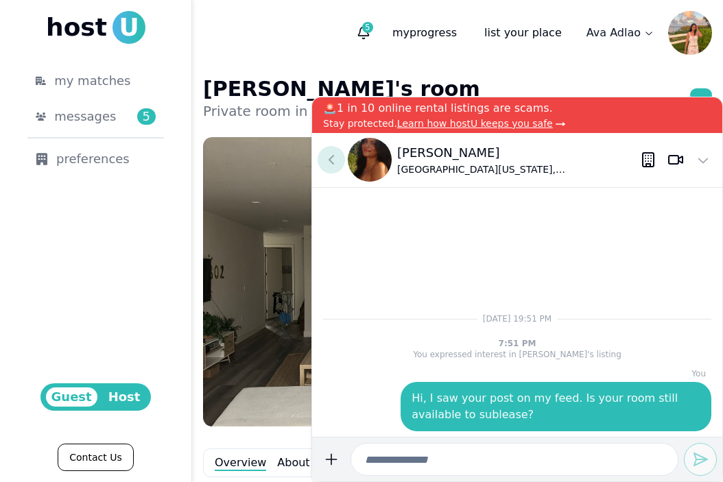
click at [333, 150] on button at bounding box center [330, 159] width 27 height 27
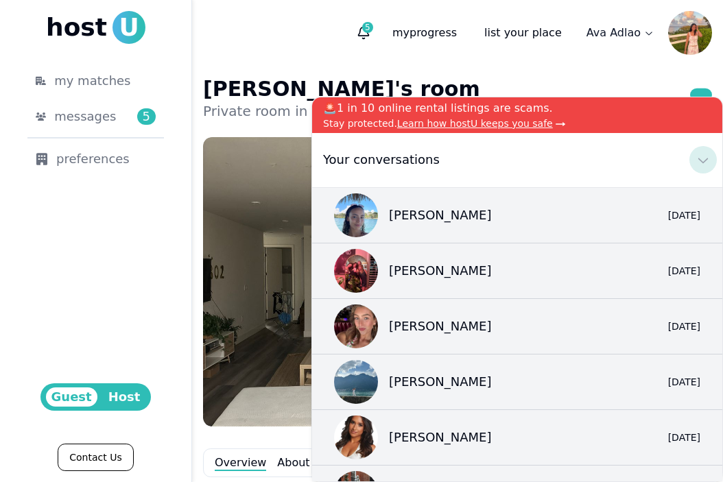
click at [702, 155] on icon at bounding box center [703, 160] width 16 height 16
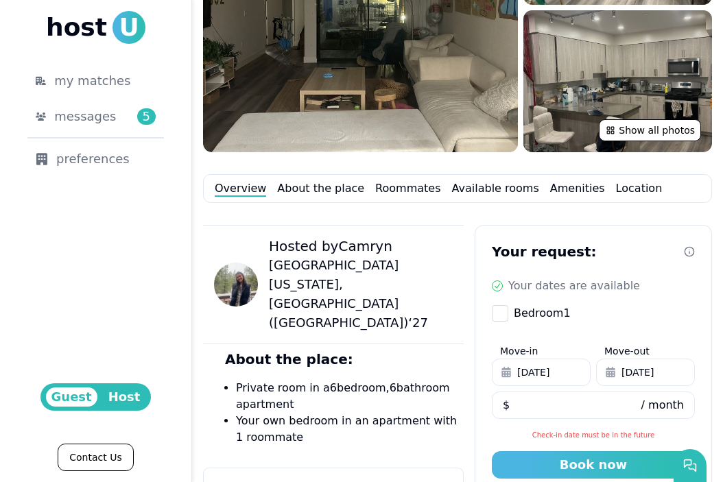
scroll to position [492, 0]
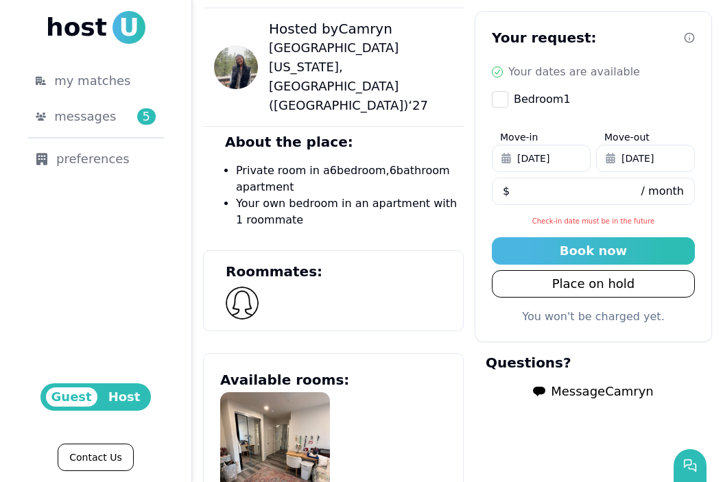
click at [576, 386] on span "Message Camryn" at bounding box center [602, 391] width 102 height 19
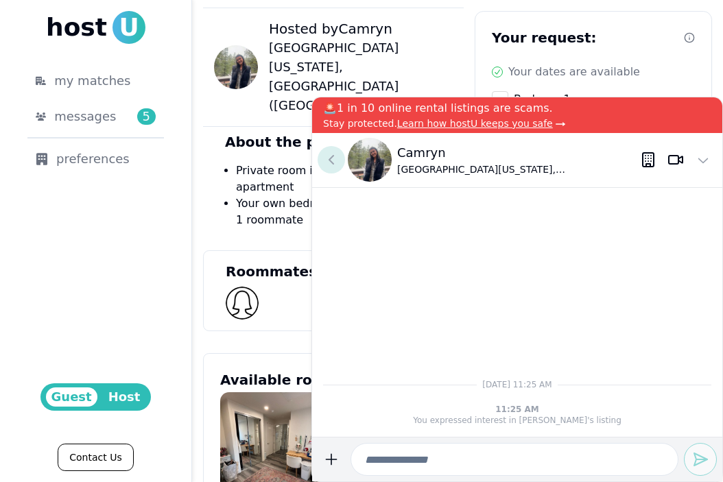
click at [334, 163] on icon at bounding box center [331, 160] width 16 height 16
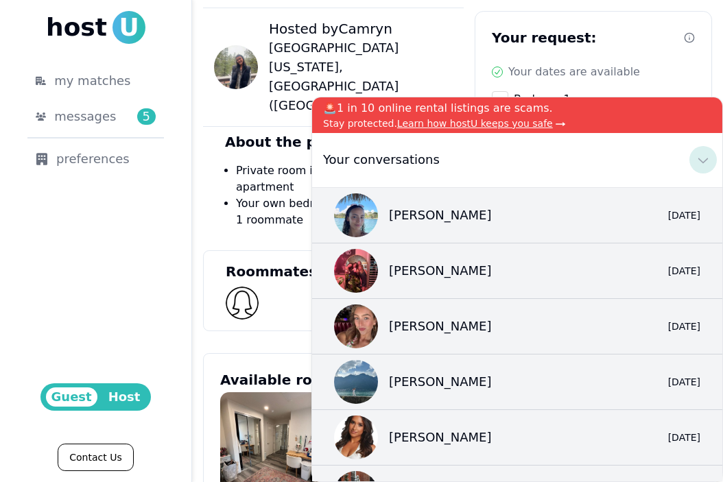
click at [703, 160] on icon at bounding box center [703, 160] width 16 height 16
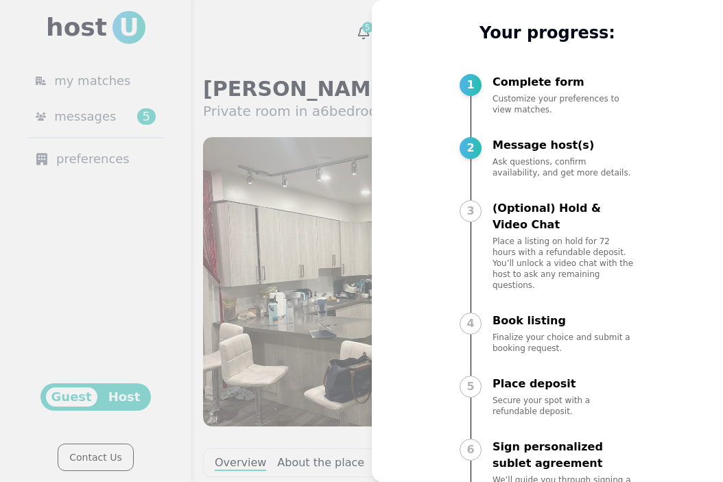
click at [326, 85] on div at bounding box center [361, 241] width 723 height 482
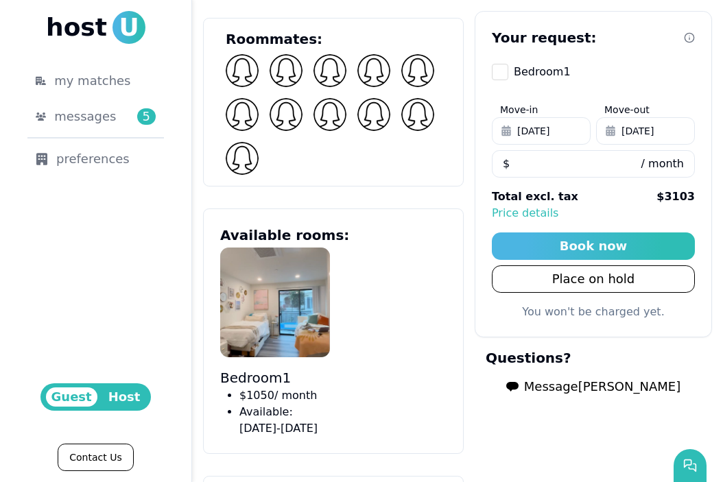
scroll to position [793, 0]
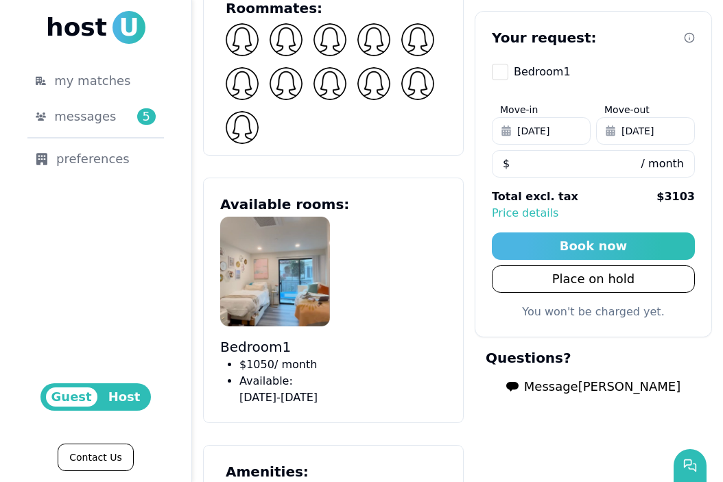
click at [582, 387] on span "Message [PERSON_NAME]" at bounding box center [602, 386] width 156 height 19
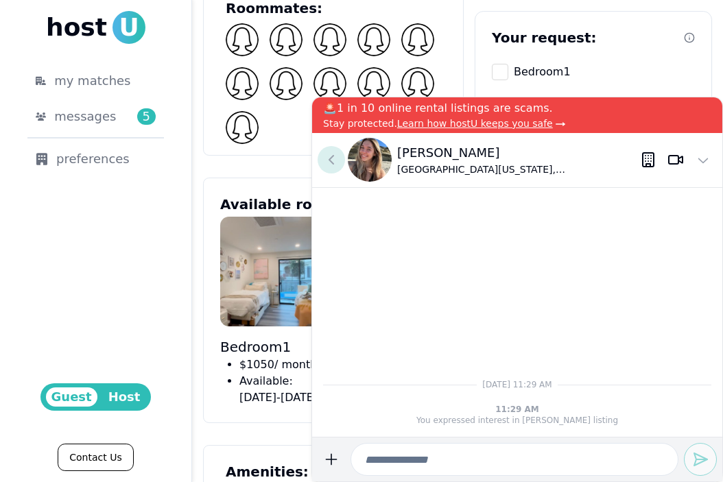
click at [332, 155] on icon at bounding box center [331, 160] width 16 height 16
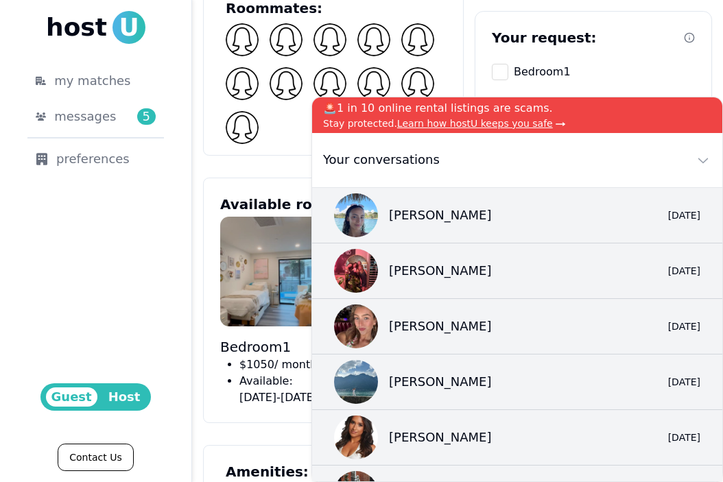
click at [239, 217] on img at bounding box center [275, 272] width 110 height 110
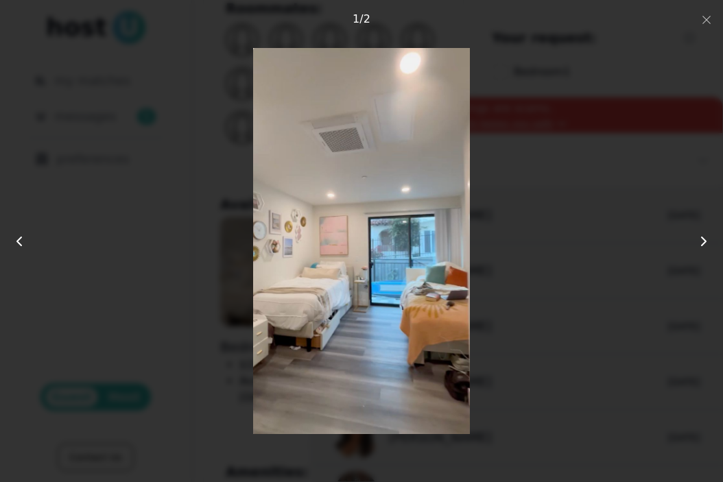
click at [538, 187] on div at bounding box center [361, 240] width 578 height 385
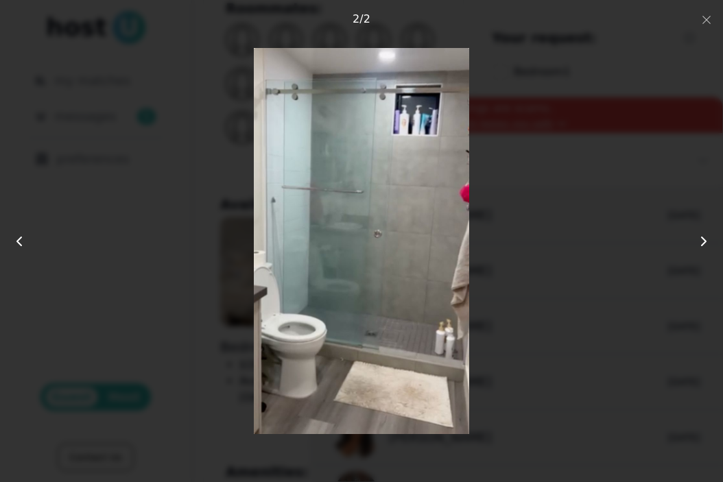
click at [704, 17] on icon "button" at bounding box center [706, 19] width 11 height 11
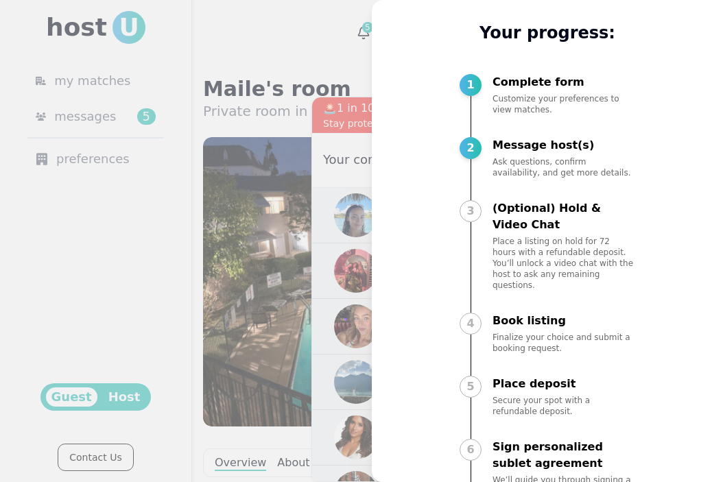
click at [319, 160] on div at bounding box center [361, 241] width 723 height 482
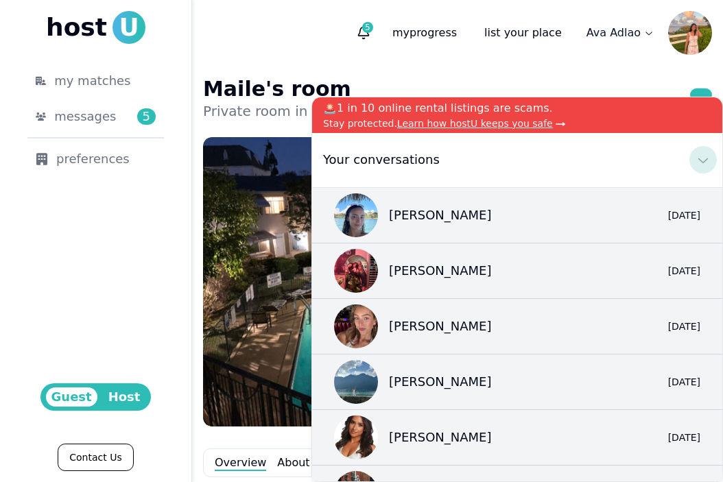
click at [689, 161] on button at bounding box center [702, 159] width 27 height 27
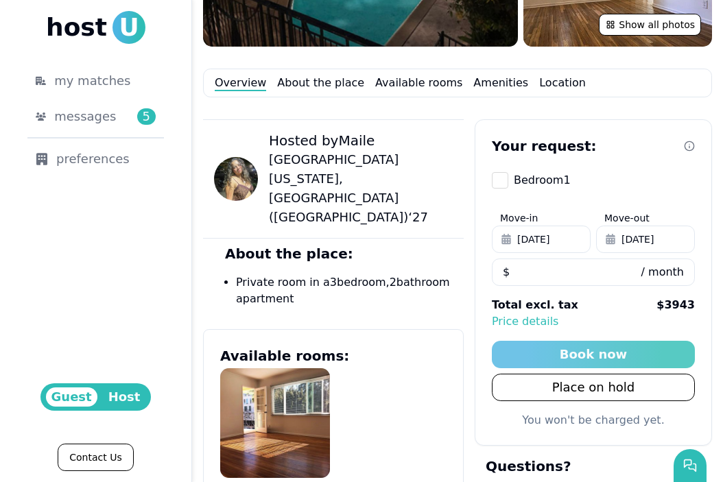
scroll to position [579, 0]
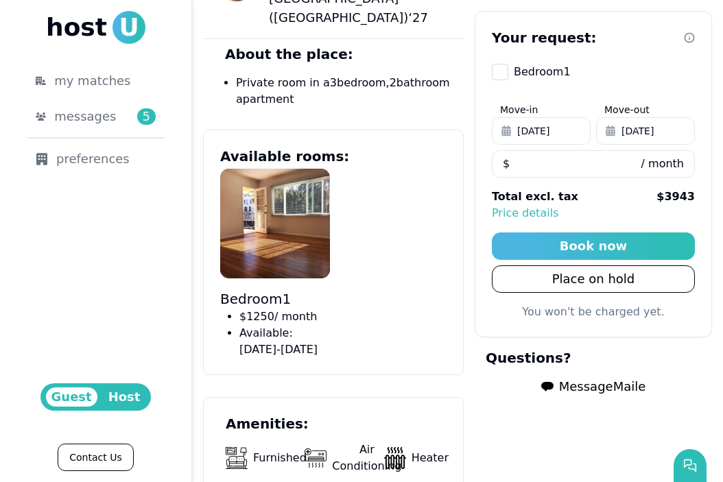
click at [570, 389] on span "Message Maile" at bounding box center [602, 386] width 87 height 19
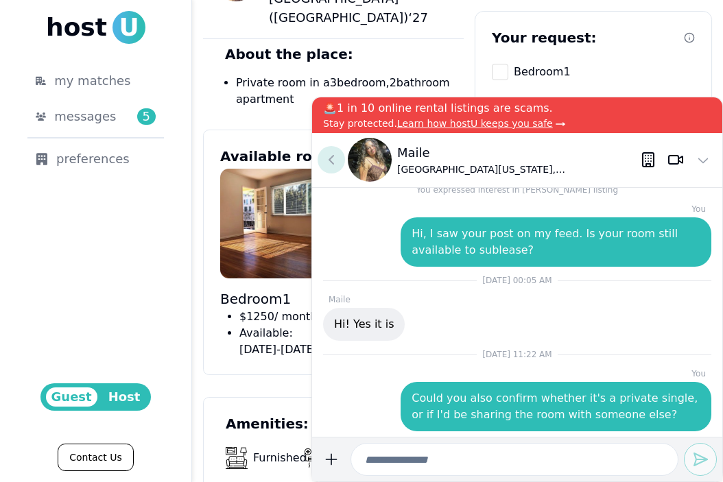
click at [341, 157] on button at bounding box center [330, 159] width 27 height 27
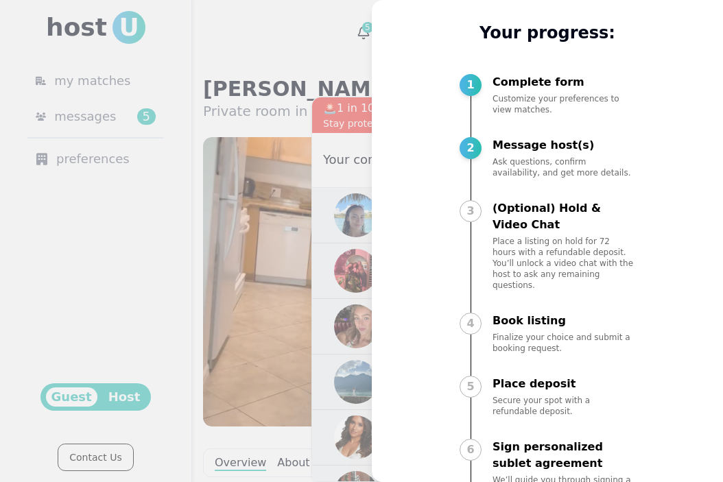
click at [300, 301] on div at bounding box center [361, 241] width 723 height 482
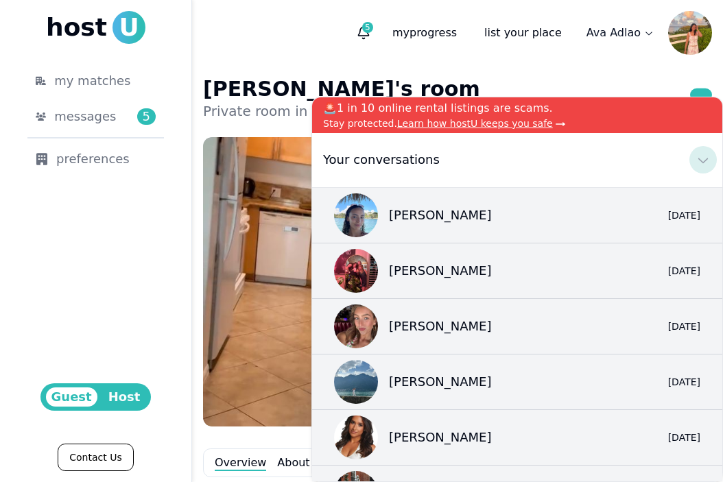
click at [709, 155] on icon at bounding box center [703, 160] width 16 height 16
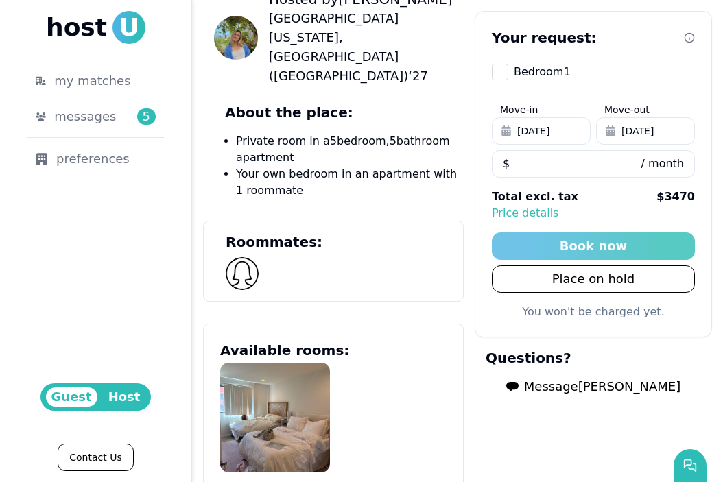
scroll to position [550, 0]
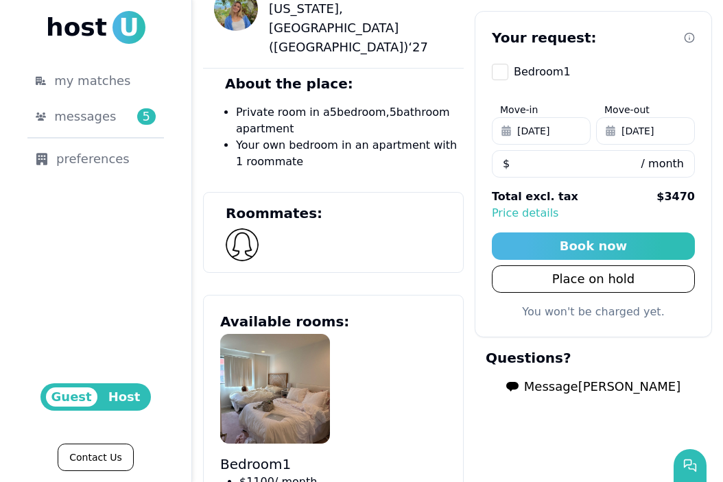
click at [590, 383] on span "Message Lindsay" at bounding box center [602, 386] width 156 height 19
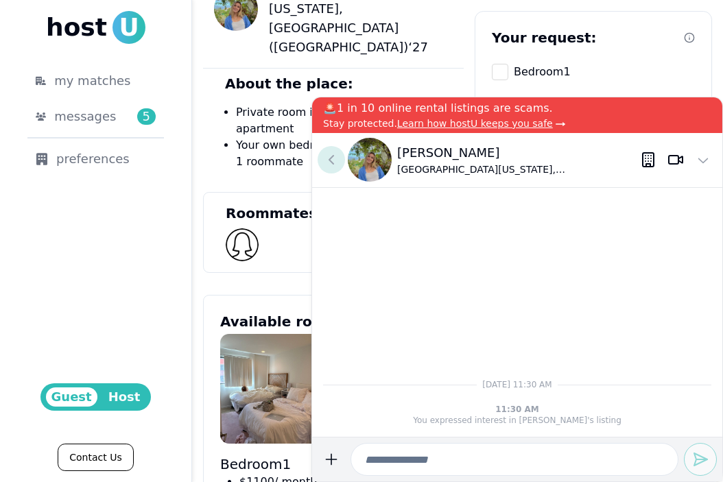
click at [338, 158] on icon at bounding box center [331, 160] width 16 height 16
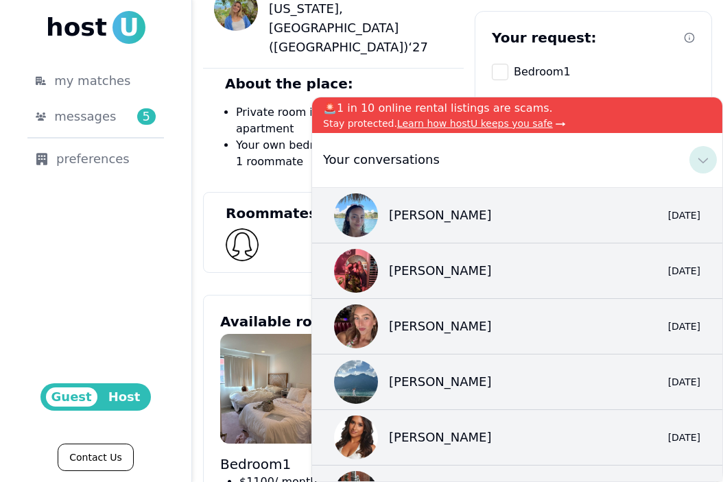
click at [697, 154] on icon at bounding box center [703, 160] width 16 height 16
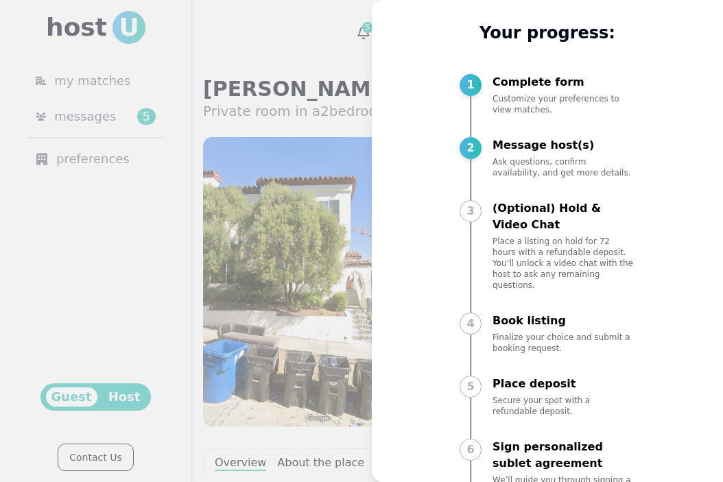
click at [263, 280] on div at bounding box center [361, 241] width 723 height 482
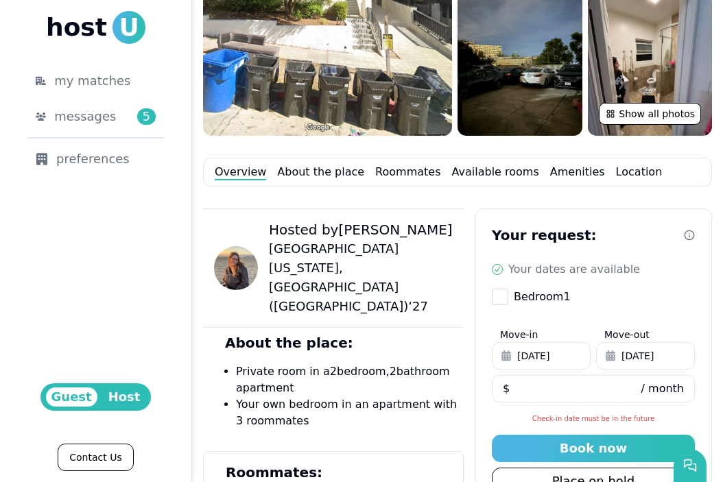
scroll to position [510, 0]
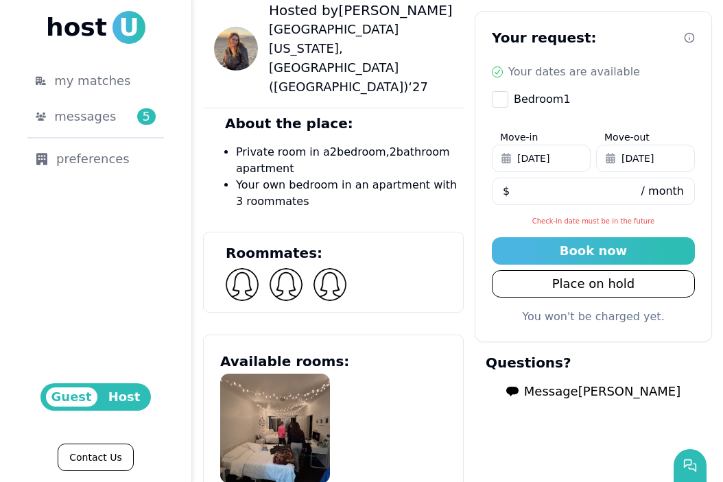
click at [588, 388] on span "Message [PERSON_NAME]" at bounding box center [602, 391] width 156 height 19
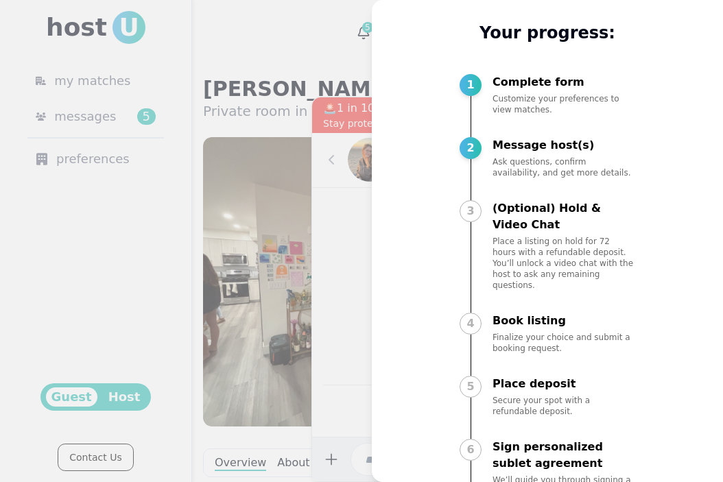
click at [315, 266] on div at bounding box center [361, 241] width 723 height 482
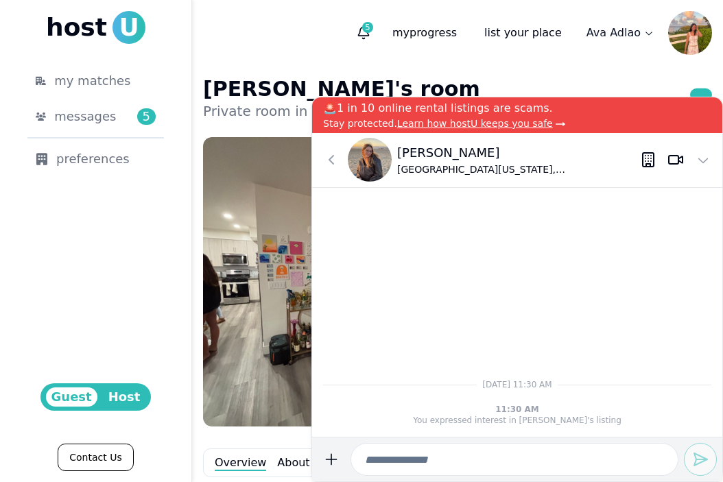
click at [332, 158] on icon at bounding box center [331, 160] width 16 height 16
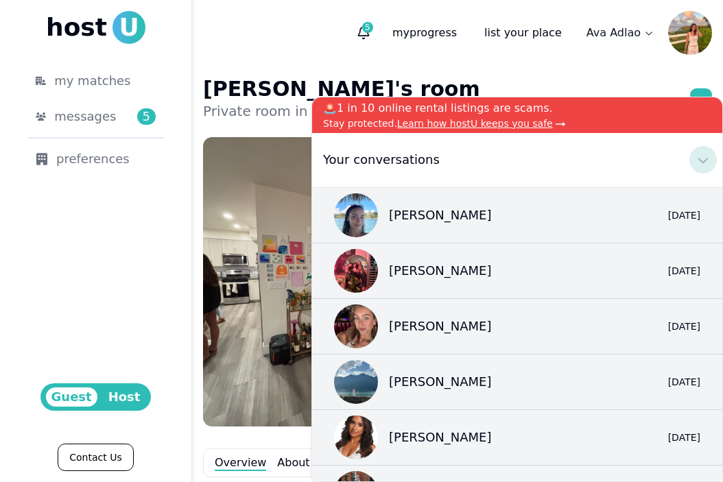
click at [703, 155] on icon at bounding box center [703, 160] width 16 height 16
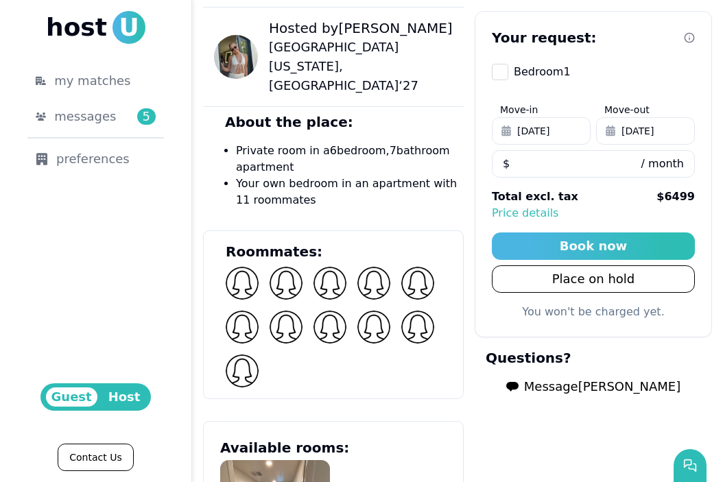
scroll to position [631, 0]
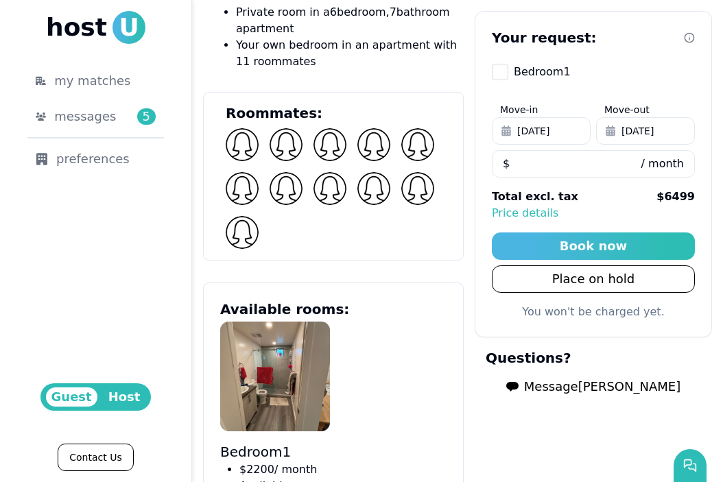
click at [585, 391] on span "Message Hannah" at bounding box center [602, 386] width 156 height 19
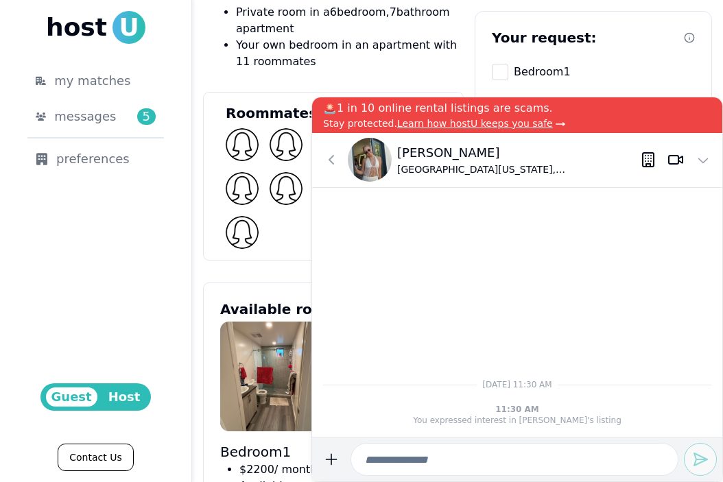
click at [336, 160] on icon at bounding box center [331, 160] width 16 height 16
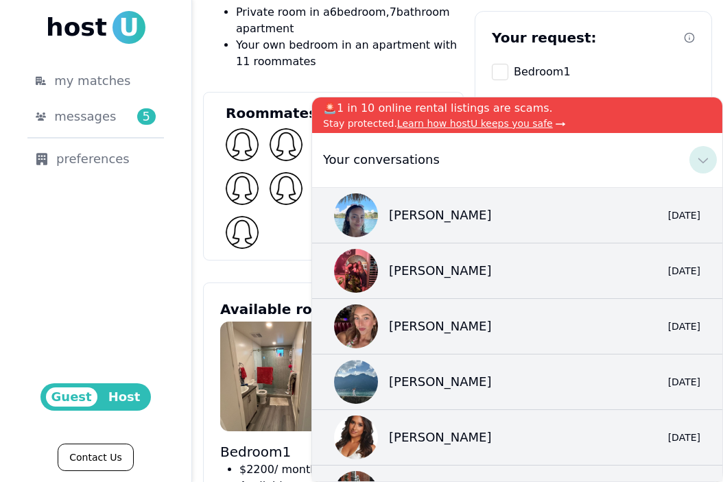
click at [702, 161] on icon at bounding box center [703, 160] width 16 height 16
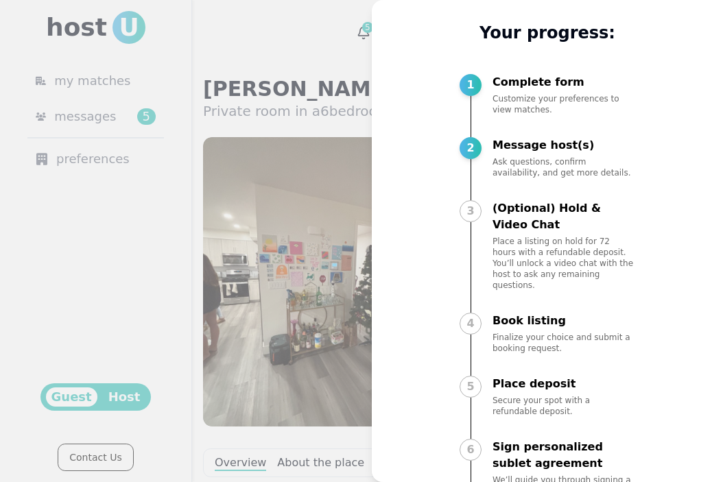
click at [312, 288] on div at bounding box center [361, 241] width 723 height 482
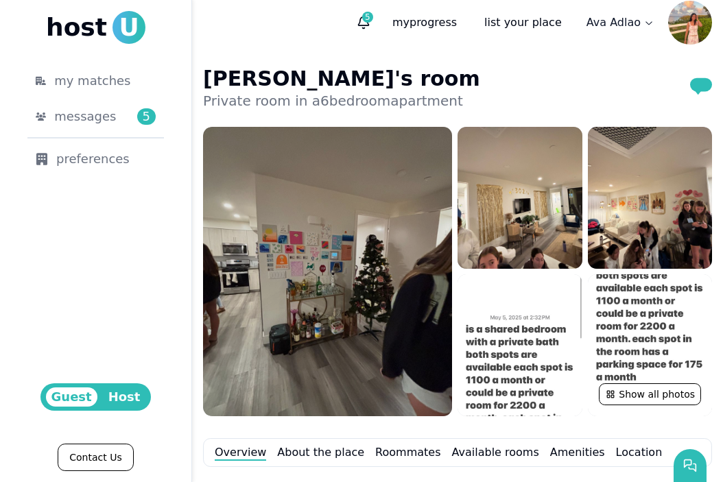
scroll to position [12, 0]
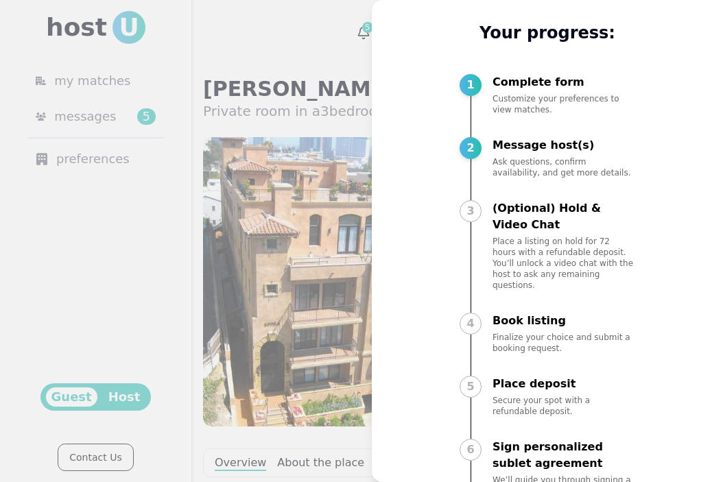
click at [267, 204] on div at bounding box center [361, 241] width 723 height 482
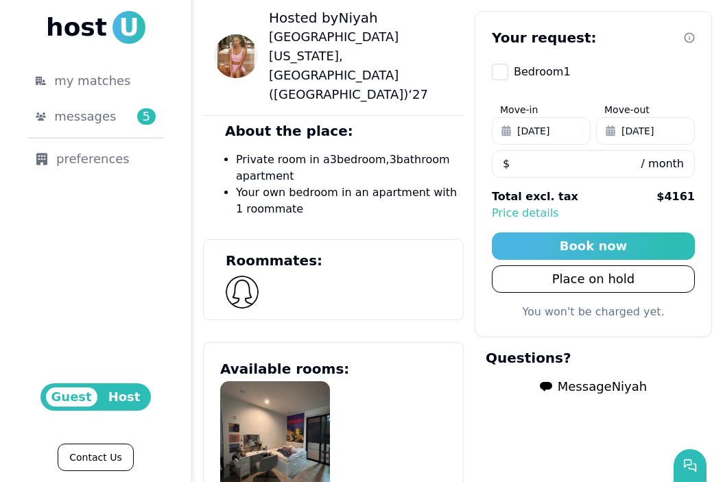
scroll to position [561, 0]
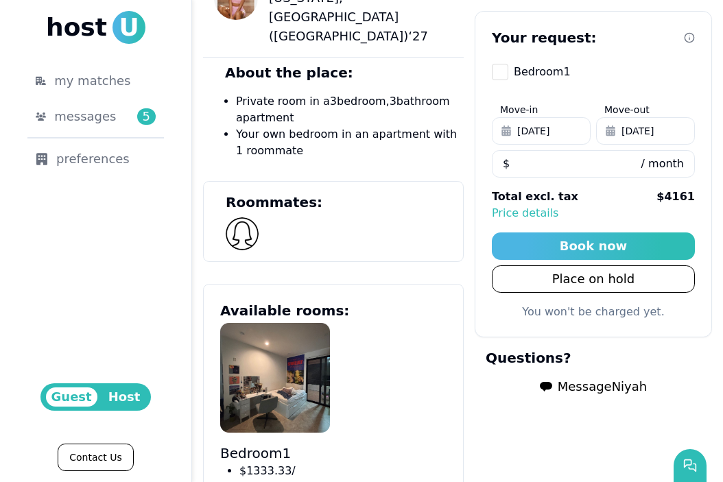
click at [597, 388] on span "Message [PERSON_NAME]" at bounding box center [601, 386] width 89 height 19
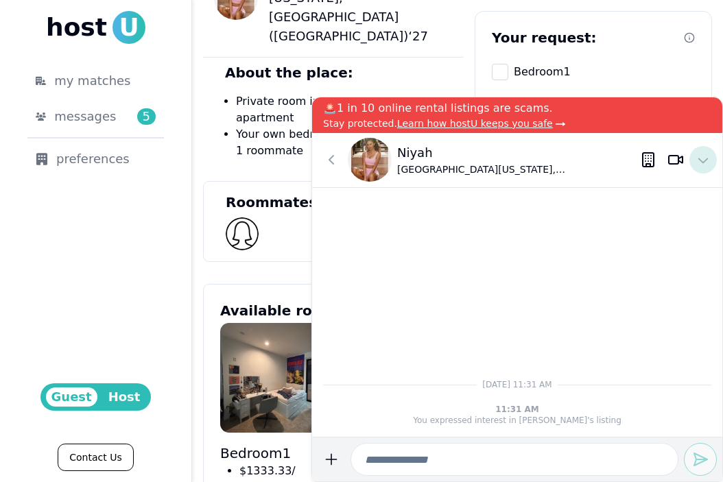
click at [698, 161] on icon at bounding box center [703, 160] width 16 height 16
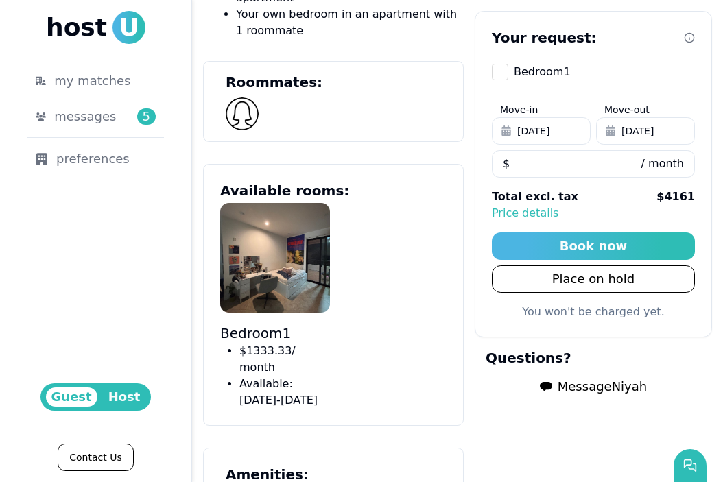
scroll to position [690, 0]
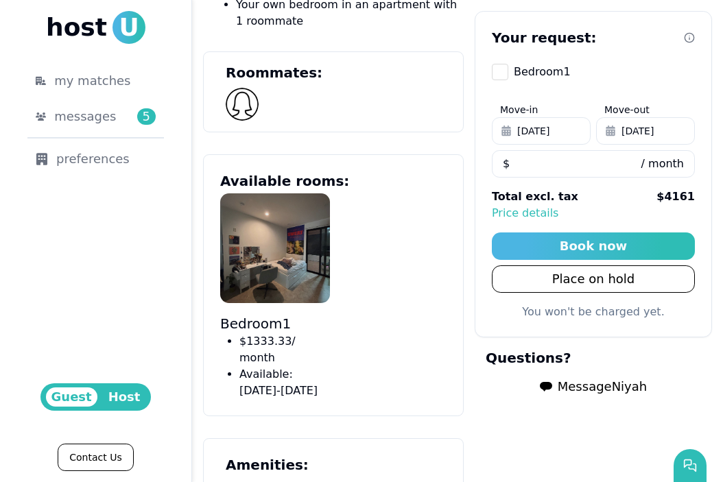
click at [265, 202] on img at bounding box center [275, 248] width 110 height 110
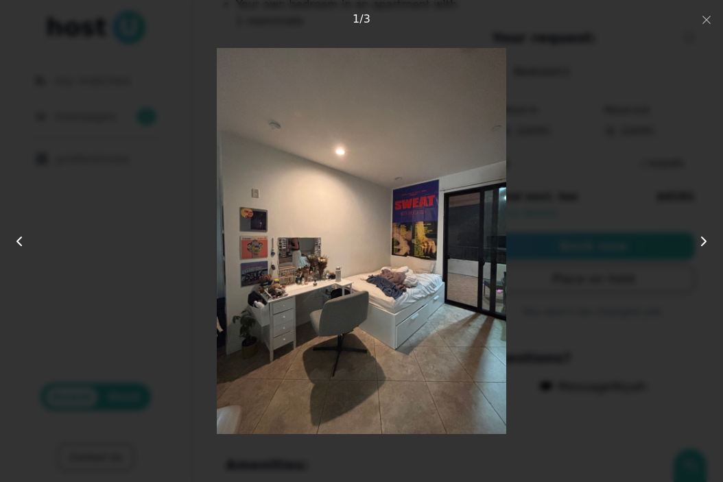
click at [702, 242] on icon at bounding box center [703, 241] width 16 height 16
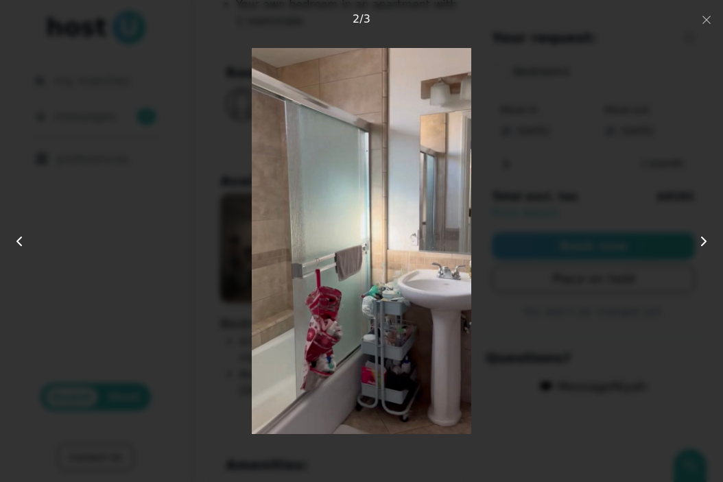
click at [702, 243] on icon at bounding box center [703, 241] width 16 height 16
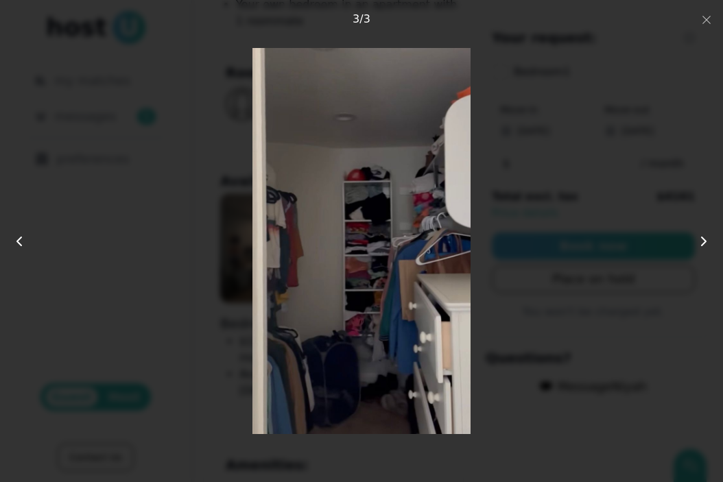
click at [625, 232] on div at bounding box center [361, 240] width 578 height 385
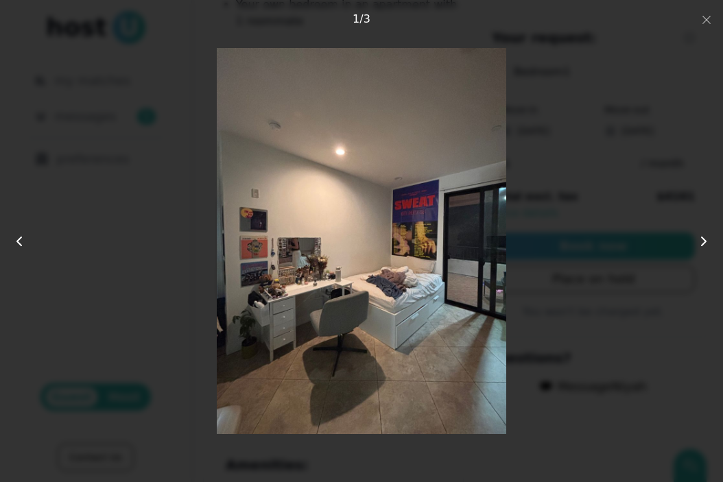
click at [604, 328] on div at bounding box center [361, 240] width 578 height 385
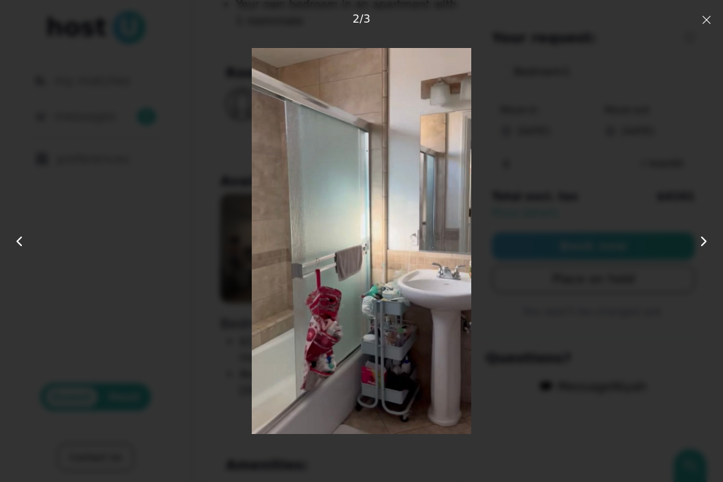
click at [703, 23] on icon "button" at bounding box center [706, 19] width 11 height 11
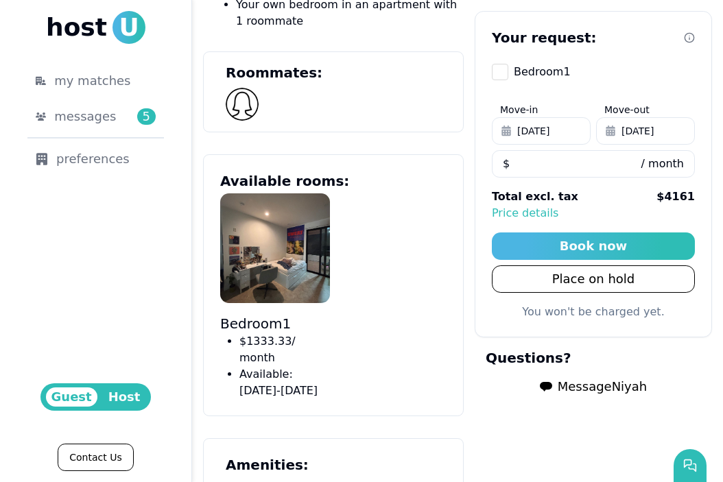
click at [597, 385] on span "Message Niyah" at bounding box center [601, 386] width 89 height 19
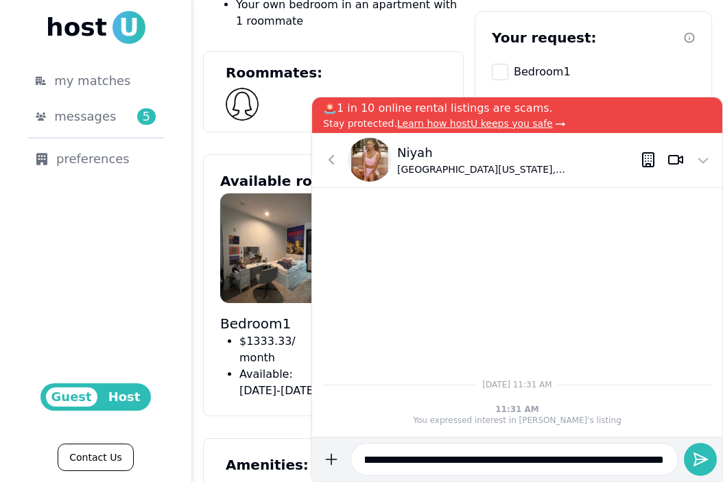
scroll to position [0, 377]
type input "**********"
click at [317, 443] on button "submit" at bounding box center [330, 459] width 27 height 33
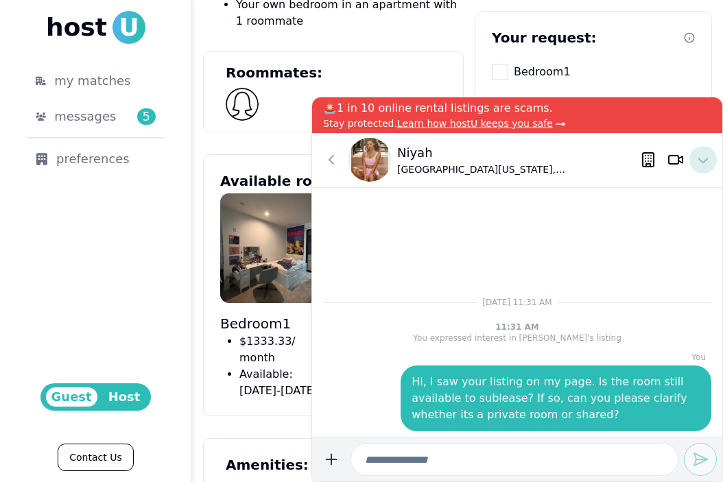
click at [703, 156] on icon at bounding box center [703, 160] width 16 height 16
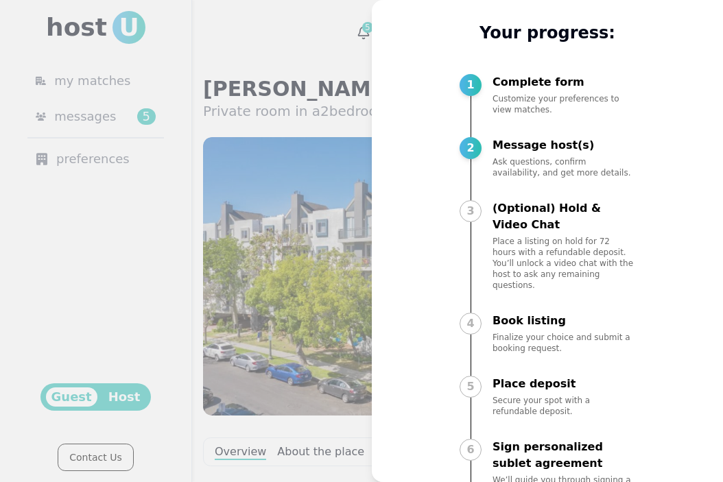
click at [346, 250] on div at bounding box center [361, 241] width 723 height 482
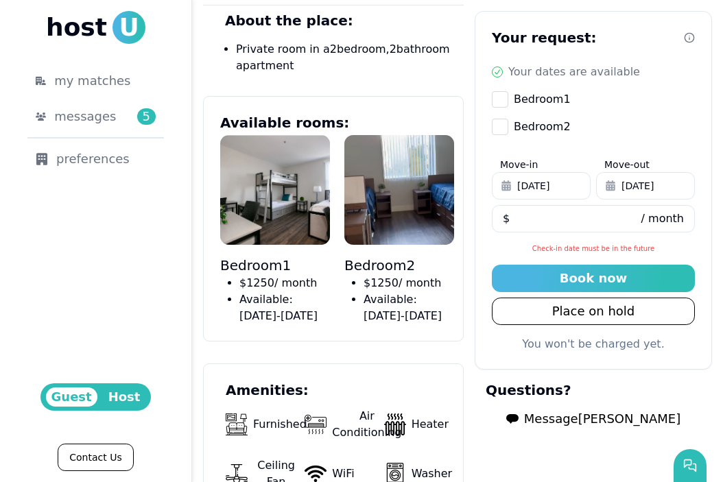
scroll to position [601, 0]
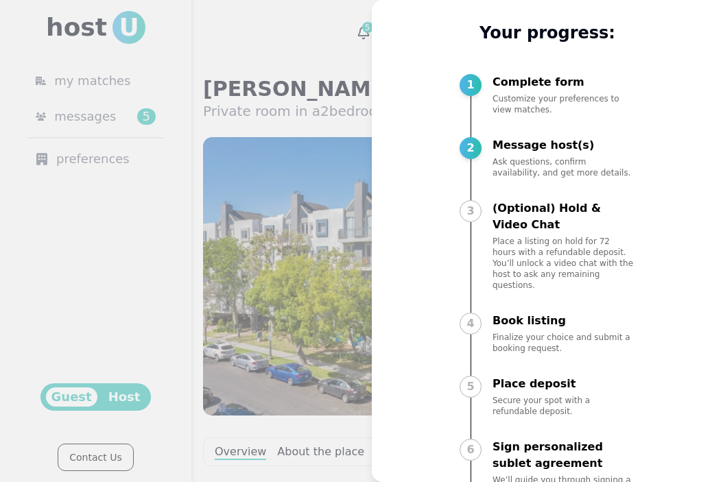
click at [317, 313] on div at bounding box center [361, 241] width 723 height 482
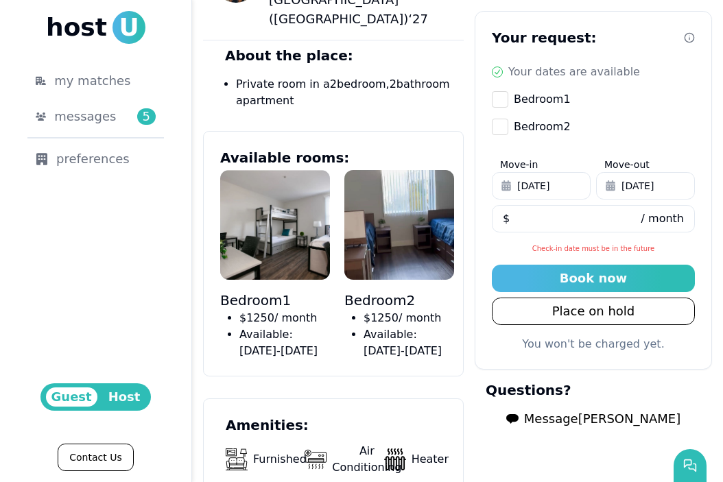
scroll to position [820, 0]
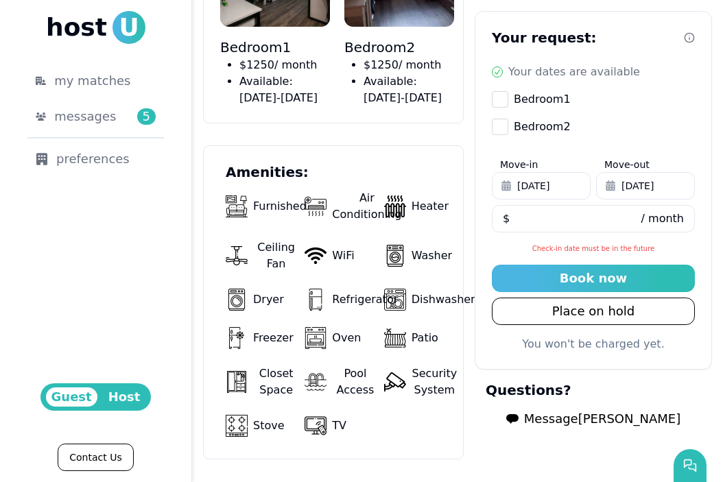
click at [580, 410] on span "Message Kendall" at bounding box center [602, 418] width 156 height 19
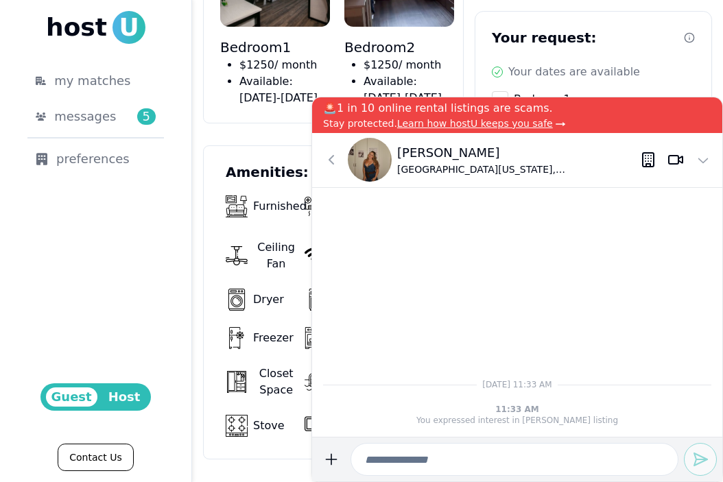
click at [531, 448] on input at bounding box center [514, 459] width 328 height 33
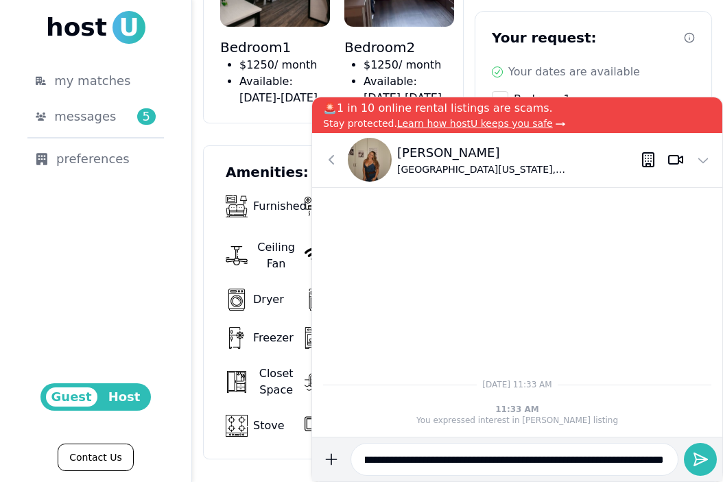
scroll to position [0, 377]
type input "**********"
click at [708, 457] on button "submit" at bounding box center [700, 459] width 33 height 33
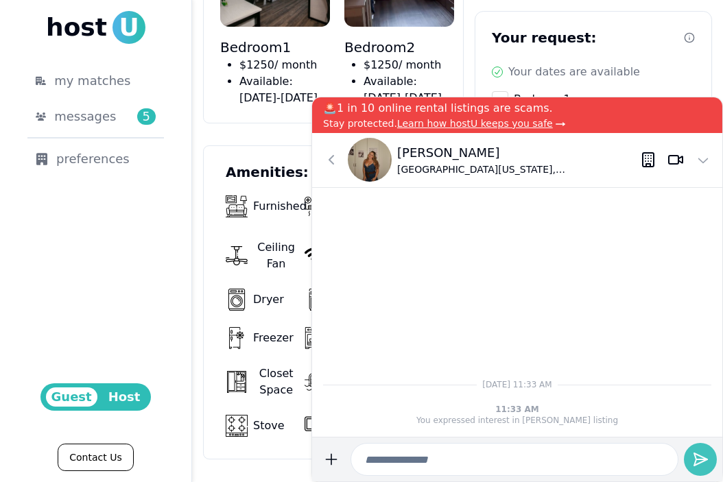
scroll to position [0, 0]
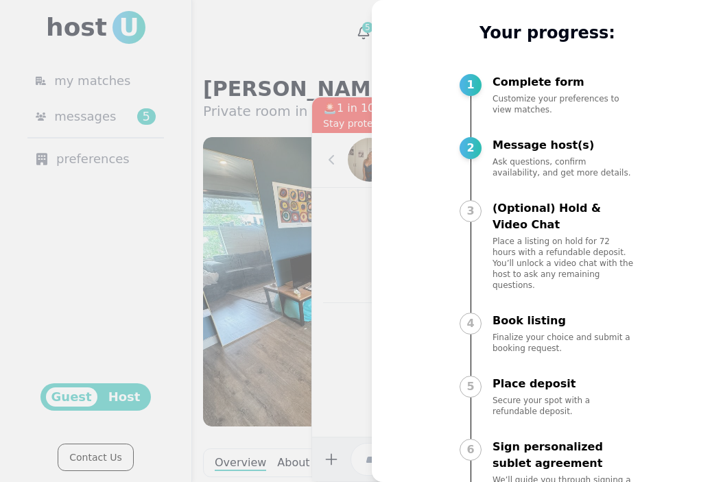
click at [320, 303] on div at bounding box center [361, 241] width 723 height 482
click at [347, 204] on div at bounding box center [361, 241] width 723 height 482
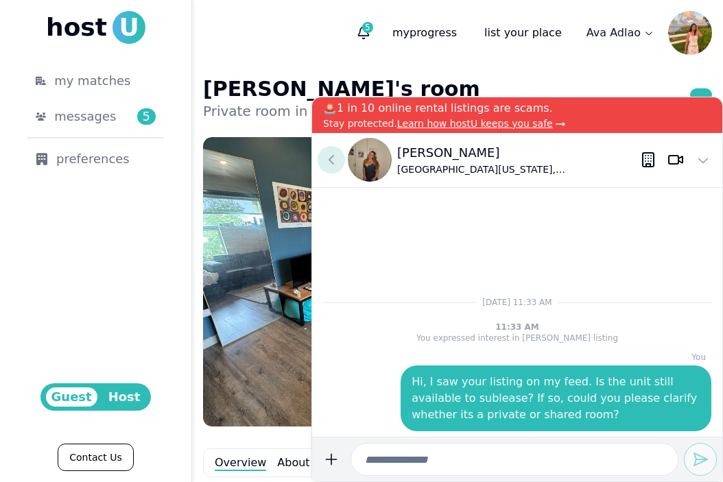
click at [338, 162] on icon at bounding box center [331, 160] width 16 height 16
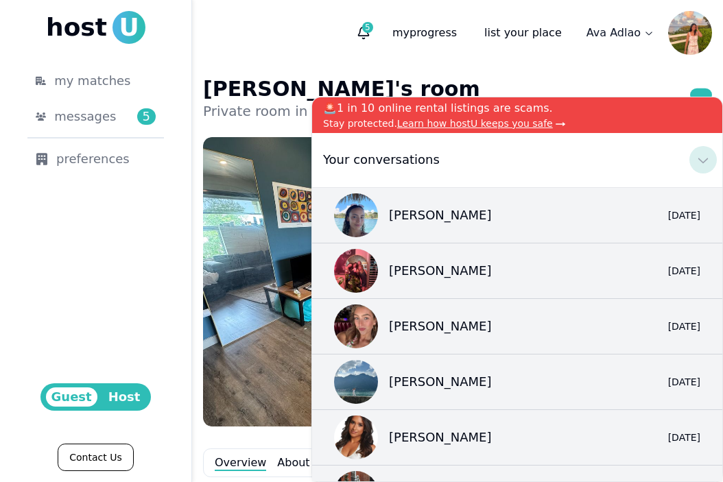
click at [705, 162] on icon at bounding box center [703, 160] width 16 height 16
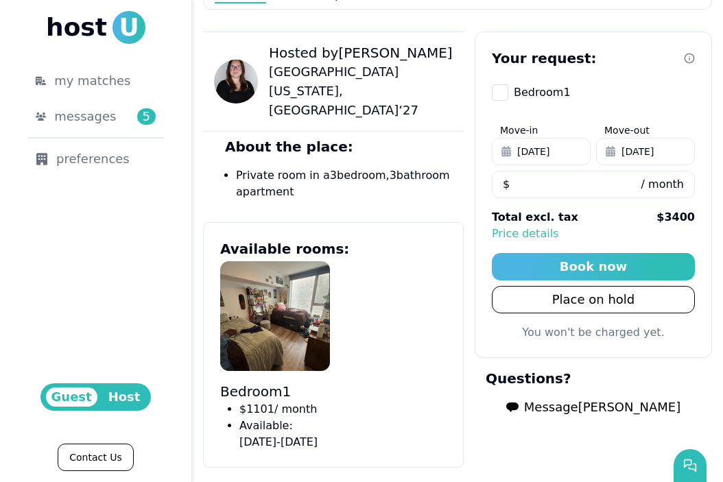
scroll to position [581, 0]
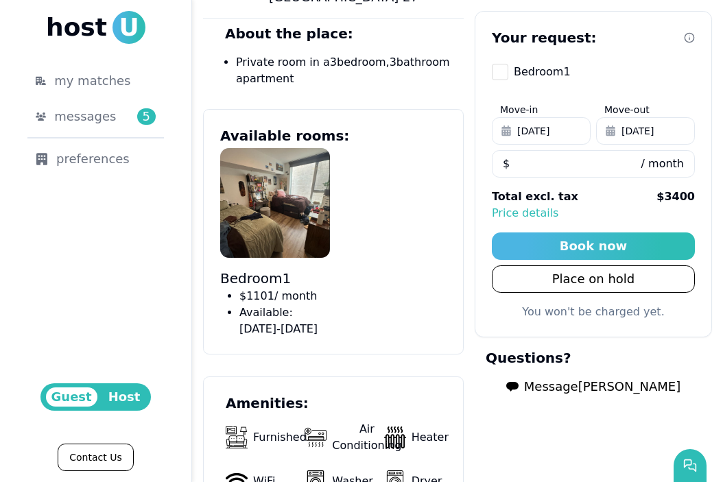
click at [579, 373] on button "Message Anna" at bounding box center [593, 386] width 196 height 27
click at [582, 388] on span "Message Anna" at bounding box center [602, 386] width 156 height 19
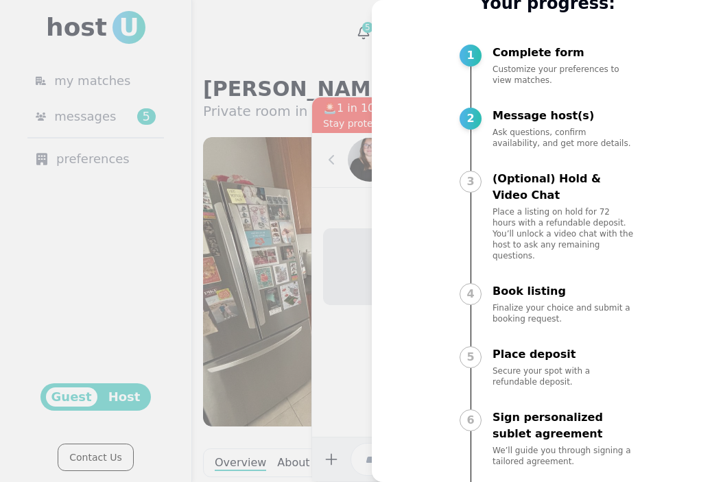
scroll to position [73, 0]
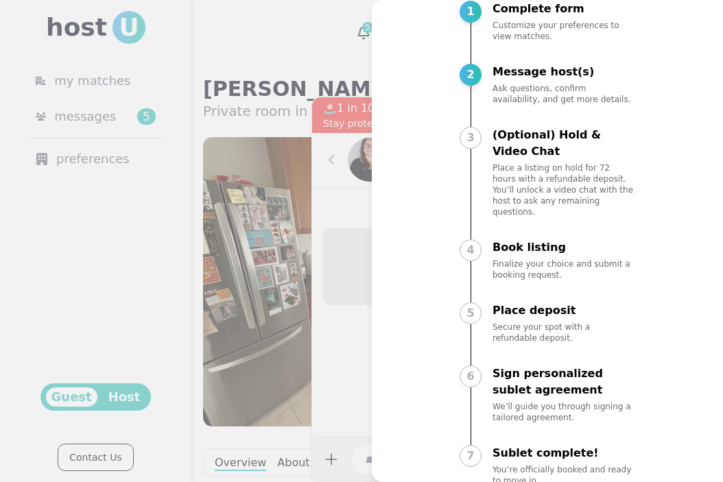
click at [312, 230] on div at bounding box center [361, 241] width 723 height 482
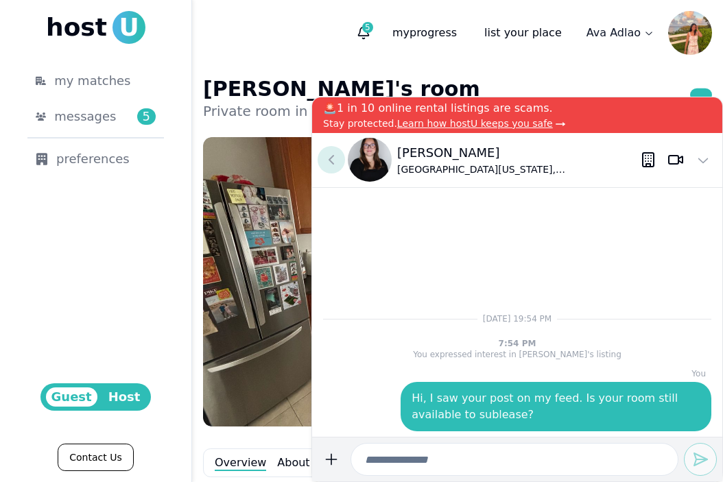
click at [326, 156] on icon at bounding box center [331, 160] width 16 height 16
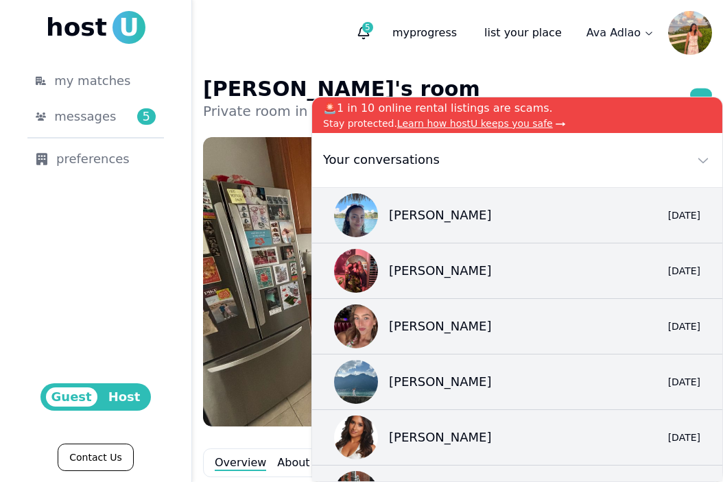
click at [708, 145] on div "Your conversations" at bounding box center [517, 160] width 410 height 55
click at [708, 149] on button at bounding box center [702, 159] width 27 height 27
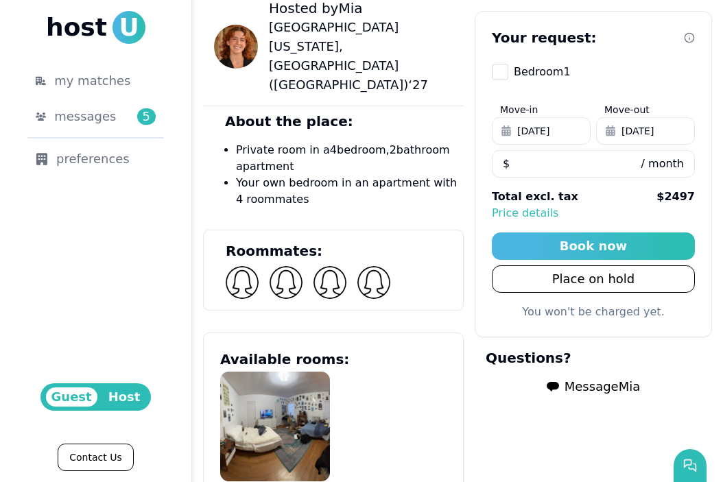
scroll to position [566, 0]
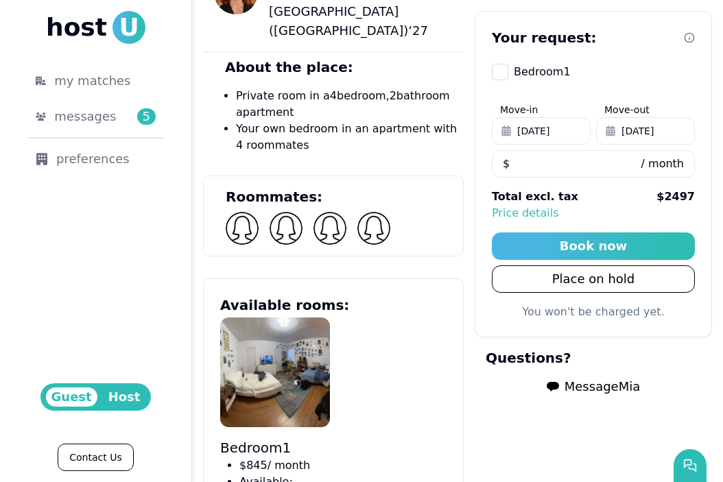
click at [566, 380] on span "Message Mia" at bounding box center [601, 386] width 75 height 19
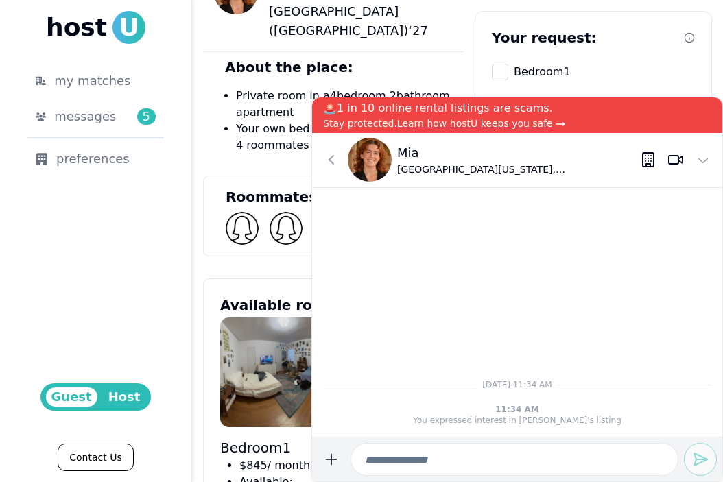
click at [267, 317] on img at bounding box center [275, 372] width 110 height 110
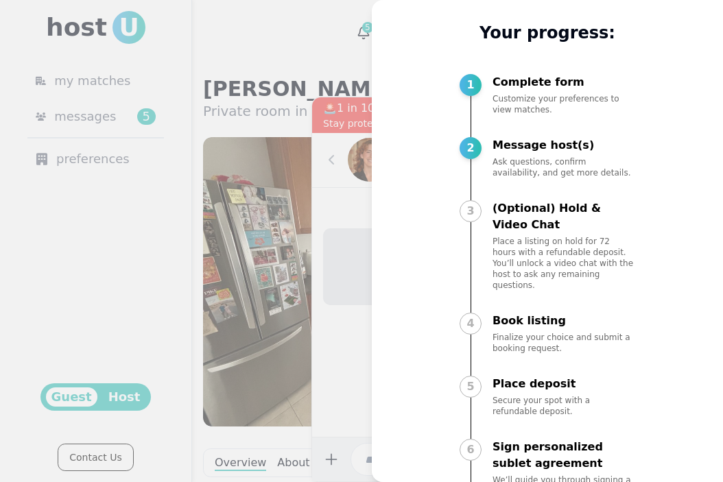
click at [315, 267] on div at bounding box center [361, 241] width 723 height 482
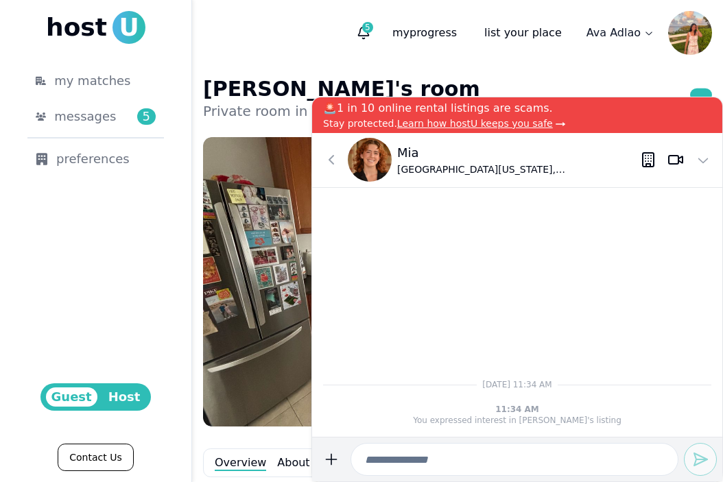
click at [391, 450] on input at bounding box center [514, 459] width 328 height 33
paste input "**********"
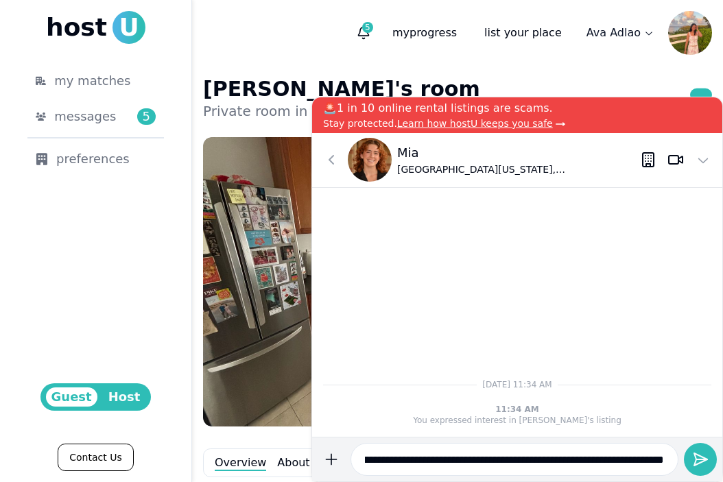
type input "**********"
click at [317, 443] on button "submit" at bounding box center [330, 459] width 27 height 33
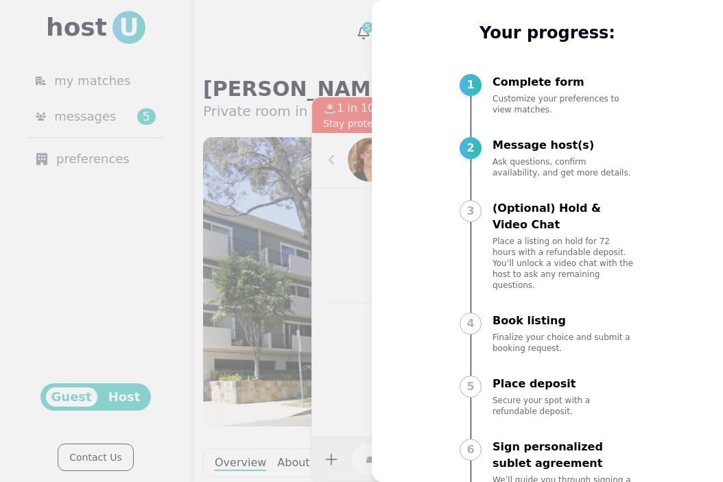
click at [349, 349] on div at bounding box center [361, 241] width 723 height 482
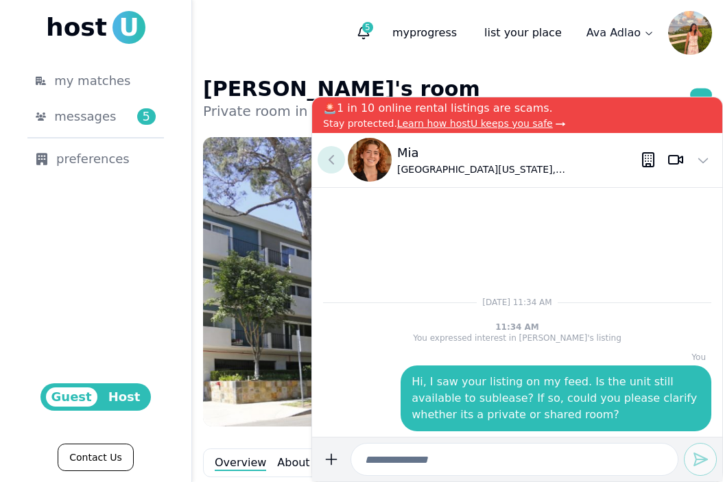
click at [324, 167] on icon at bounding box center [331, 160] width 16 height 16
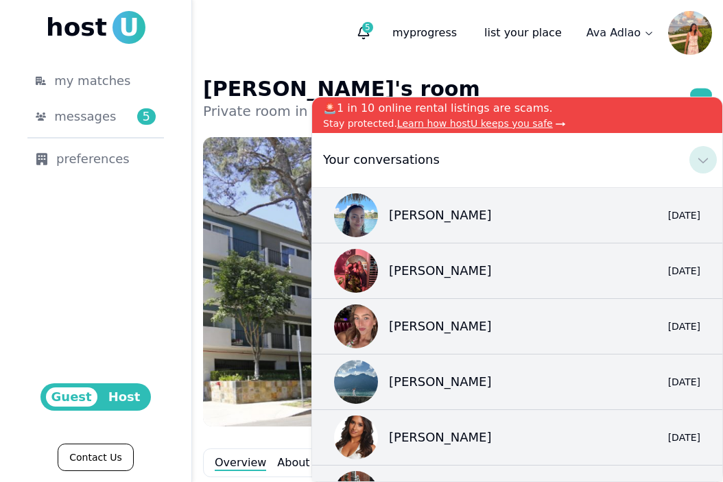
click at [701, 158] on icon at bounding box center [703, 160] width 16 height 16
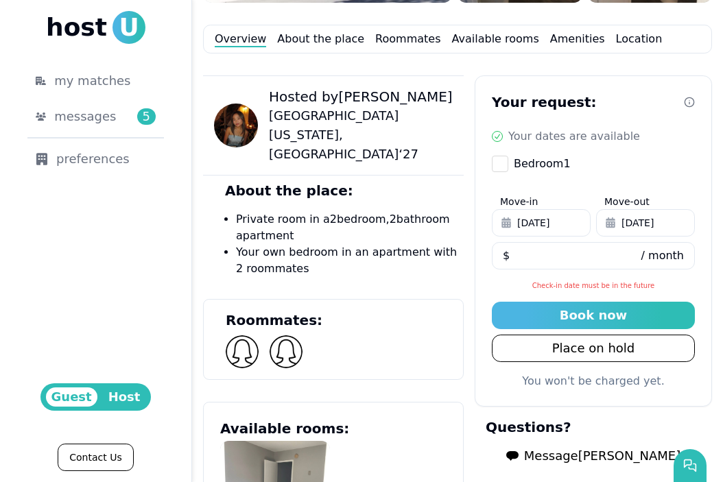
scroll to position [464, 0]
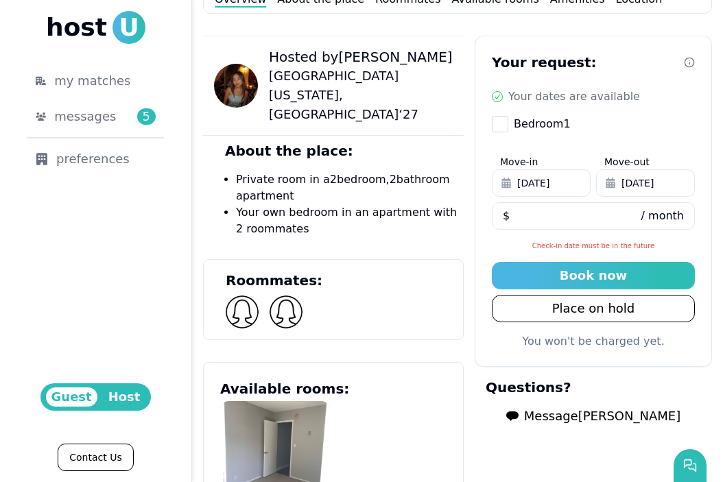
click at [582, 420] on span "Message Kristen" at bounding box center [602, 416] width 156 height 19
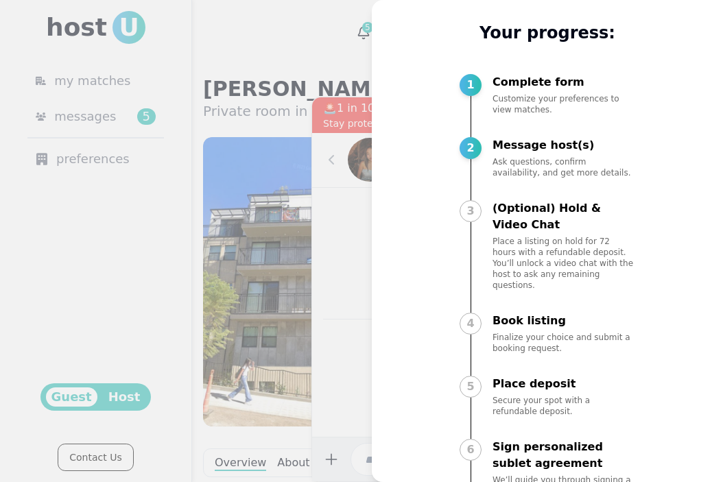
click at [297, 123] on div at bounding box center [361, 241] width 723 height 482
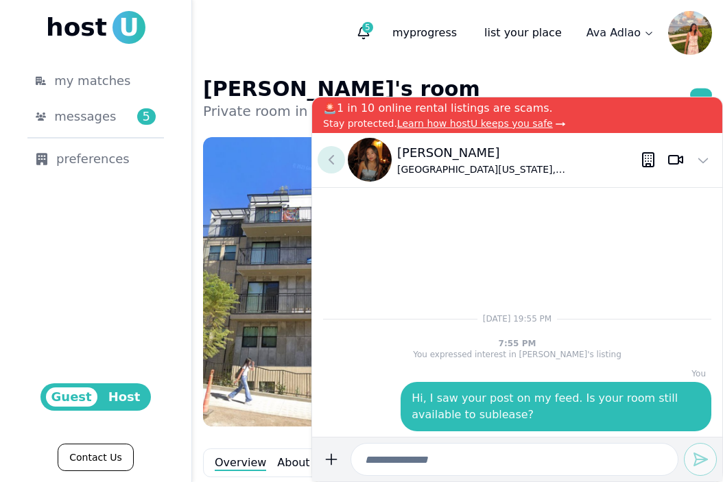
click at [336, 154] on icon at bounding box center [331, 160] width 16 height 16
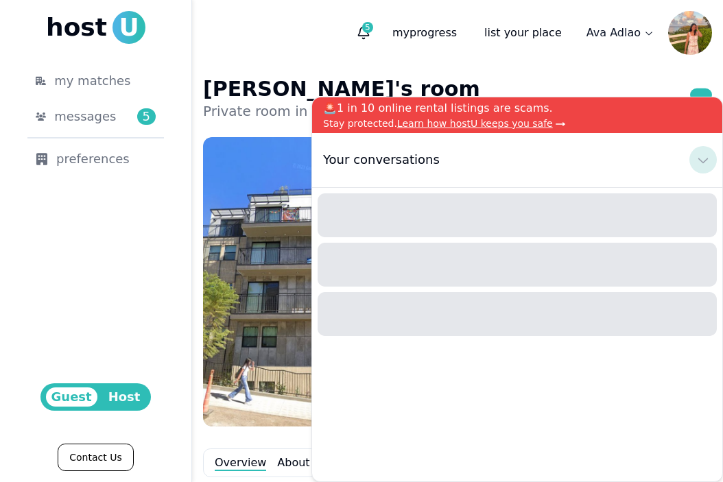
click at [698, 158] on icon at bounding box center [703, 160] width 16 height 16
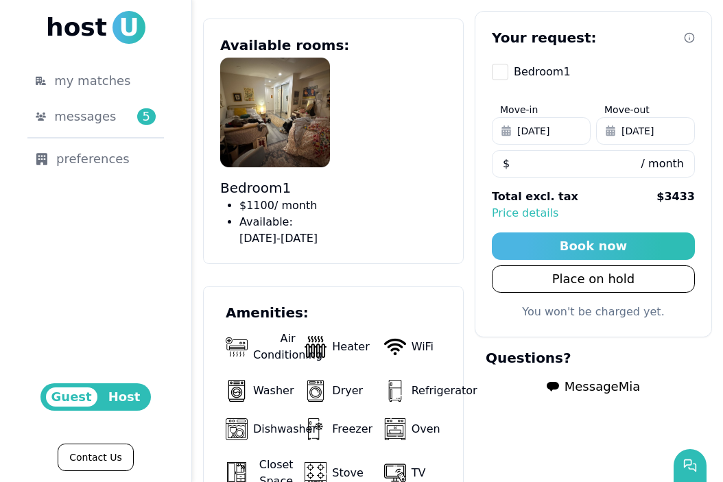
scroll to position [743, 0]
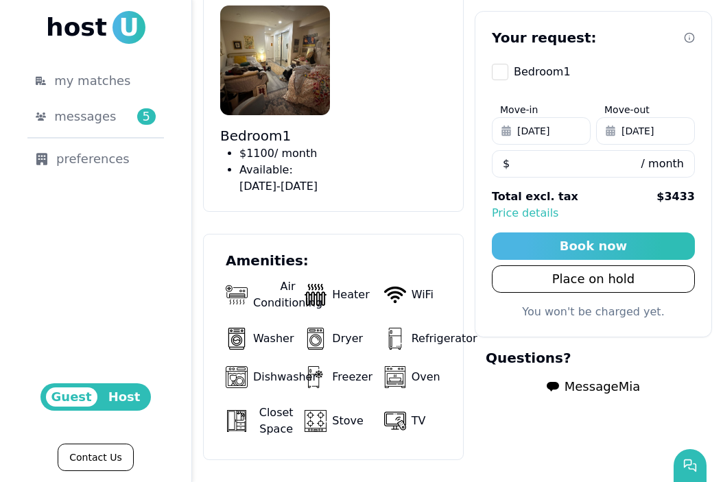
click at [593, 390] on span "Message Mia" at bounding box center [601, 386] width 75 height 19
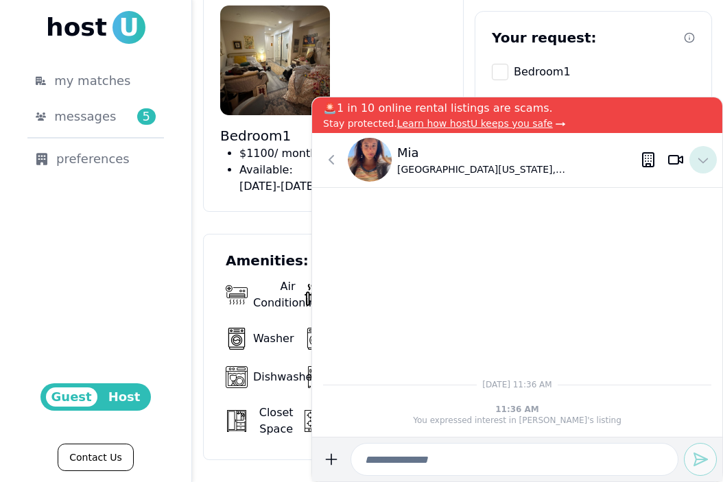
click at [704, 164] on icon at bounding box center [703, 160] width 16 height 16
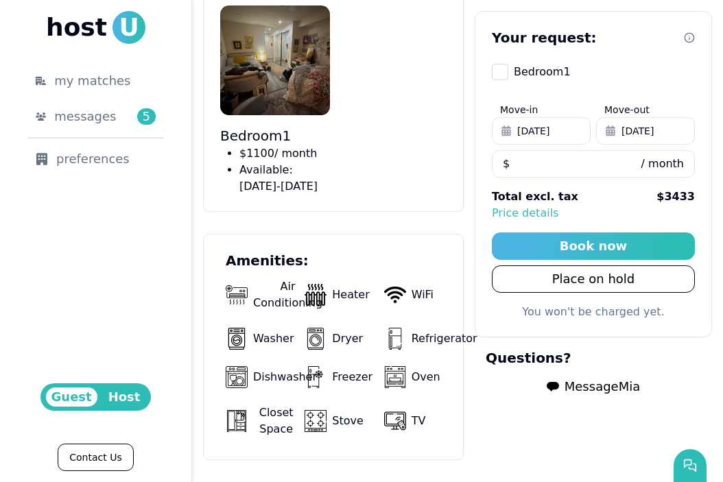
click at [267, 41] on img at bounding box center [275, 60] width 110 height 110
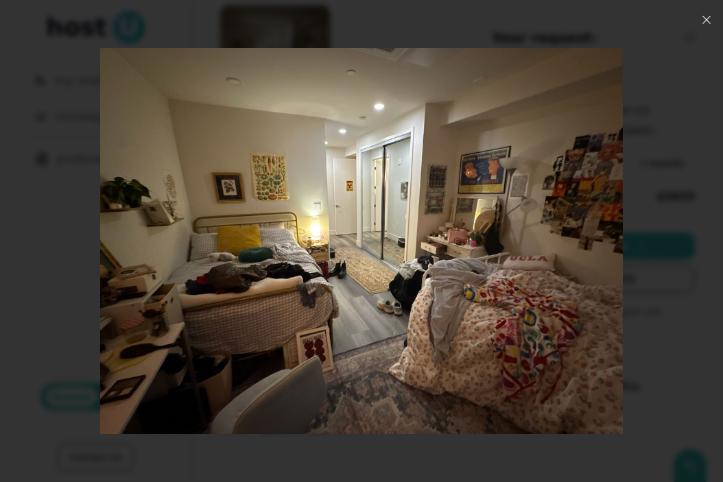
click at [702, 24] on icon "button" at bounding box center [706, 19] width 11 height 11
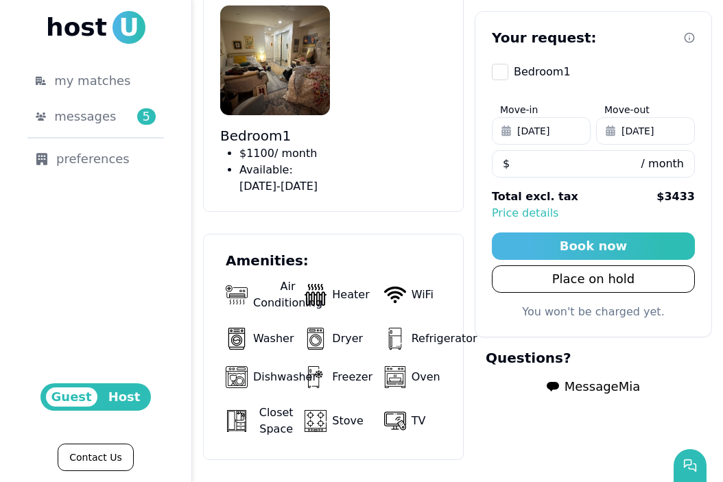
click at [586, 385] on span "Message Mia" at bounding box center [601, 386] width 75 height 19
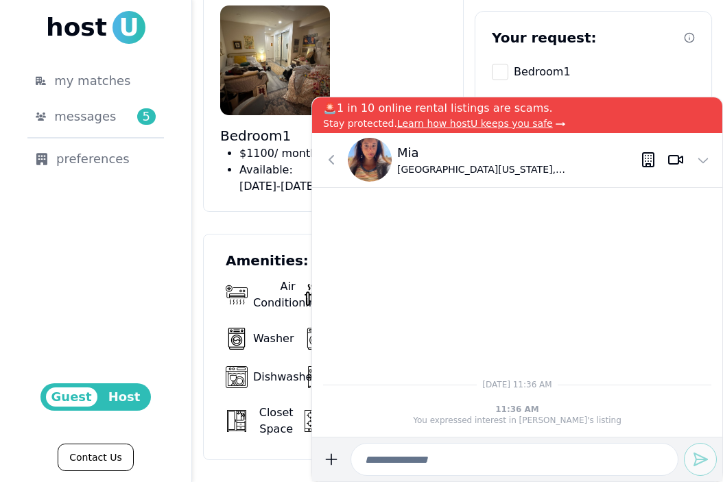
click at [503, 450] on input at bounding box center [514, 459] width 328 height 33
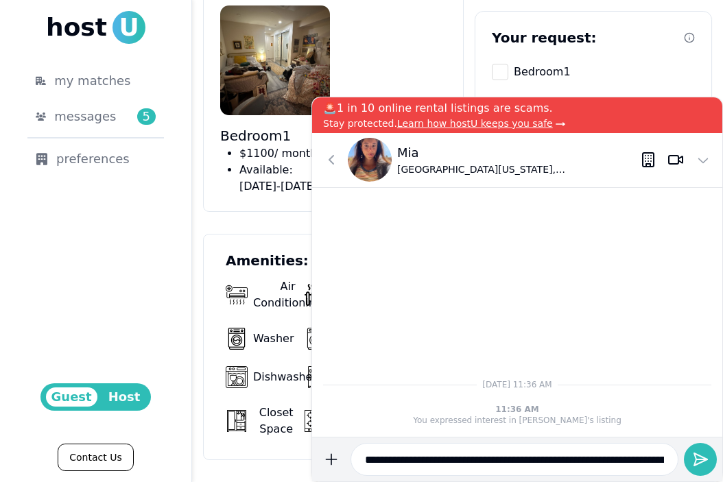
scroll to position [0, 377]
type input "**********"
click at [696, 451] on icon "submit" at bounding box center [700, 459] width 16 height 16
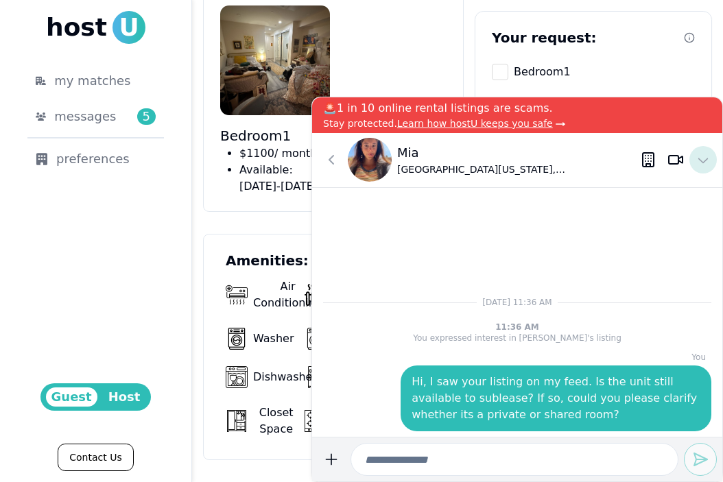
click at [702, 160] on icon at bounding box center [703, 160] width 16 height 16
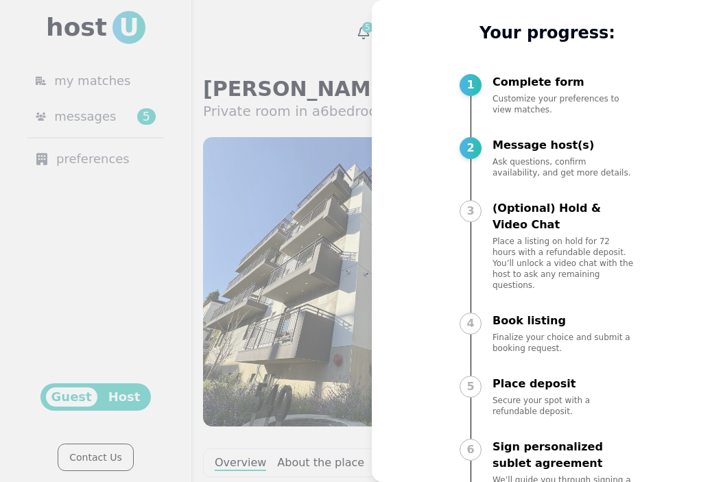
click at [278, 296] on div at bounding box center [361, 241] width 723 height 482
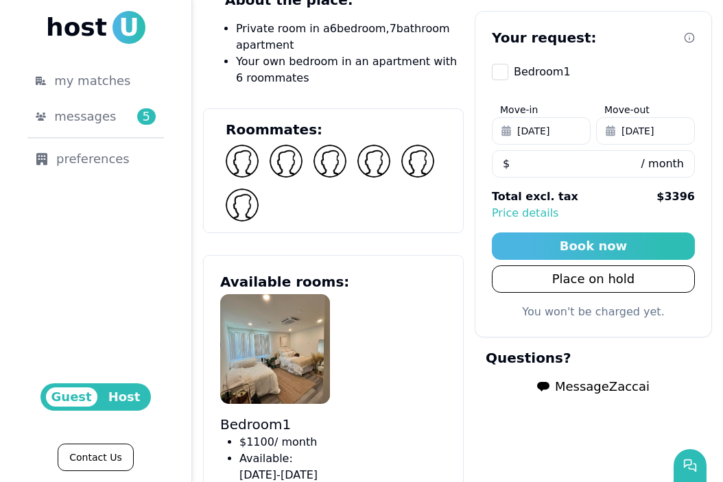
scroll to position [972, 0]
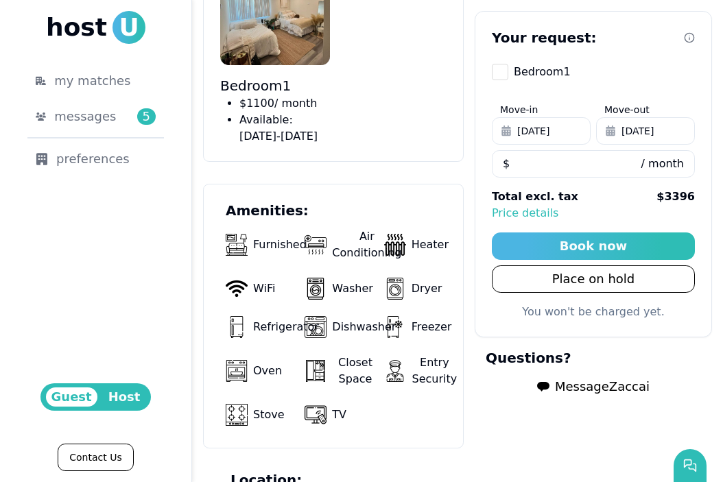
click at [610, 390] on span "Message Zaccai" at bounding box center [602, 386] width 95 height 19
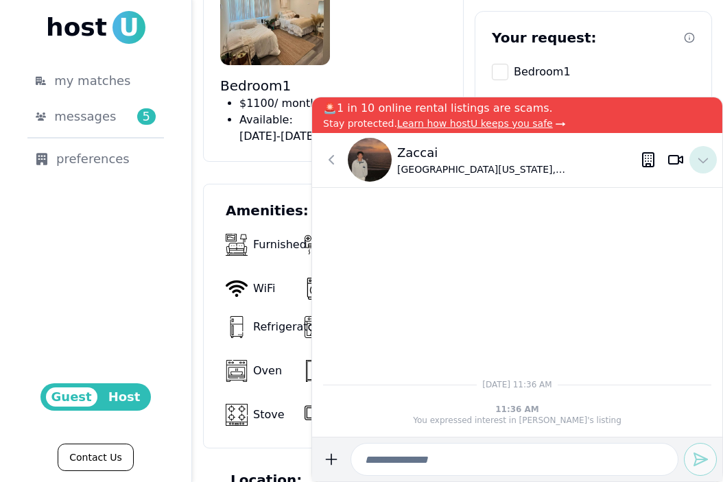
click at [711, 158] on button at bounding box center [702, 159] width 27 height 27
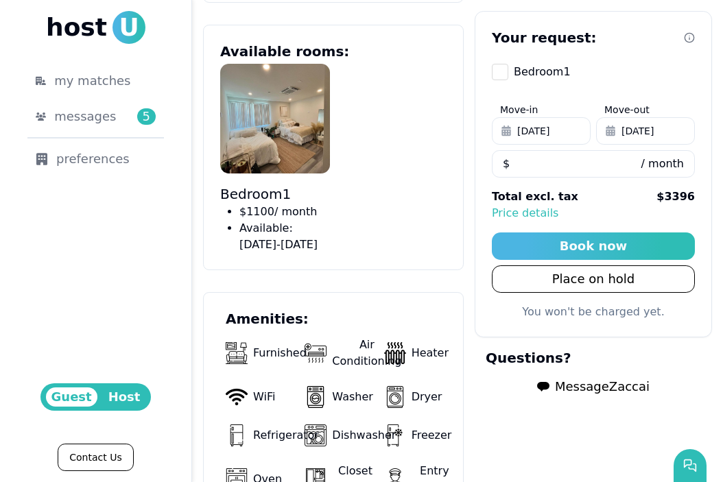
scroll to position [765, 0]
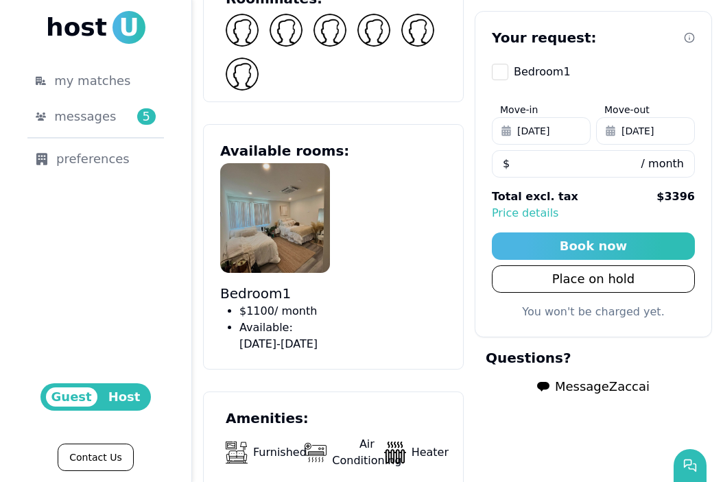
click at [306, 163] on img at bounding box center [275, 218] width 110 height 110
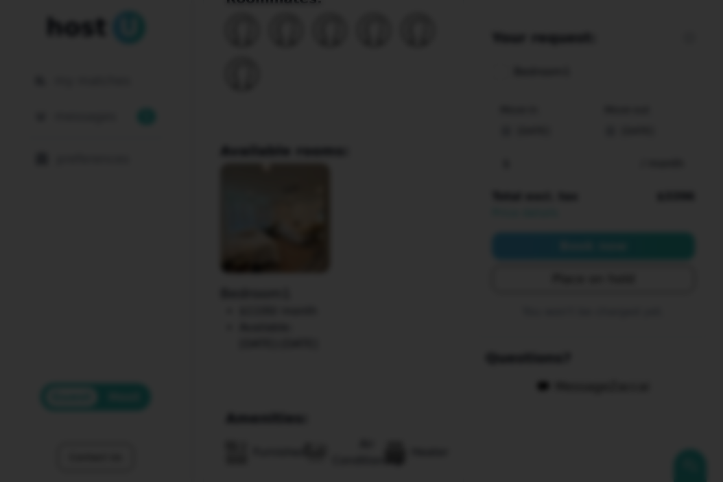
click at [595, 11] on div at bounding box center [361, 241] width 723 height 482
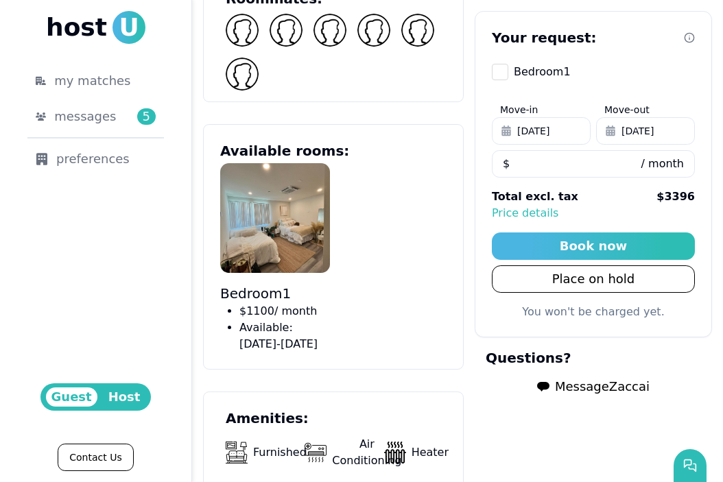
click at [606, 379] on span "Message Zaccai" at bounding box center [602, 386] width 95 height 19
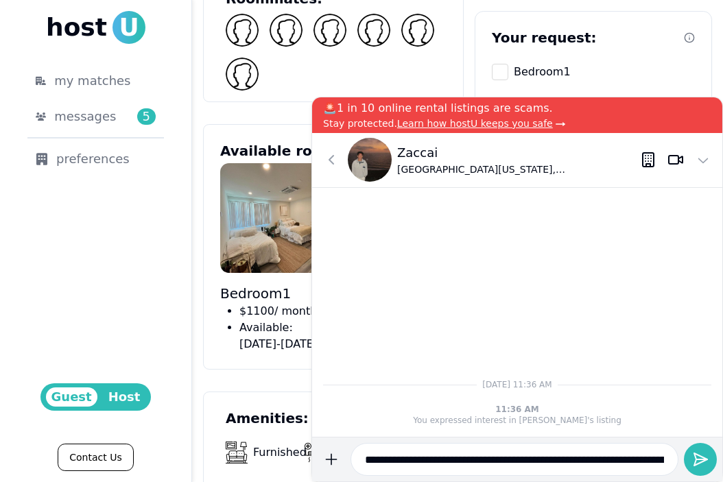
scroll to position [0, 377]
type input "**********"
click at [705, 448] on button "submit" at bounding box center [700, 459] width 33 height 33
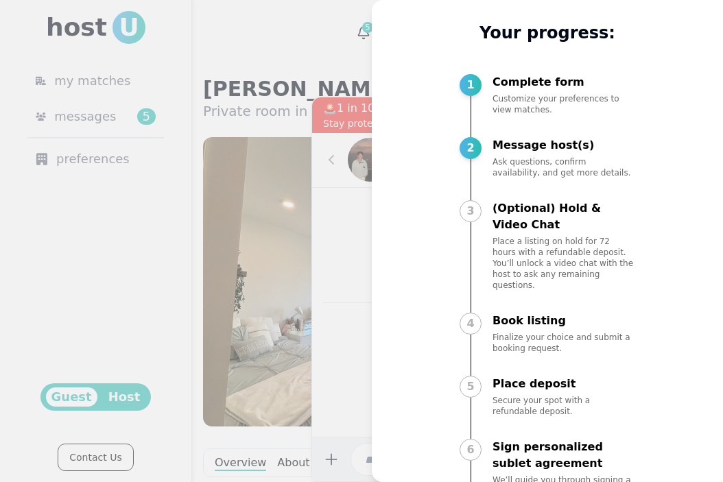
click at [320, 165] on div at bounding box center [361, 241] width 723 height 482
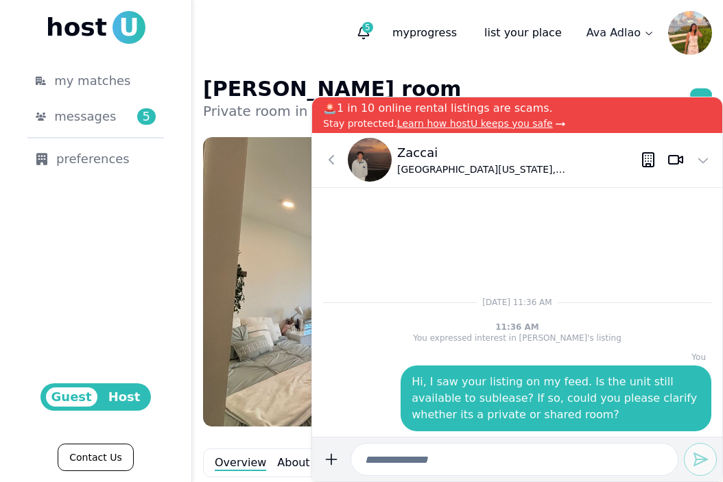
click at [339, 153] on button at bounding box center [330, 159] width 27 height 27
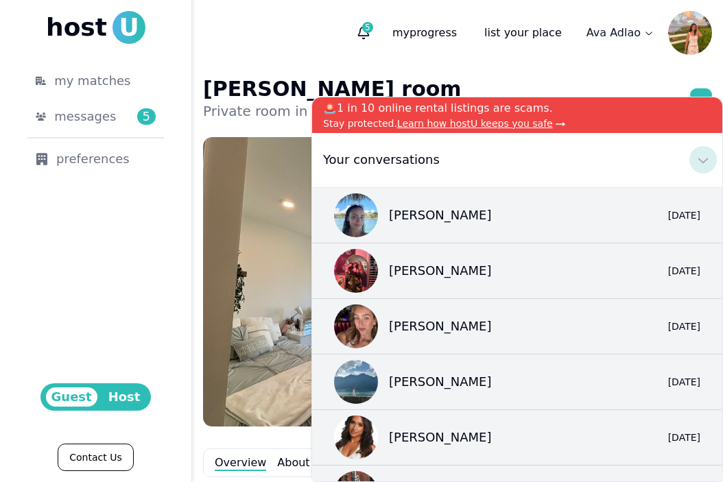
click at [707, 160] on icon at bounding box center [703, 160] width 16 height 16
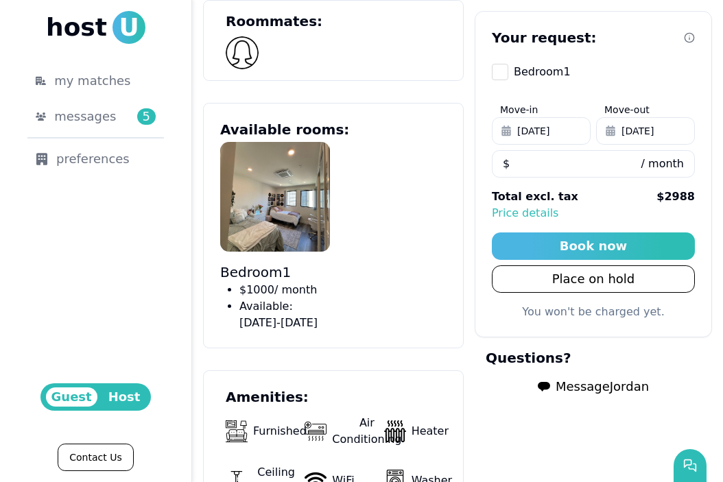
scroll to position [808, 0]
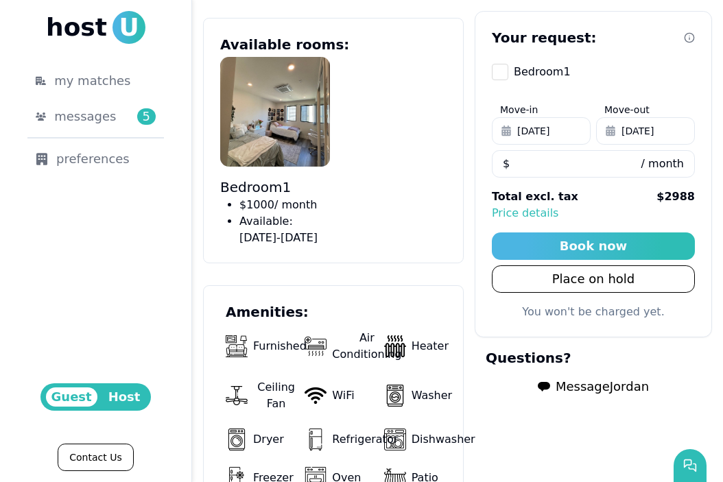
click at [603, 382] on span "Message Jordan" at bounding box center [601, 386] width 93 height 19
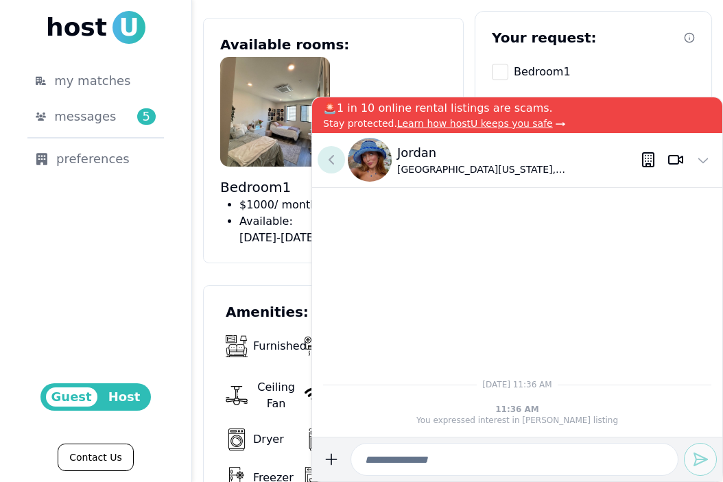
click at [324, 163] on icon at bounding box center [331, 160] width 16 height 16
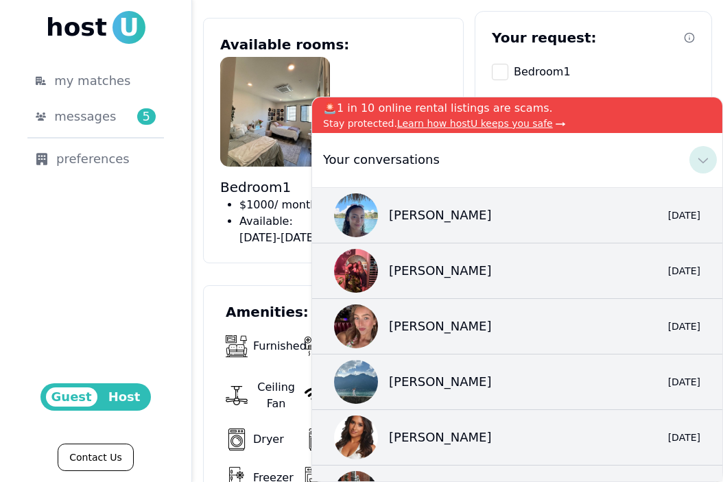
click at [703, 154] on icon at bounding box center [703, 160] width 16 height 16
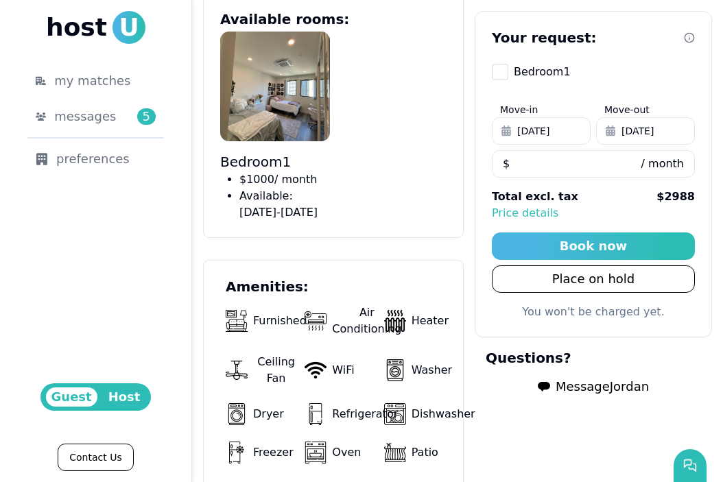
scroll to position [1015, 0]
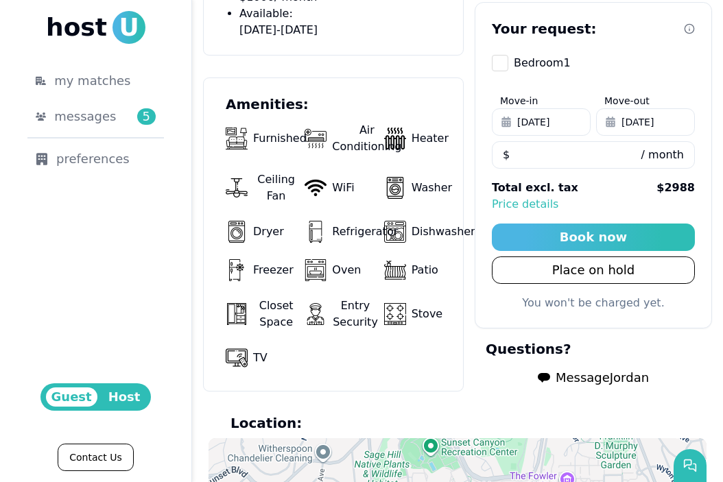
click at [568, 376] on span "Message Jordan" at bounding box center [601, 377] width 93 height 19
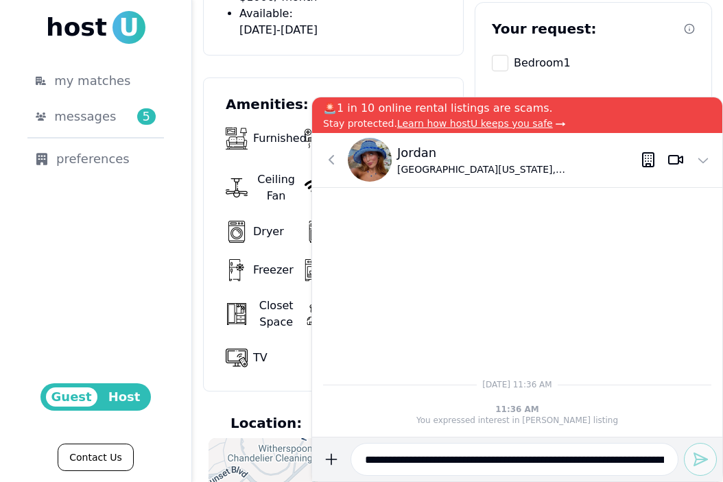
scroll to position [0, 377]
type input "**********"
click at [698, 448] on button "submit" at bounding box center [700, 459] width 33 height 33
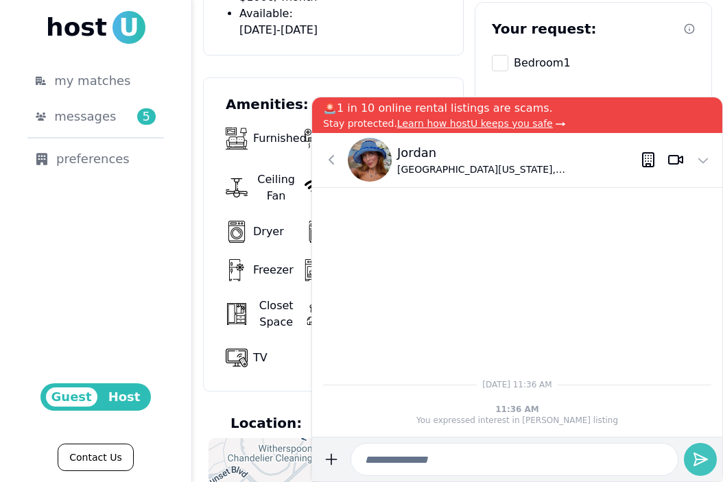
scroll to position [0, 0]
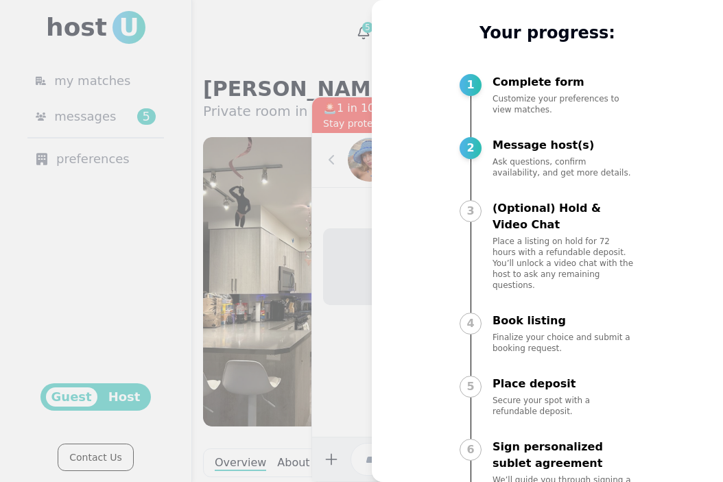
click at [289, 244] on div at bounding box center [361, 241] width 723 height 482
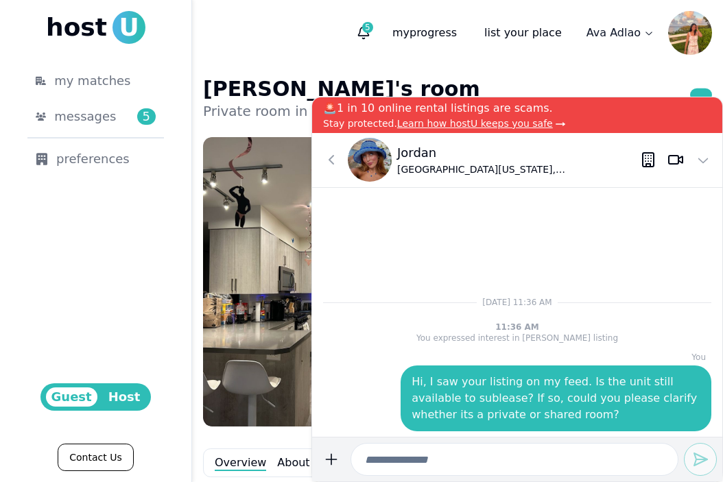
click at [322, 169] on button at bounding box center [330, 159] width 27 height 27
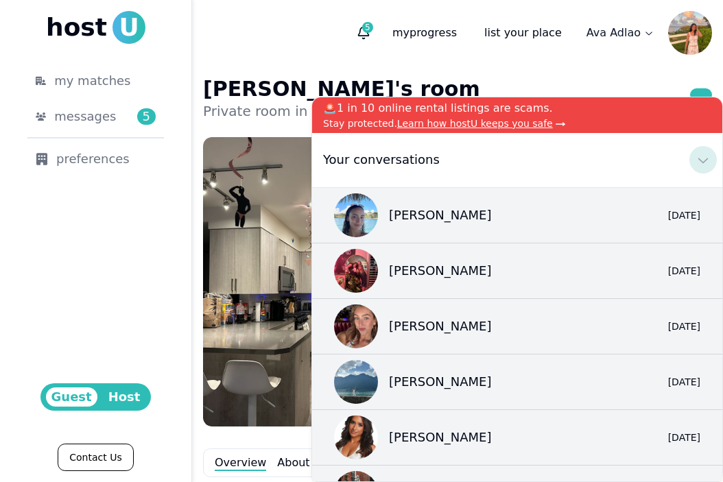
click at [708, 163] on icon at bounding box center [703, 160] width 16 height 16
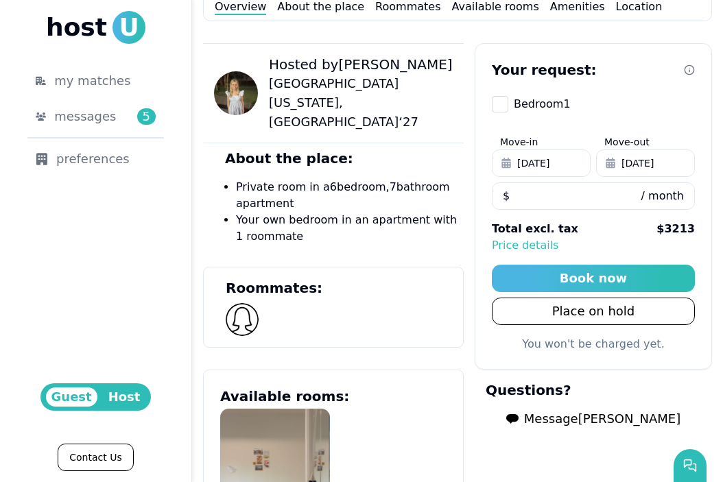
scroll to position [482, 0]
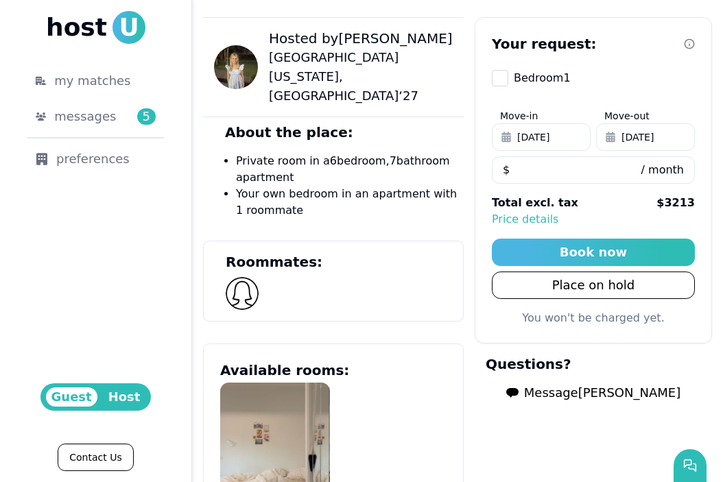
click at [581, 390] on span "Message Kate" at bounding box center [602, 392] width 156 height 19
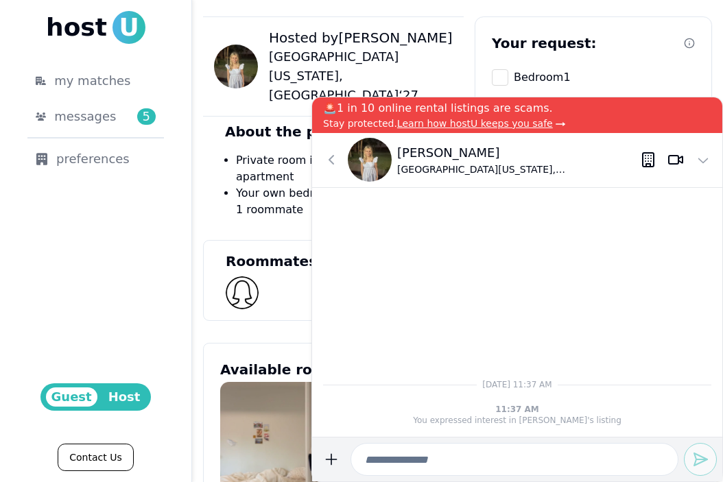
scroll to position [522, 0]
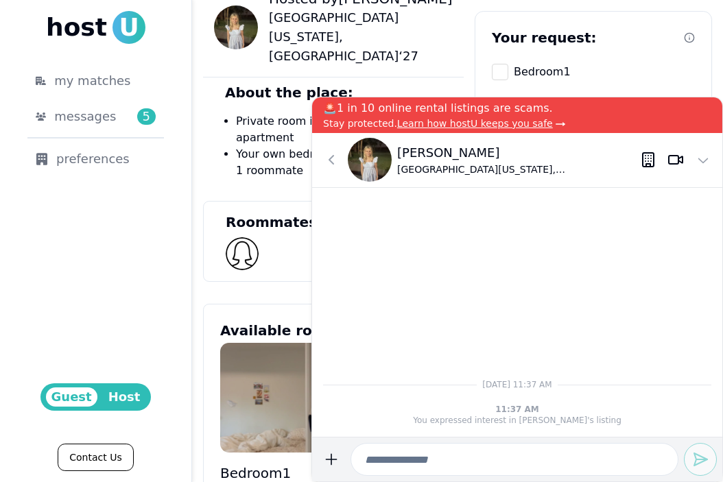
click at [280, 395] on img at bounding box center [275, 398] width 110 height 110
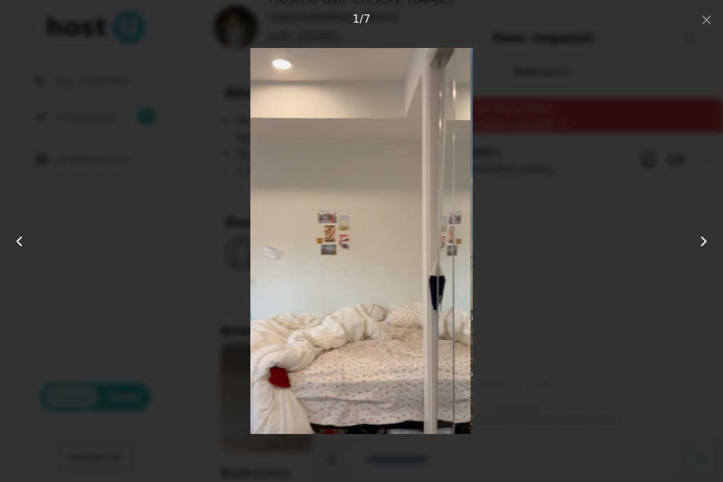
click at [572, 325] on div at bounding box center [361, 240] width 578 height 385
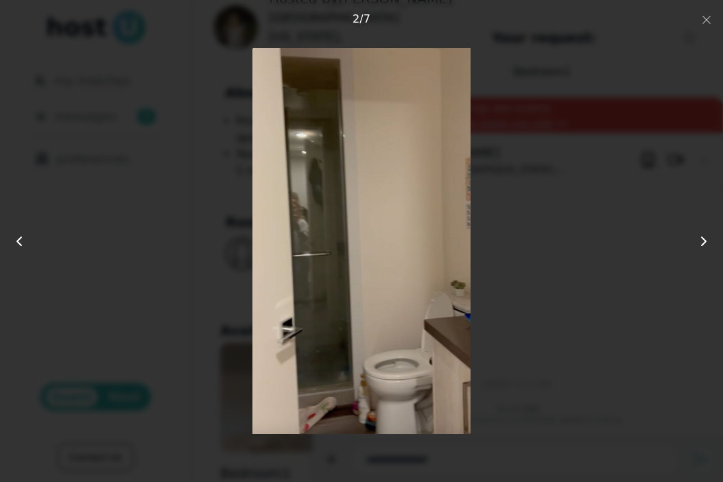
click at [594, 232] on div at bounding box center [361, 240] width 578 height 385
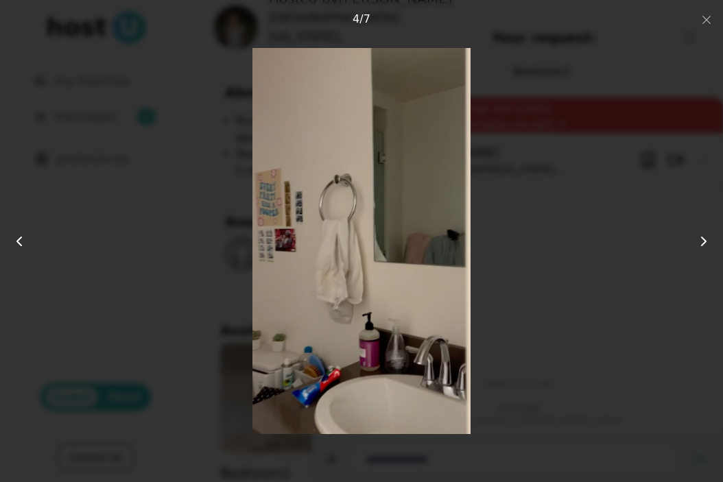
click at [594, 232] on div at bounding box center [361, 240] width 578 height 385
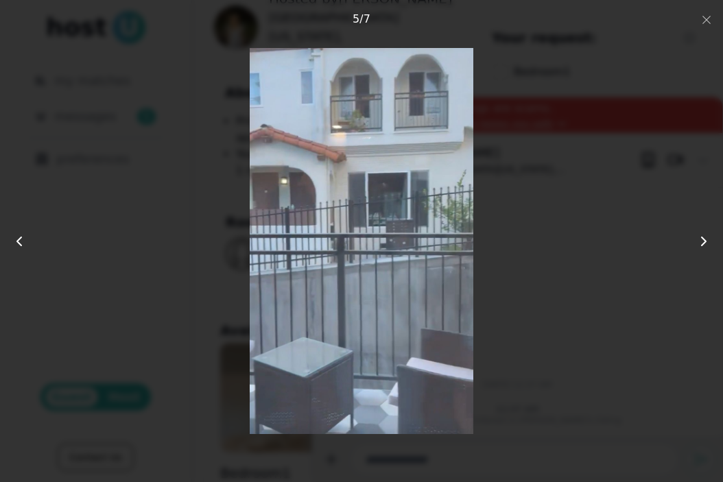
click at [594, 232] on div at bounding box center [361, 240] width 578 height 385
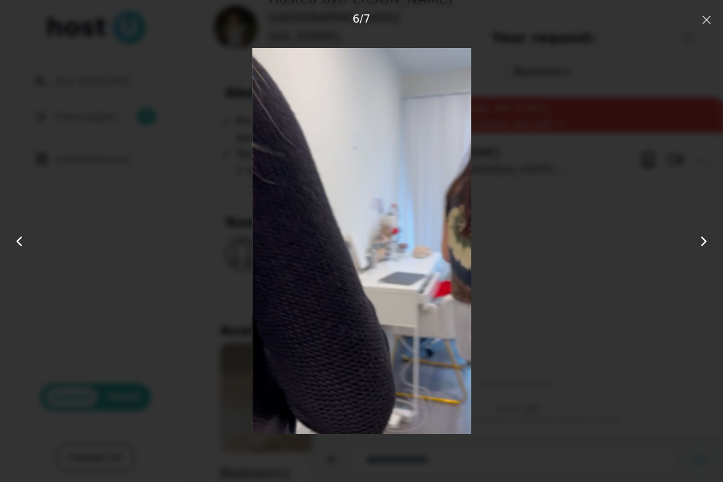
click at [711, 25] on icon "button" at bounding box center [706, 19] width 11 height 11
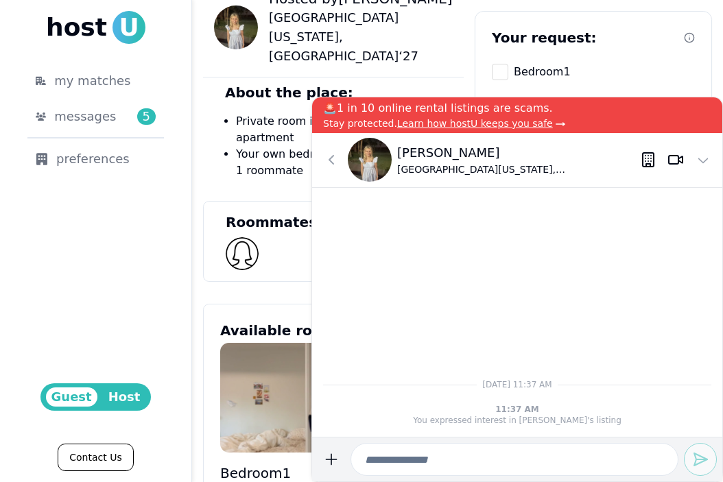
click at [536, 444] on input at bounding box center [514, 459] width 328 height 33
paste input "**********"
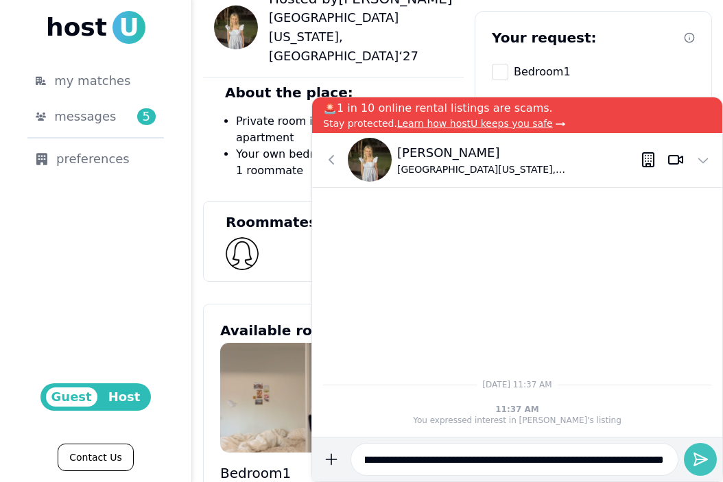
type input "**********"
click at [698, 460] on icon "submit" at bounding box center [700, 459] width 16 height 16
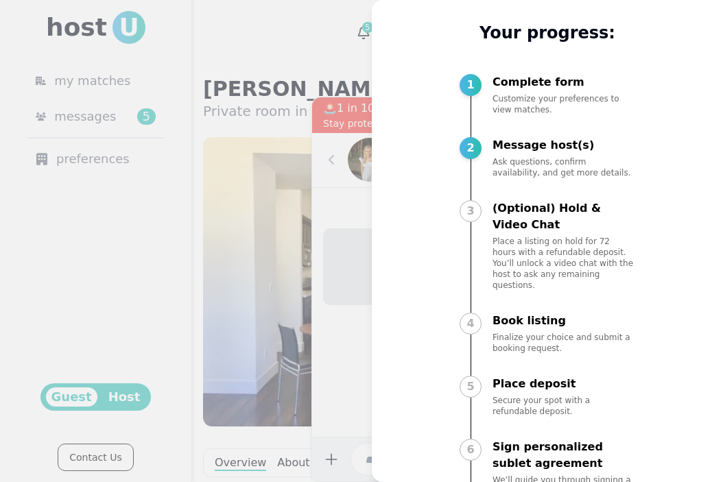
click at [296, 323] on div at bounding box center [361, 241] width 723 height 482
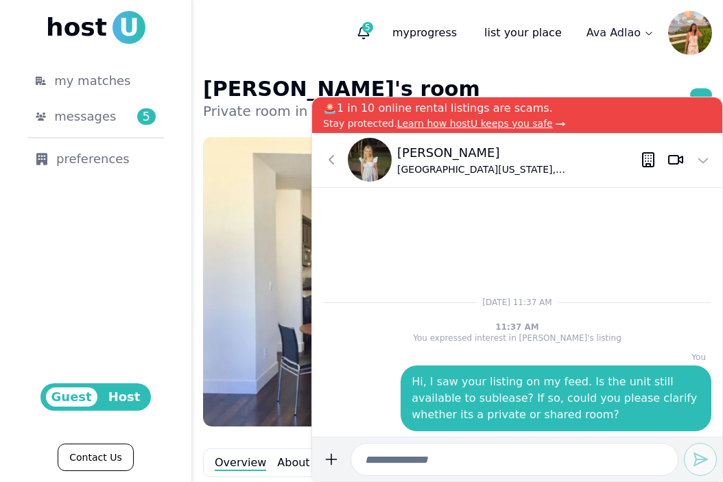
click at [339, 160] on icon at bounding box center [331, 160] width 16 height 16
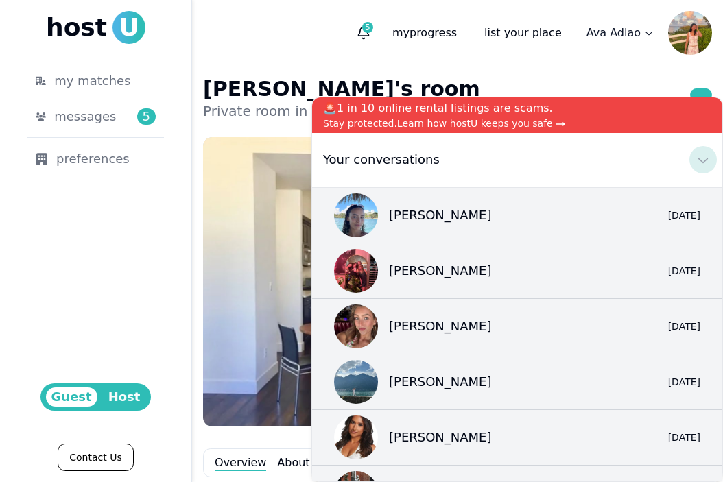
click at [701, 158] on icon at bounding box center [703, 160] width 16 height 16
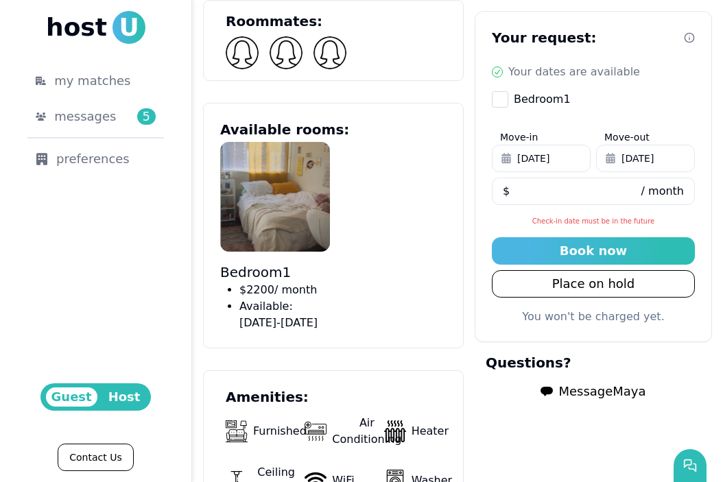
scroll to position [863, 0]
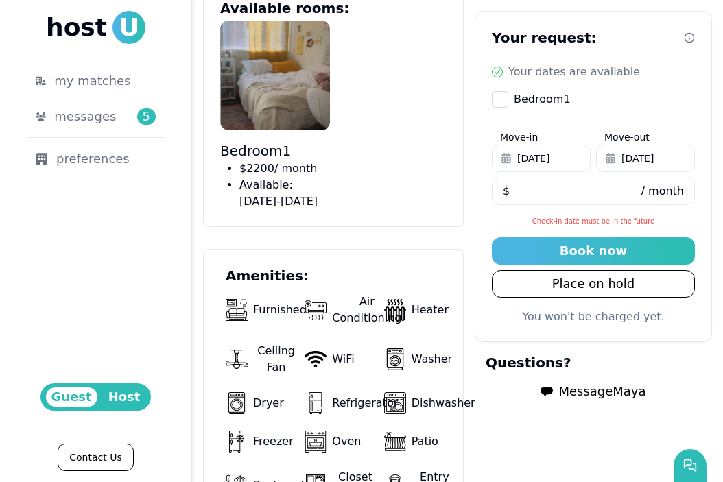
click at [605, 394] on span "Message [PERSON_NAME]" at bounding box center [601, 391] width 87 height 19
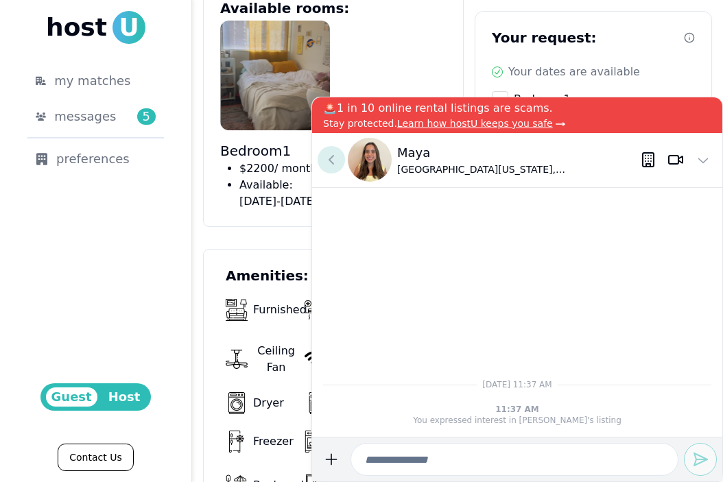
click at [340, 165] on button at bounding box center [330, 159] width 27 height 27
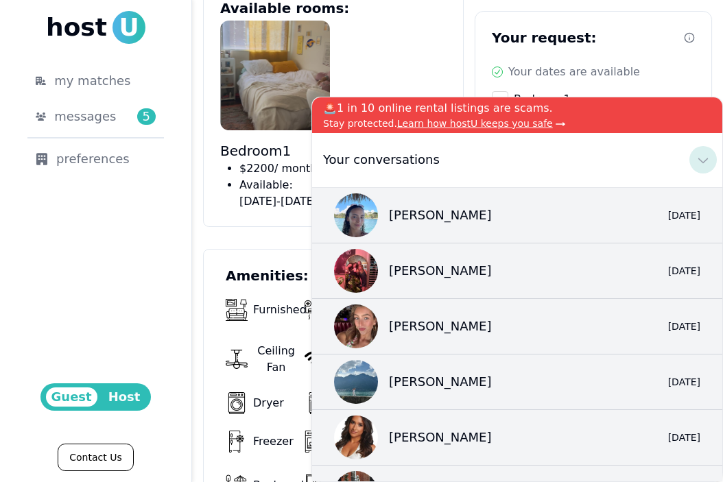
click at [710, 156] on icon at bounding box center [703, 160] width 16 height 16
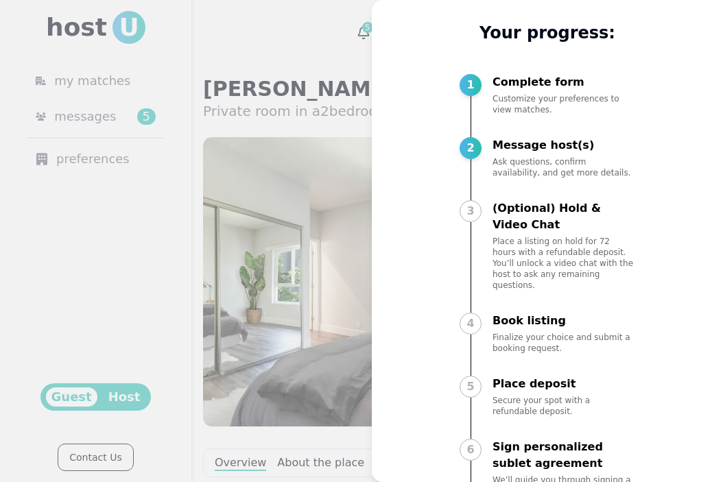
click at [309, 270] on div at bounding box center [361, 241] width 723 height 482
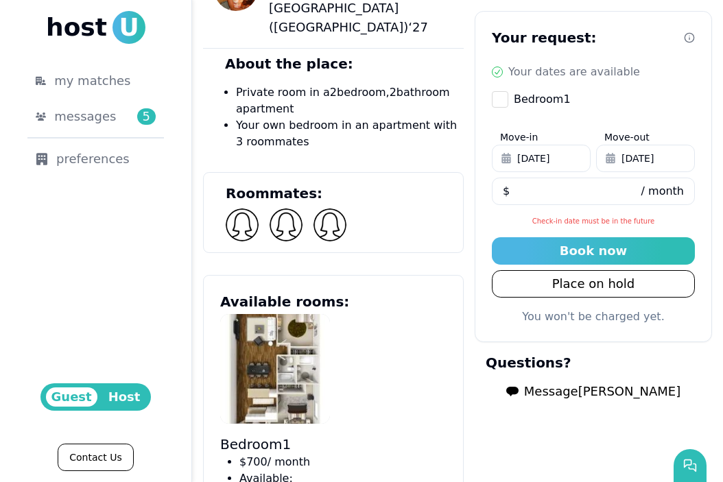
scroll to position [590, 0]
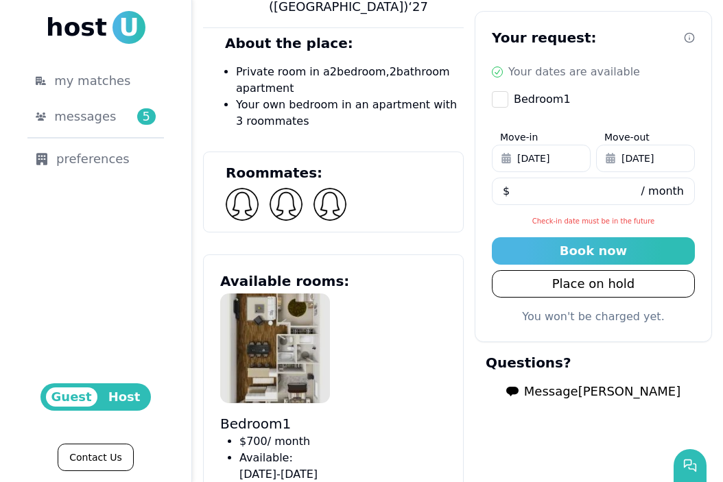
click at [289, 326] on img at bounding box center [275, 348] width 110 height 110
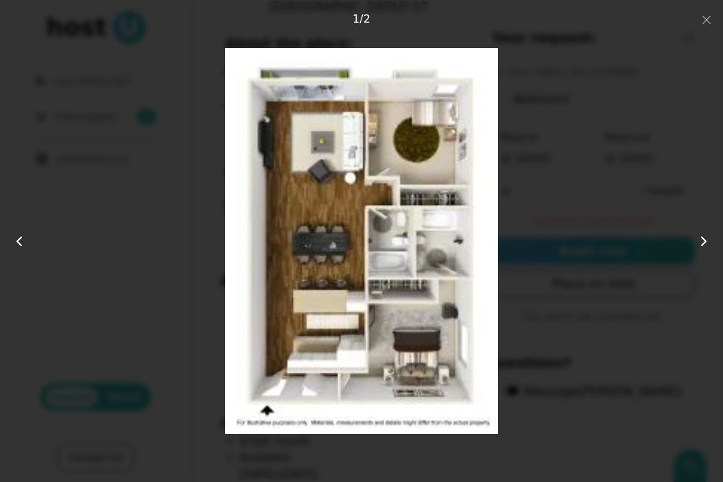
click at [694, 233] on button at bounding box center [692, 241] width 60 height 83
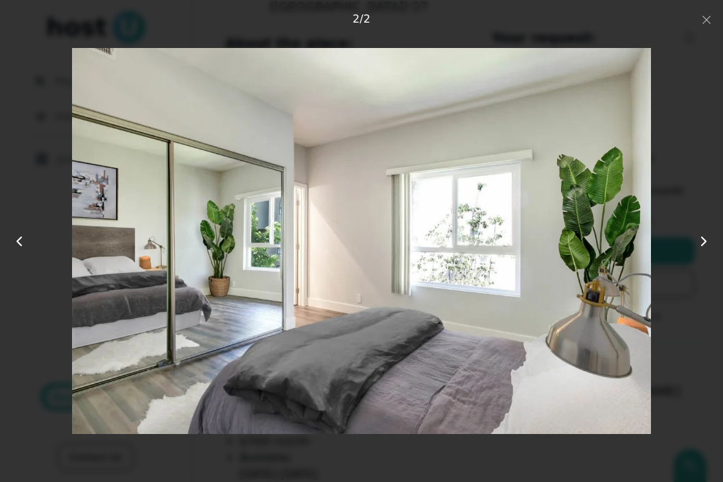
click at [696, 280] on button at bounding box center [692, 241] width 60 height 83
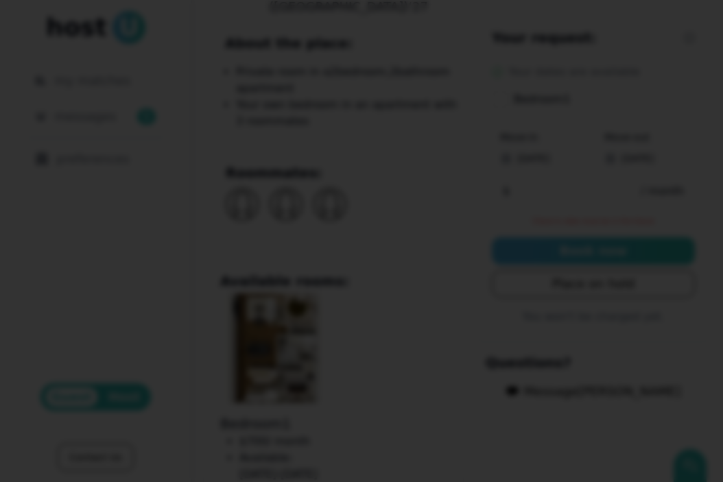
click at [697, 14] on div at bounding box center [361, 241] width 723 height 482
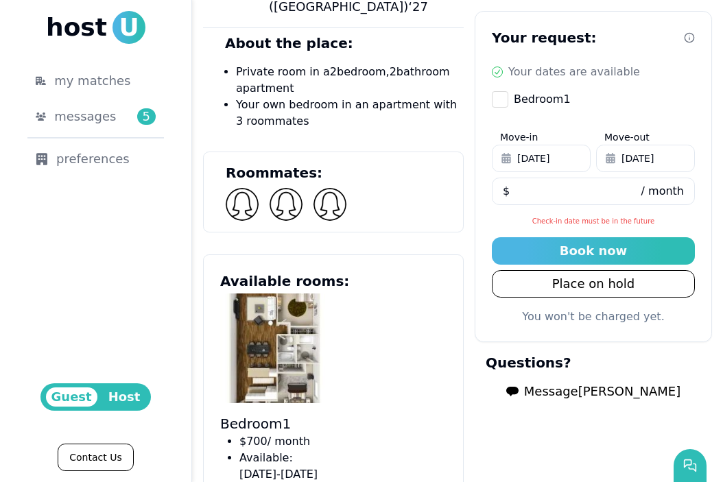
click at [591, 392] on span "Message Olivia" at bounding box center [602, 391] width 156 height 19
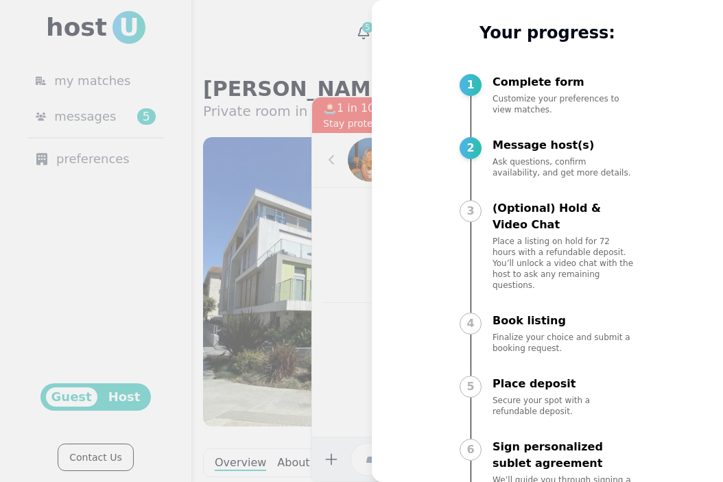
click at [239, 162] on div at bounding box center [361, 241] width 723 height 482
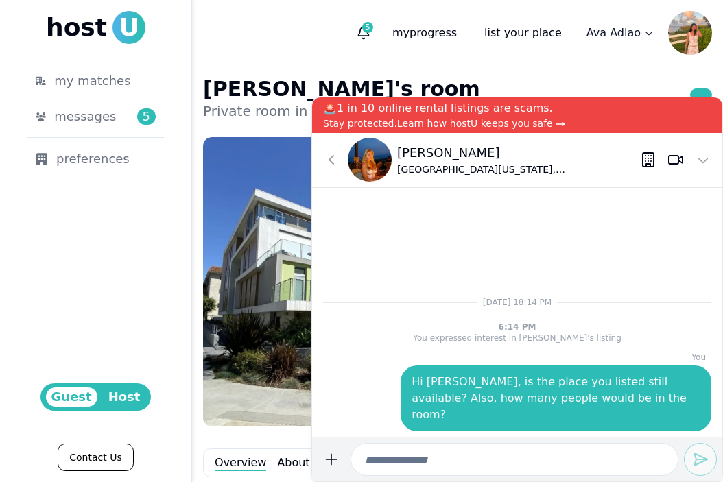
click at [334, 163] on icon at bounding box center [331, 160] width 16 height 16
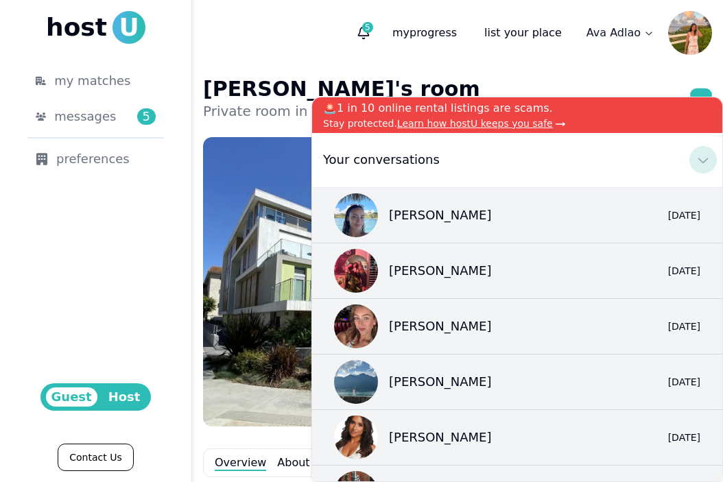
click at [698, 158] on use at bounding box center [703, 160] width 10 height 5
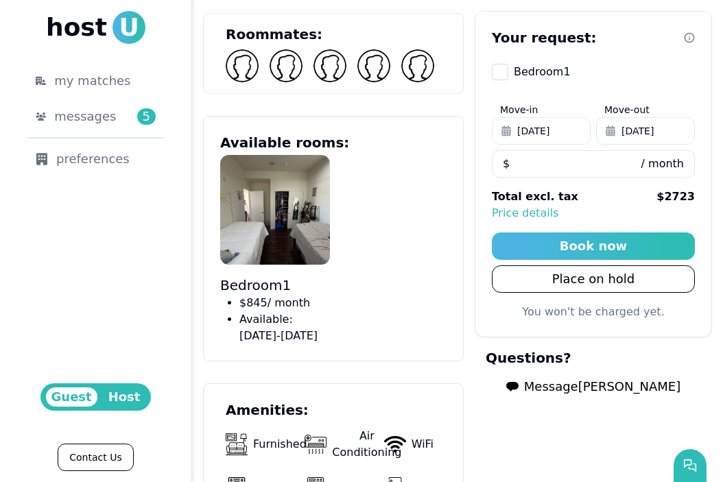
scroll to position [767, 0]
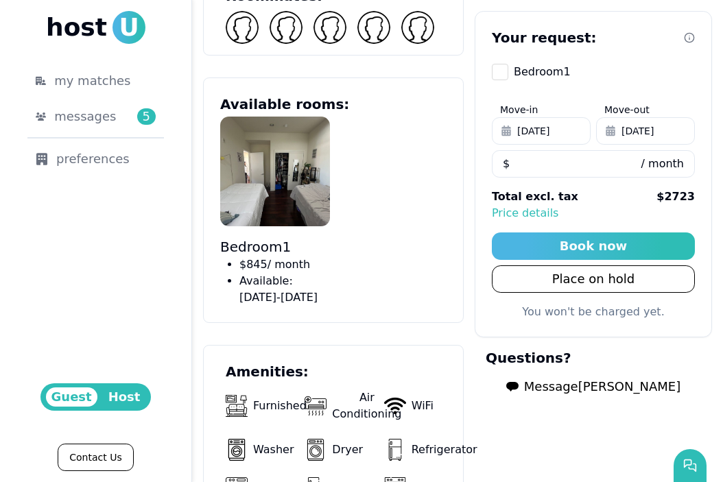
click at [582, 387] on span "Message [PERSON_NAME]" at bounding box center [602, 386] width 156 height 19
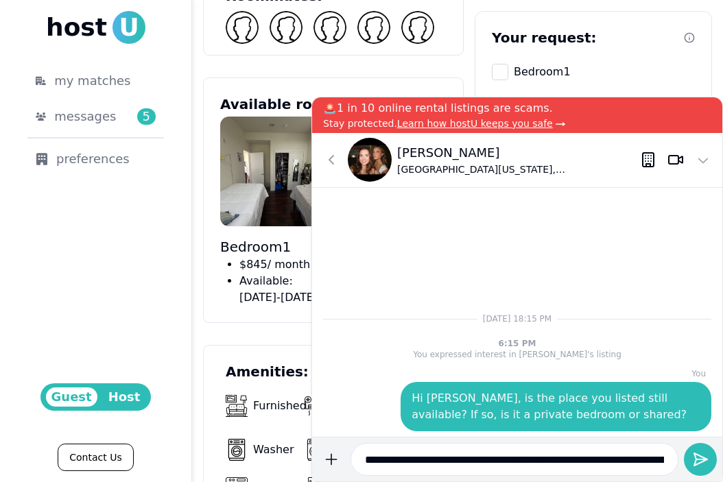
scroll to position [0, 377]
type input "**********"
click at [319, 165] on button at bounding box center [330, 159] width 27 height 27
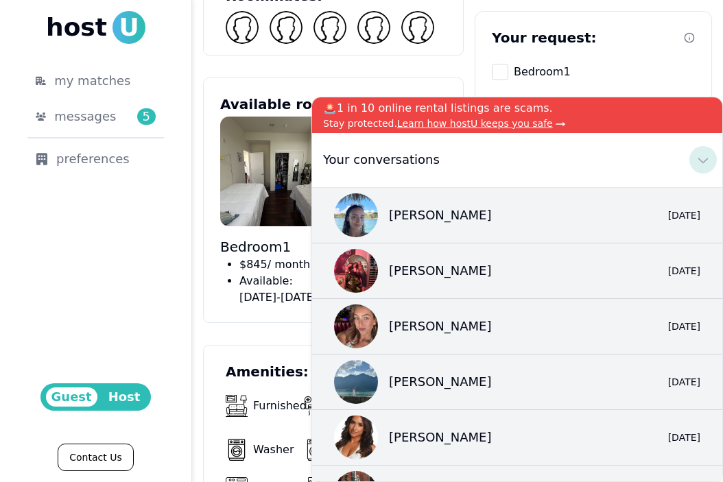
click at [699, 154] on icon at bounding box center [703, 160] width 16 height 16
